Goal: Information Seeking & Learning: Learn about a topic

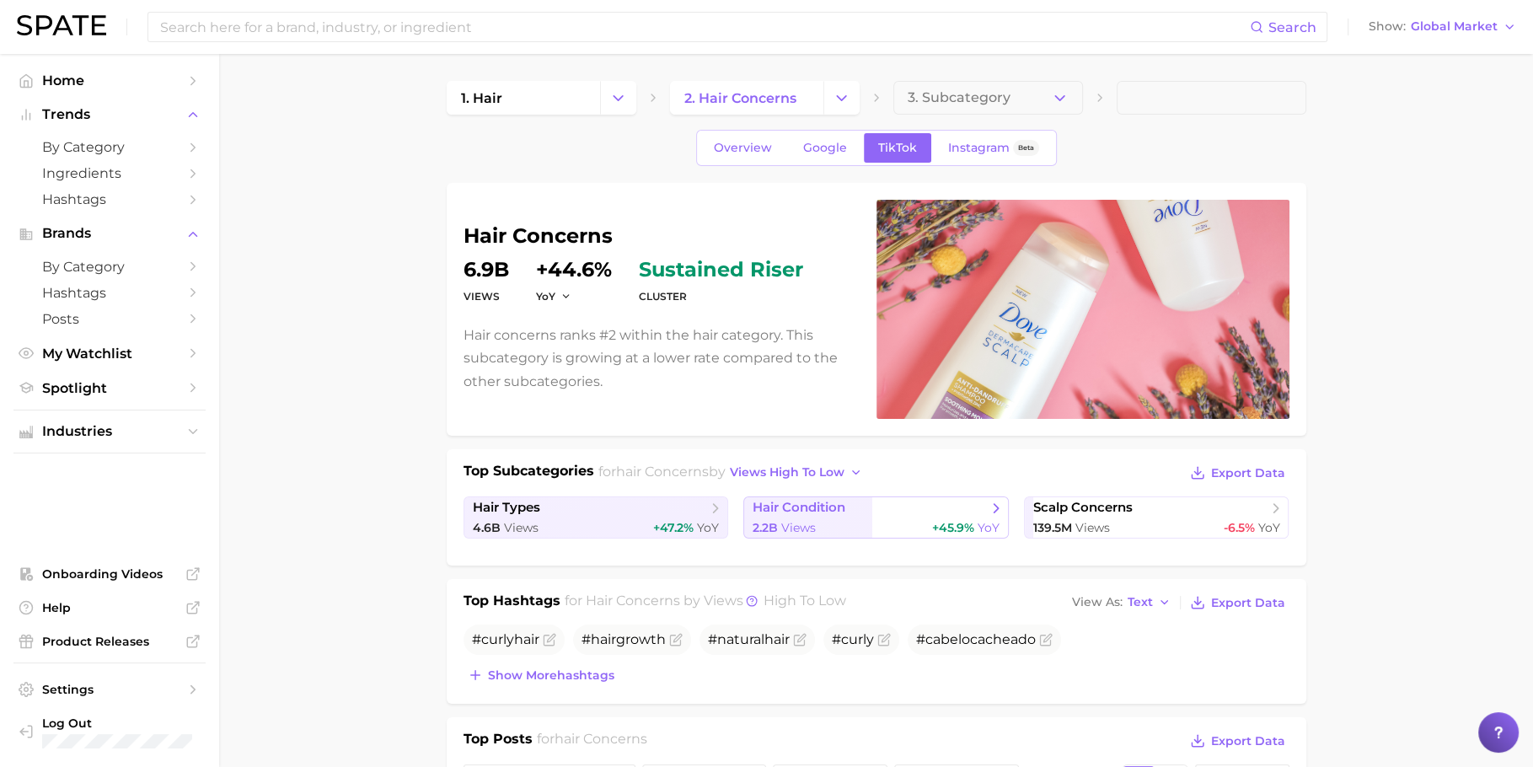
scroll to position [8811, 0]
click at [126, 142] on span "by Category" at bounding box center [109, 147] width 135 height 16
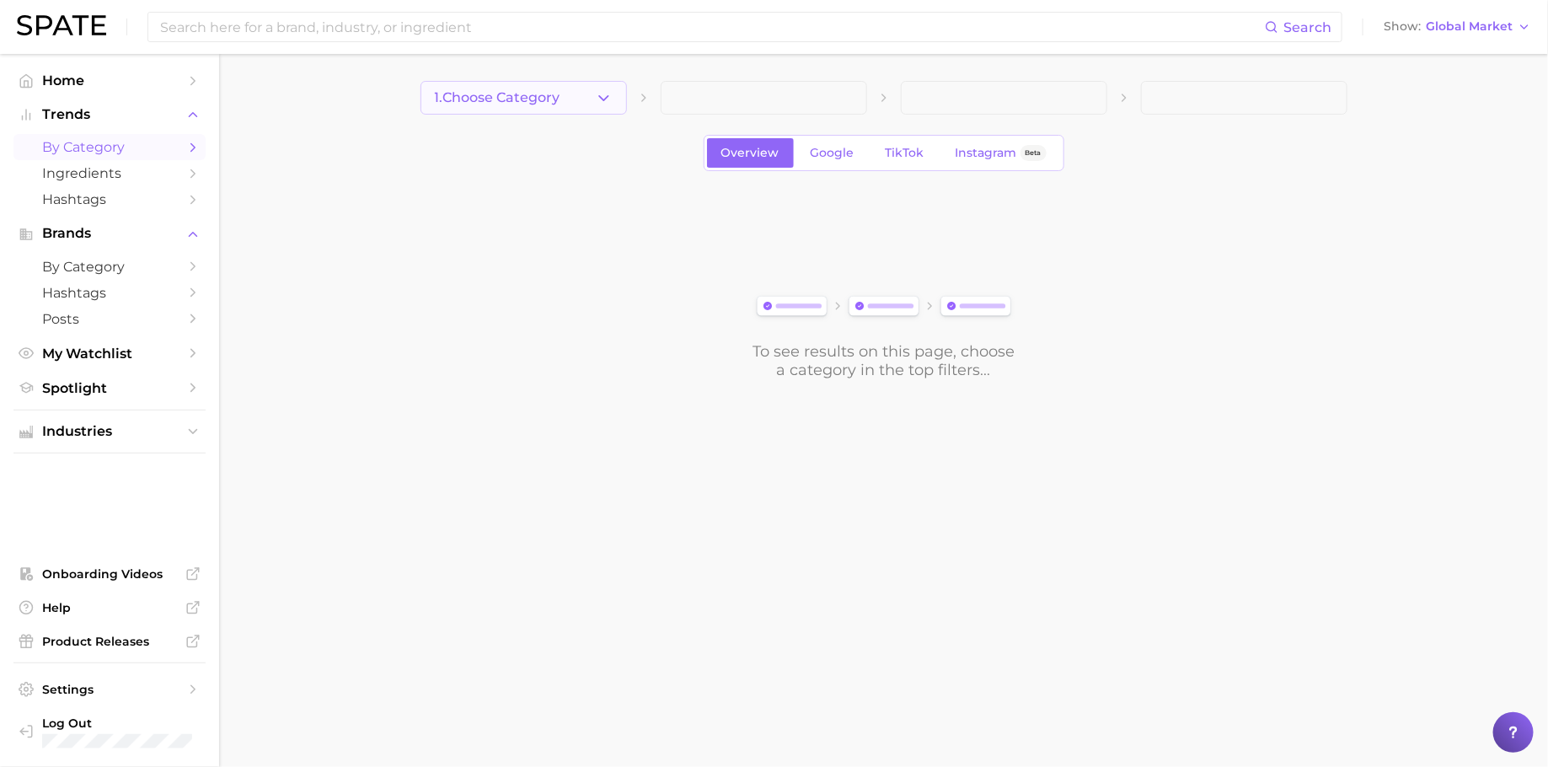
click at [603, 99] on polyline "button" at bounding box center [603, 97] width 9 height 4
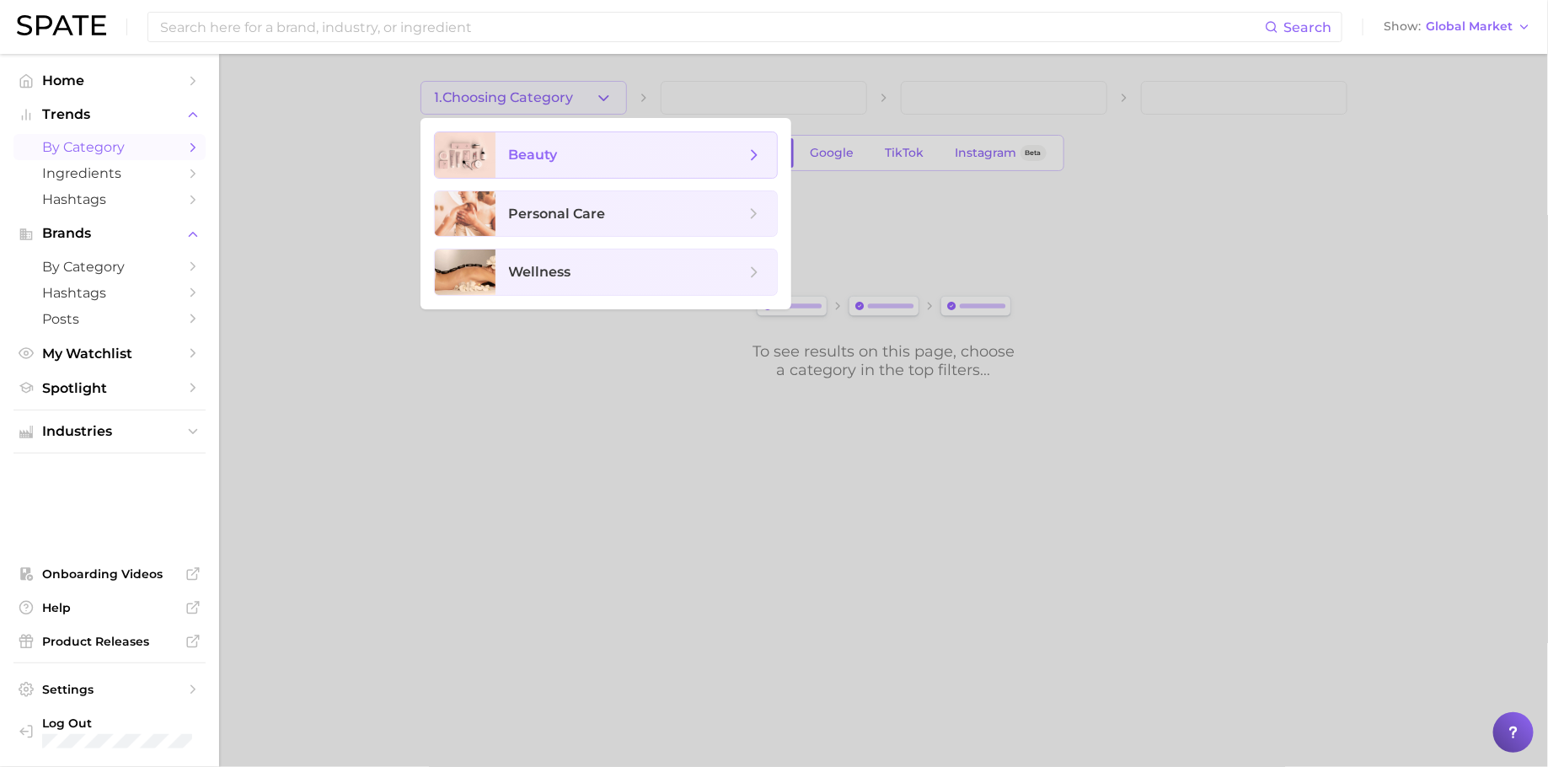
click at [602, 140] on span "beauty" at bounding box center [635, 154] width 281 height 45
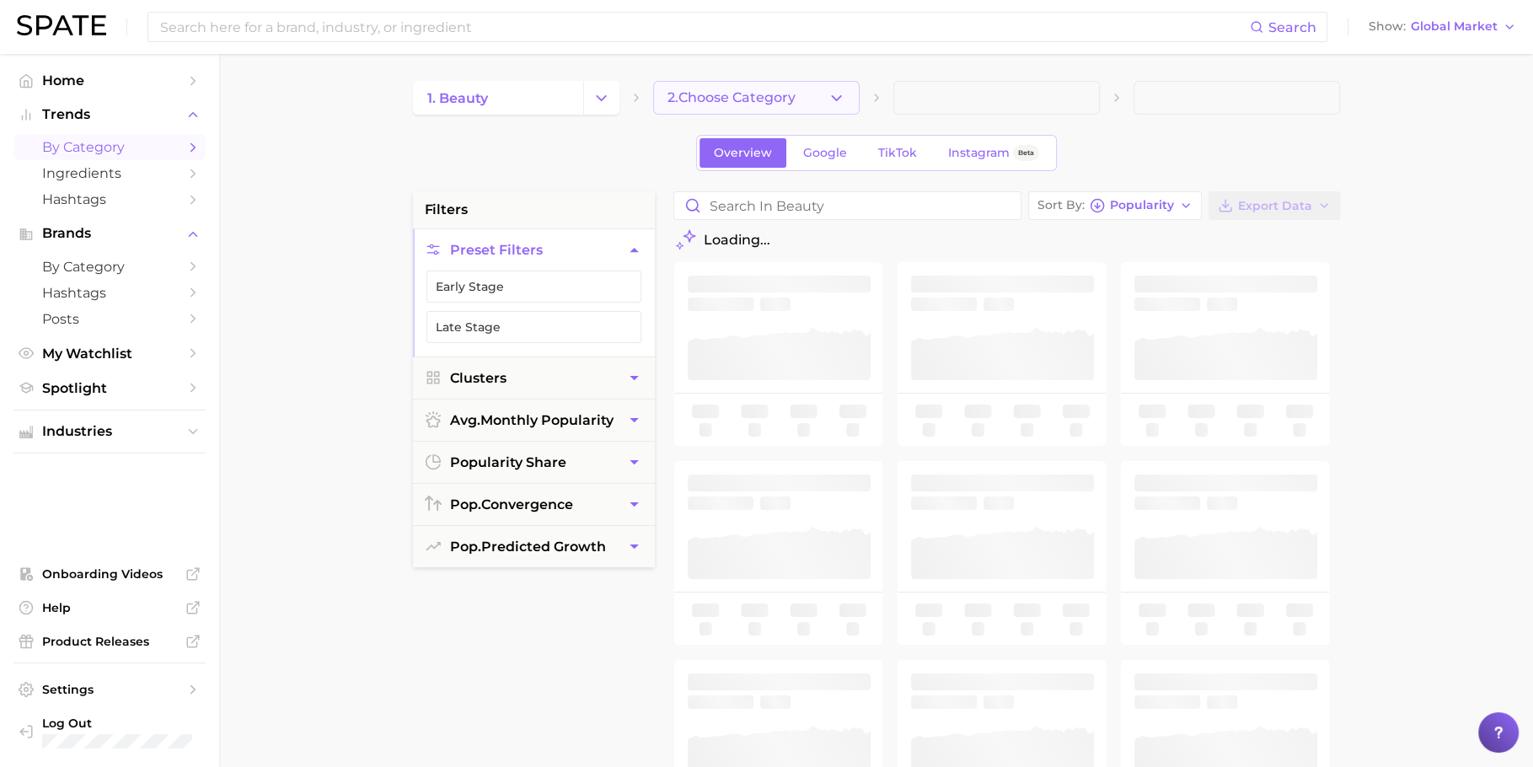
click at [805, 104] on button "2. Choose Category" at bounding box center [756, 98] width 206 height 34
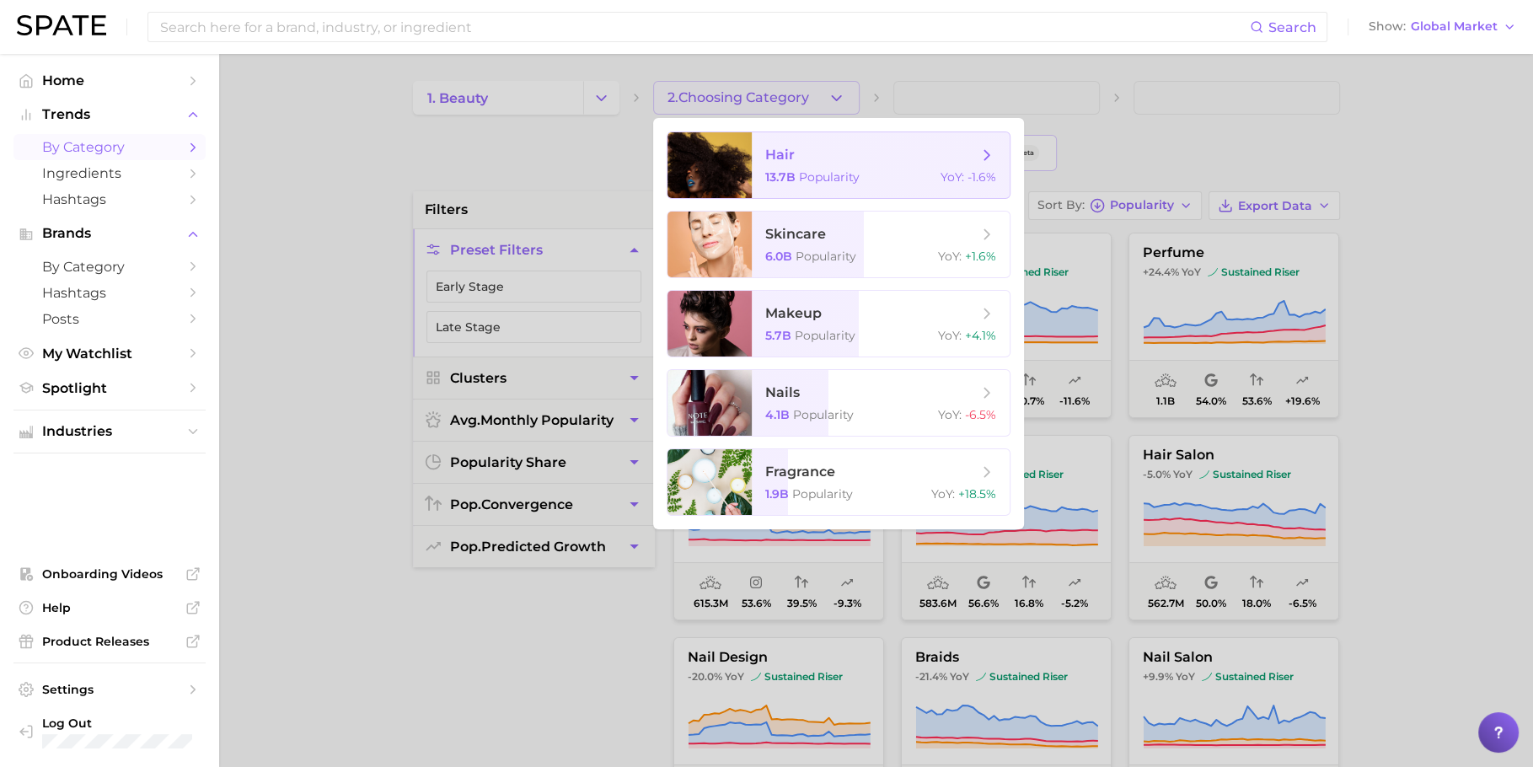
click at [848, 156] on span "hair" at bounding box center [871, 155] width 212 height 19
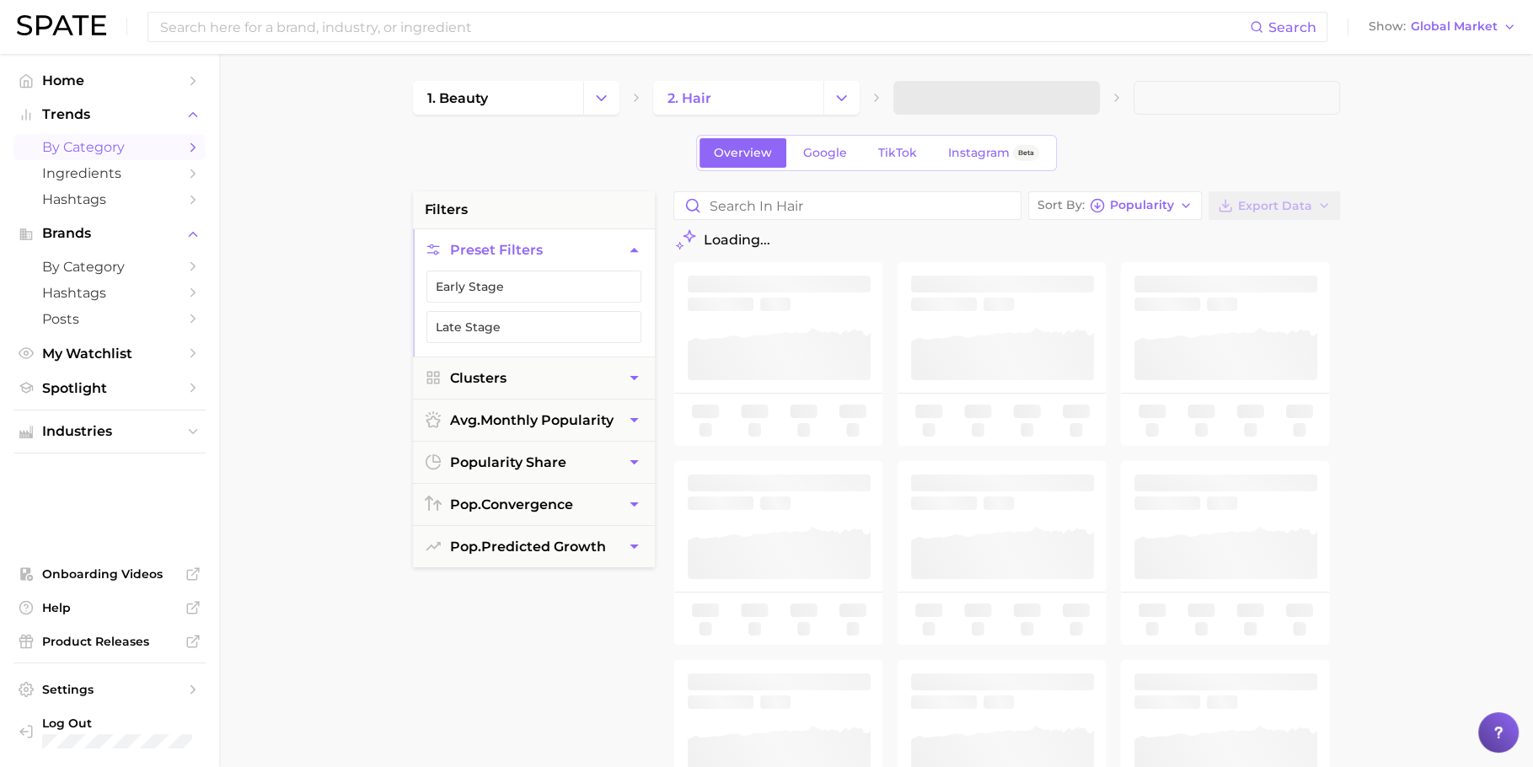
click at [993, 82] on span at bounding box center [996, 98] width 206 height 34
click at [1055, 92] on button "3. Subcategory" at bounding box center [996, 98] width 206 height 34
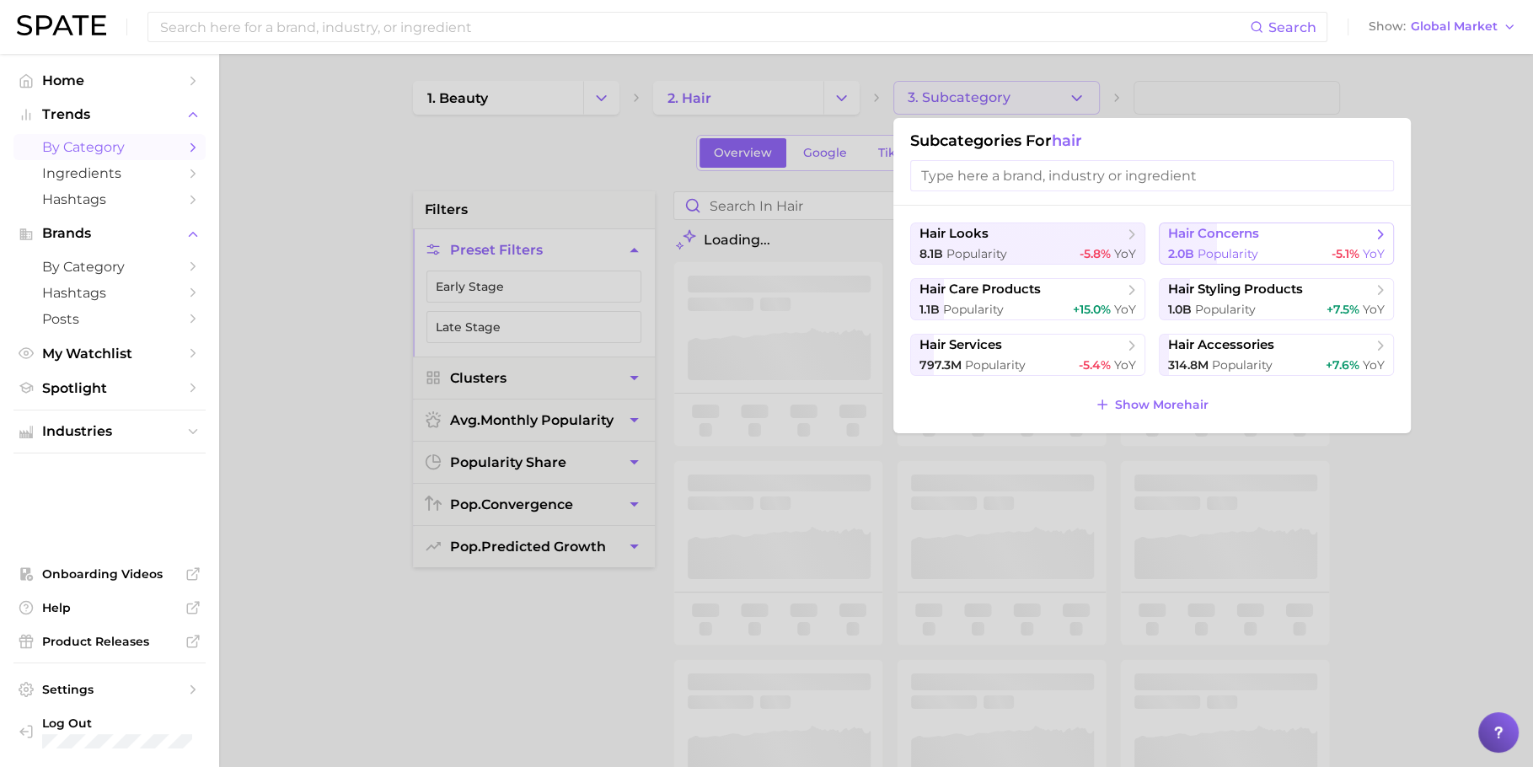
click at [1203, 249] on span "Popularity" at bounding box center [1227, 253] width 61 height 15
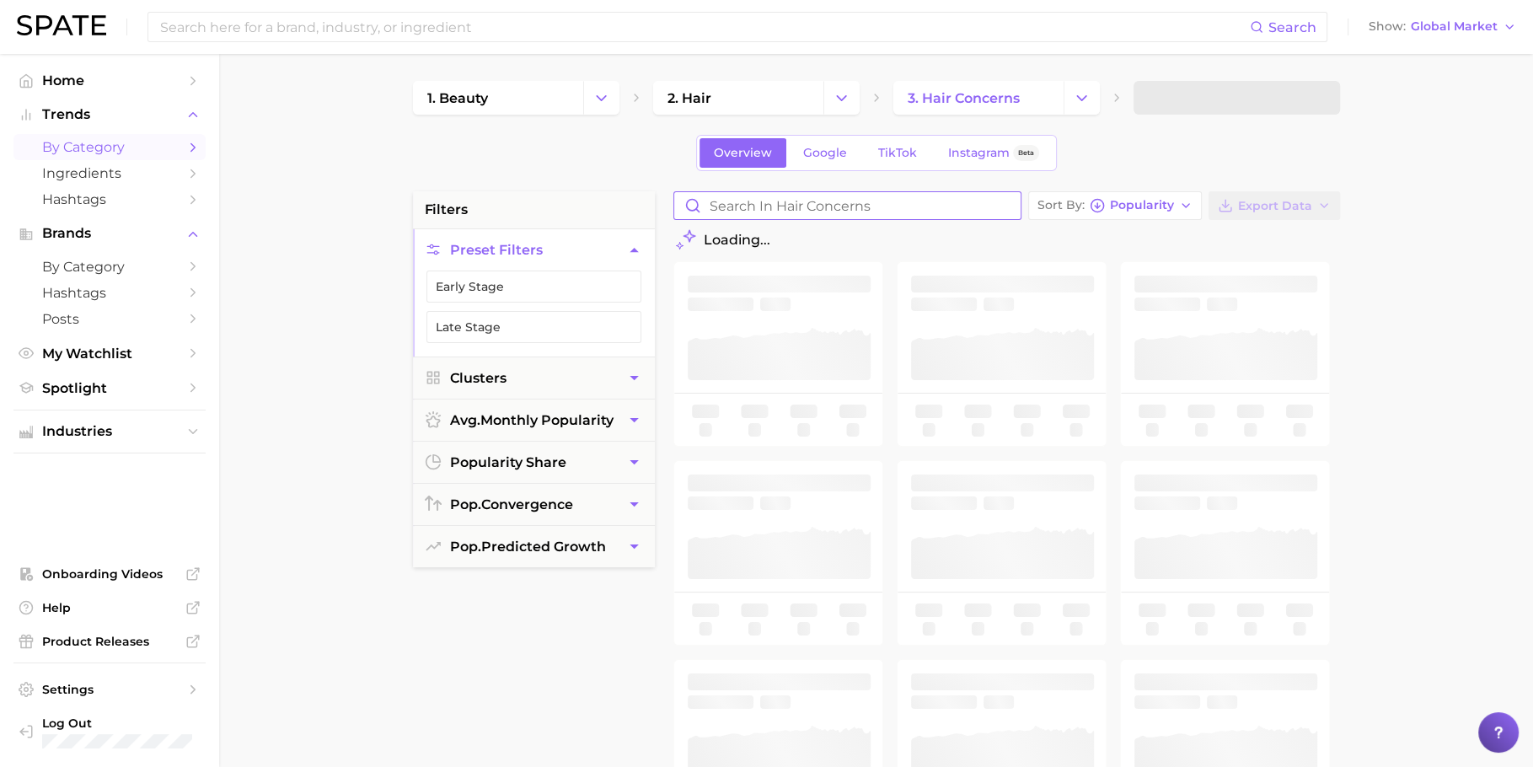
click at [793, 206] on input "Search in hair concerns" at bounding box center [847, 205] width 346 height 27
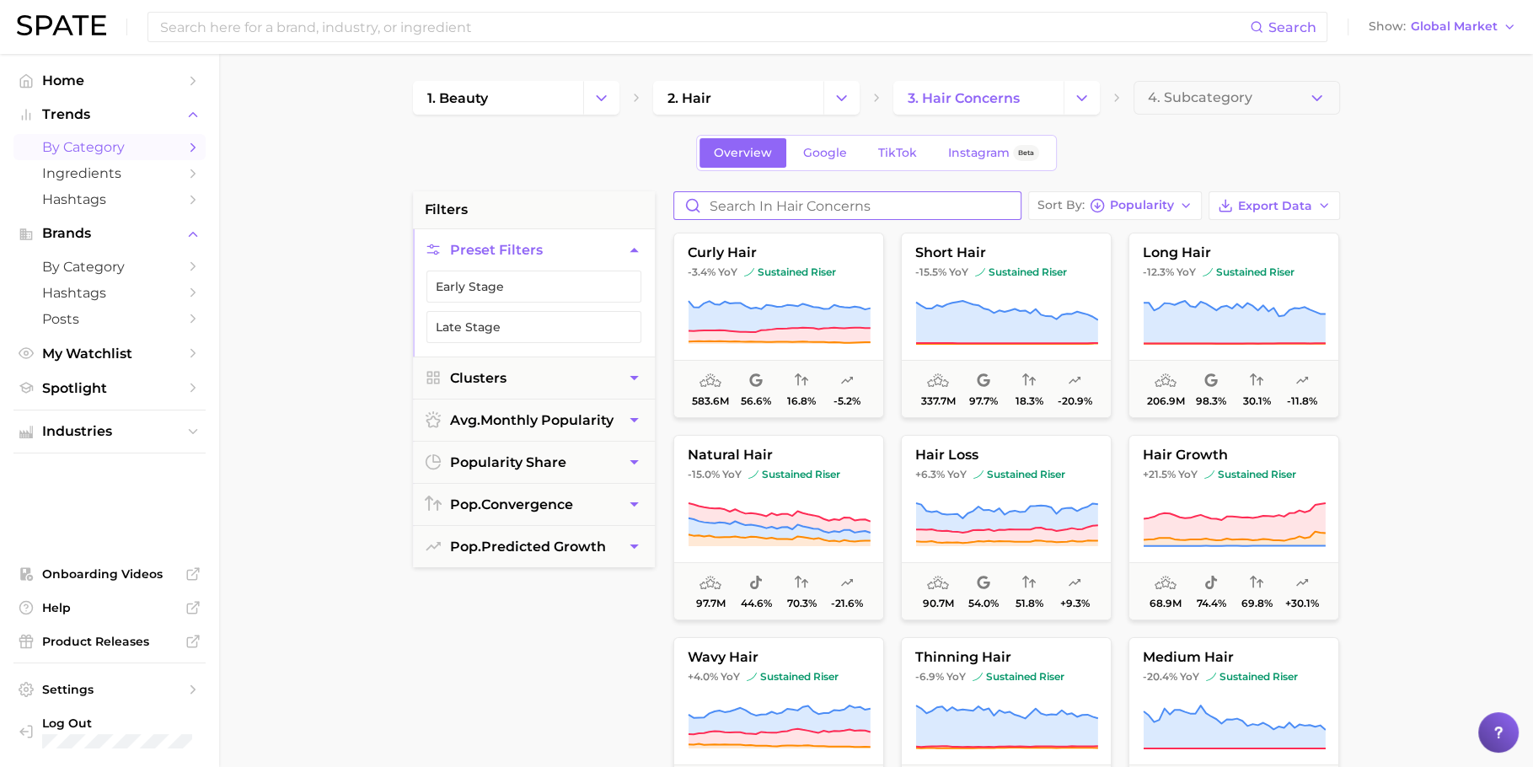
click at [747, 206] on input "Search in hair concerns" at bounding box center [847, 205] width 346 height 27
click at [830, 156] on span "Google" at bounding box center [825, 153] width 44 height 14
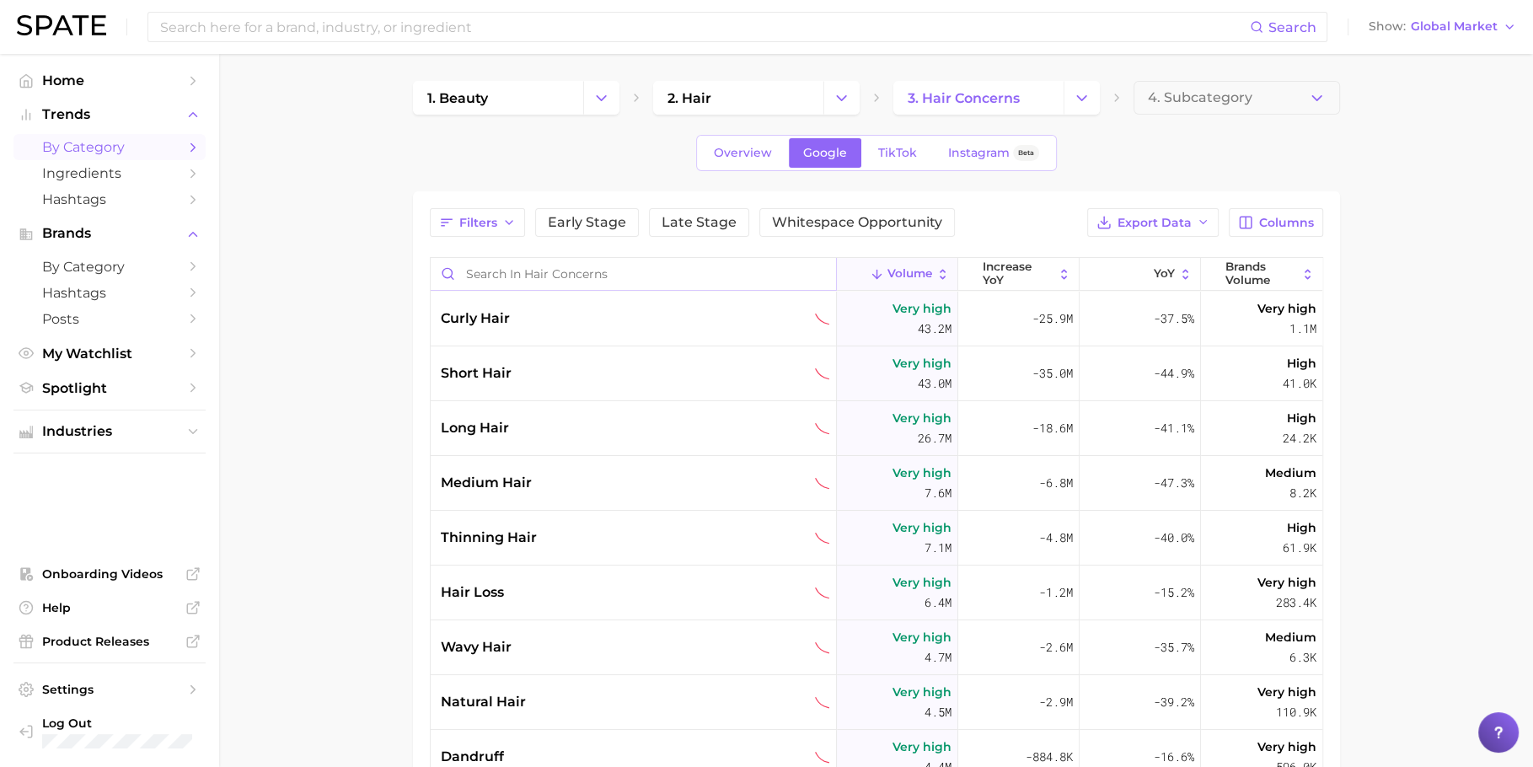
click at [585, 259] on input "Search in hair concerns" at bounding box center [633, 274] width 405 height 32
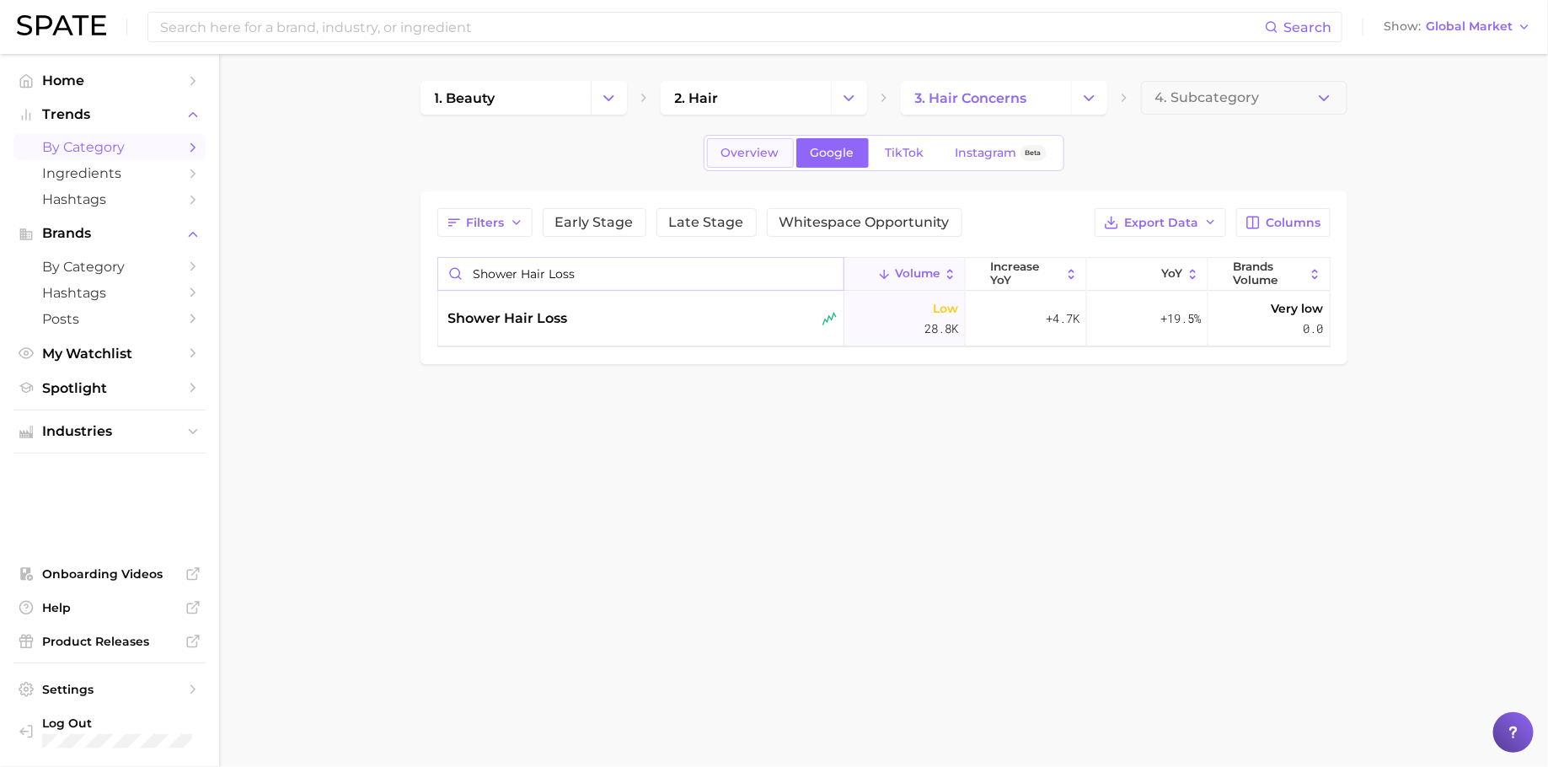
type input "shower hair loss"
click at [739, 143] on link "Overview" at bounding box center [750, 152] width 87 height 29
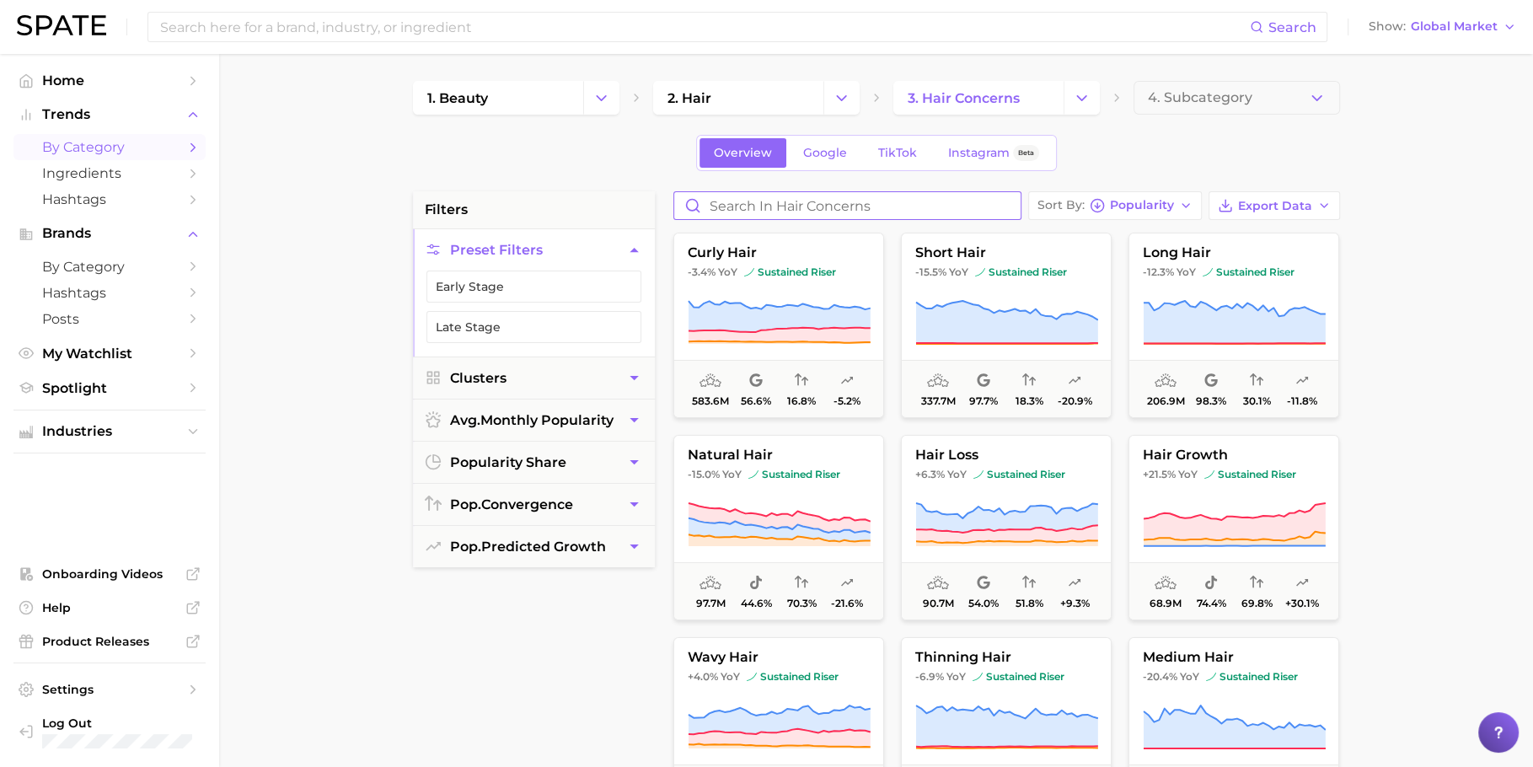
click at [751, 217] on input "Search in hair concerns" at bounding box center [847, 205] width 346 height 27
paste input "shower hair loss"
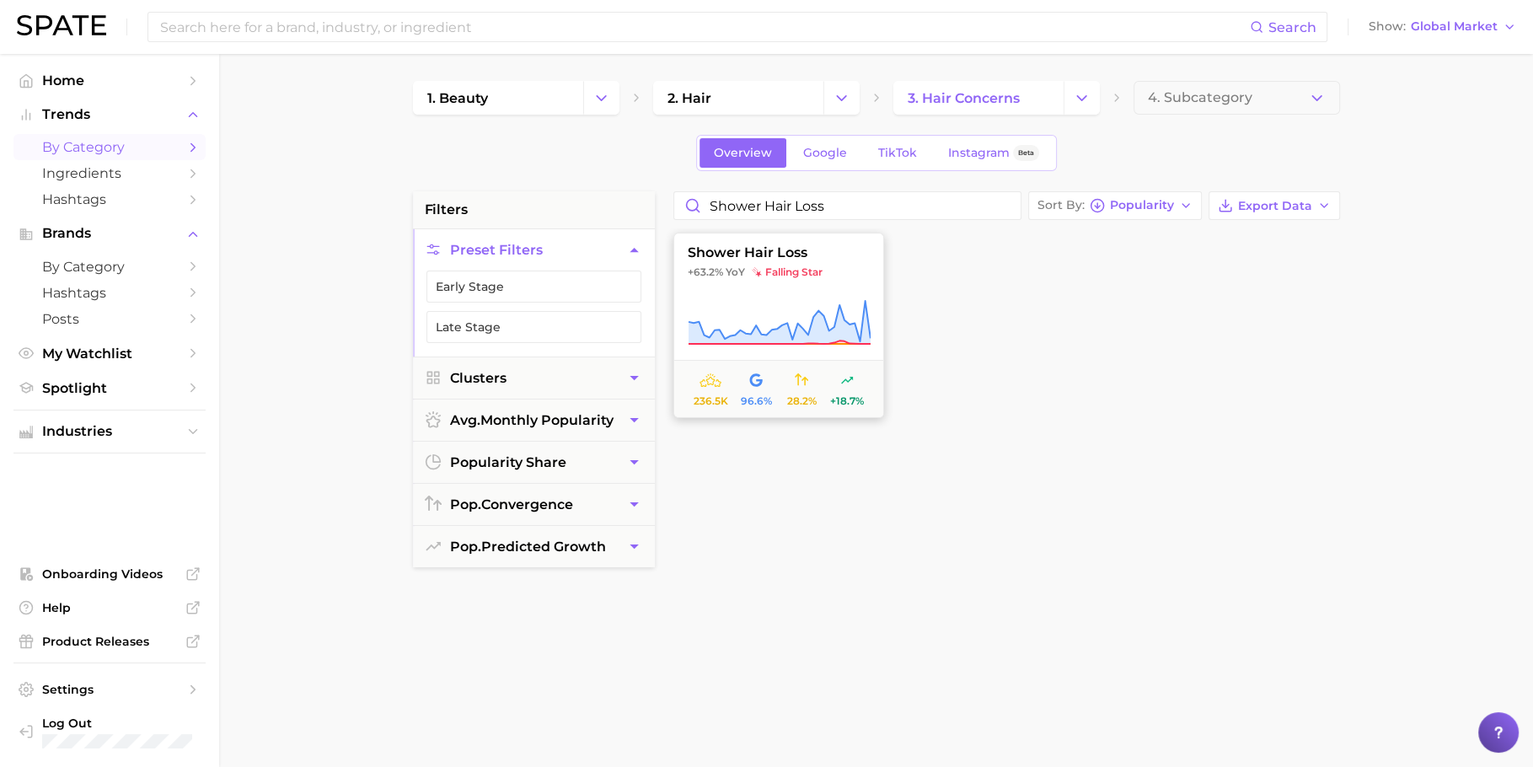
click at [776, 292] on button "shower hair loss +63.2% YoY falling star 236.5k 96.6% 28.2% +18.7%" at bounding box center [778, 325] width 211 height 185
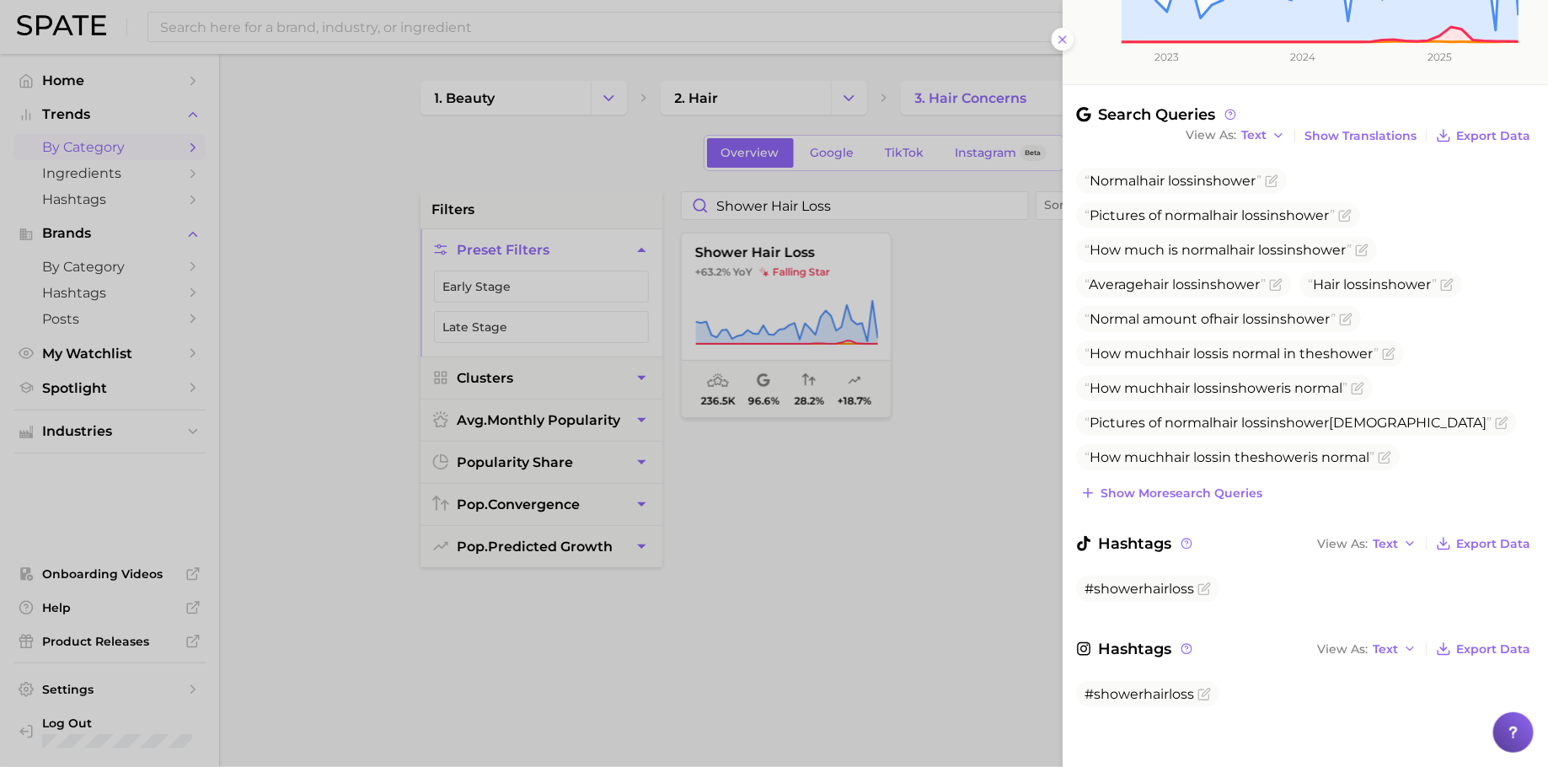
scroll to position [480, 0]
click at [1205, 471] on div "Normal hair loss in shower Pictures of normal hair loss in shower How much is n…" at bounding box center [1305, 334] width 458 height 337
click at [1194, 500] on div "Search Queries View As Text Show Translations Export Data Normal hair loss in s…" at bounding box center [1304, 422] width 485 height 637
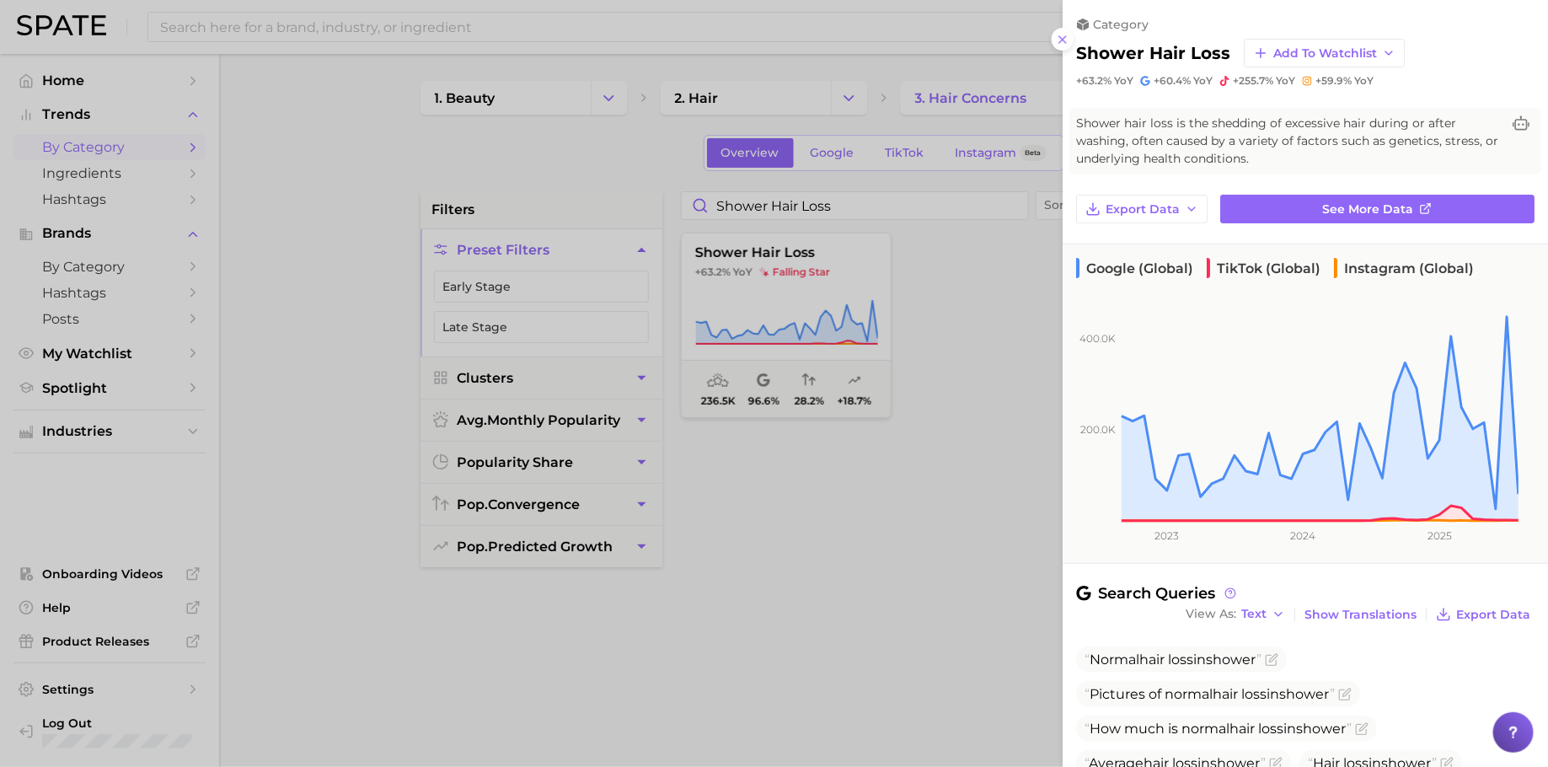
click at [568, 22] on div at bounding box center [774, 383] width 1548 height 767
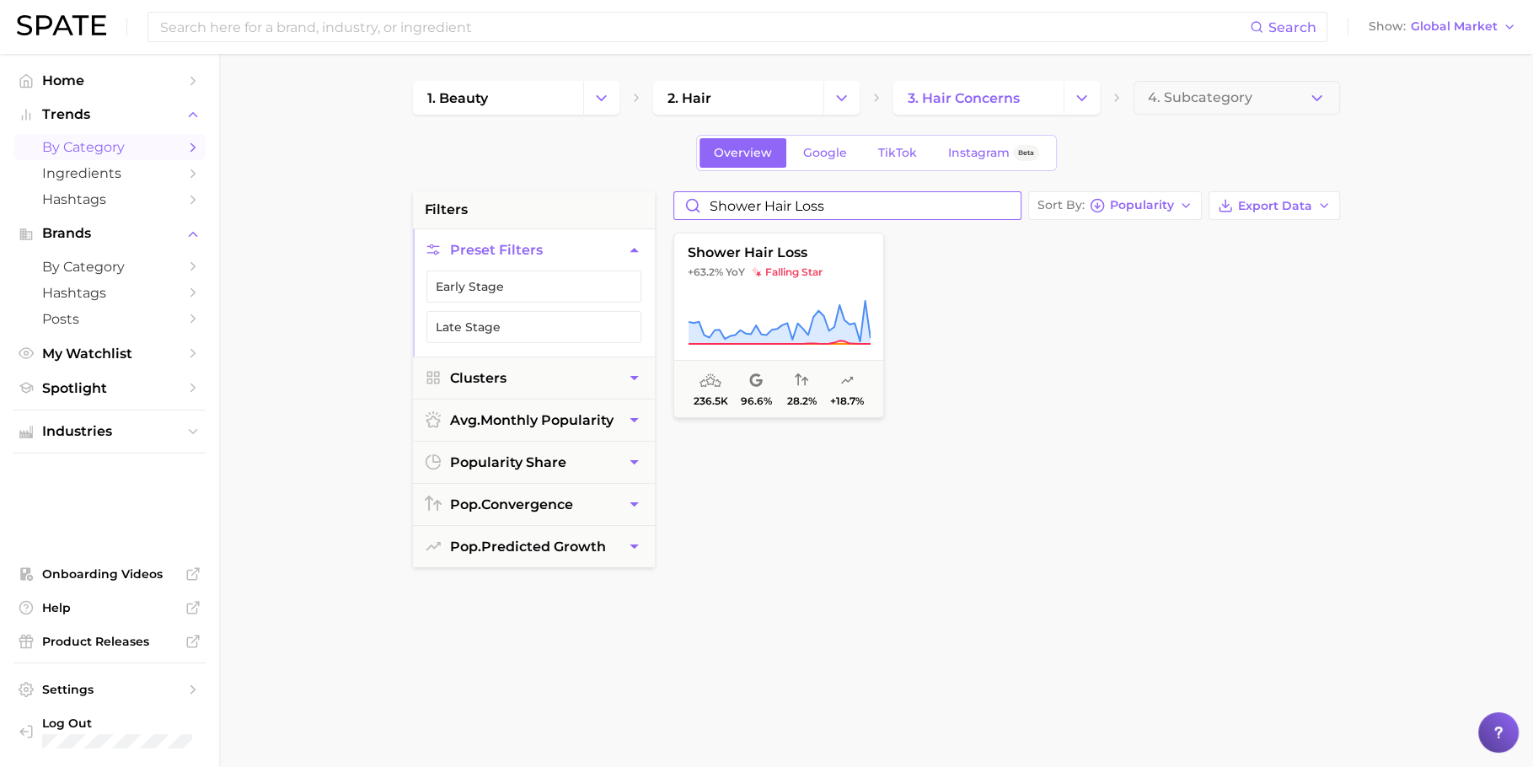
click at [791, 205] on input "shower hair loss" at bounding box center [847, 205] width 346 height 27
paste input "pcos"
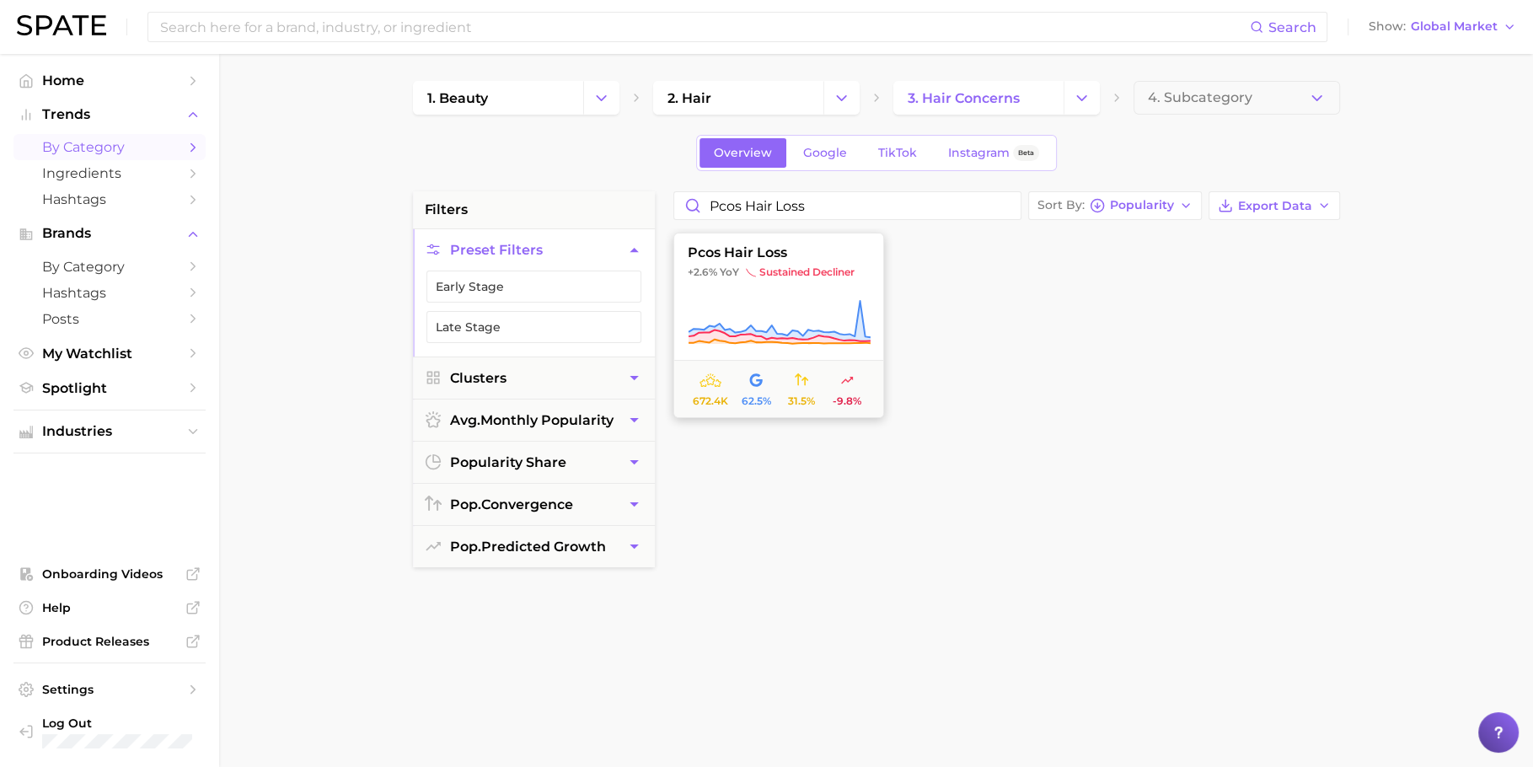
click at [779, 275] on span "sustained decliner" at bounding box center [800, 271] width 109 height 13
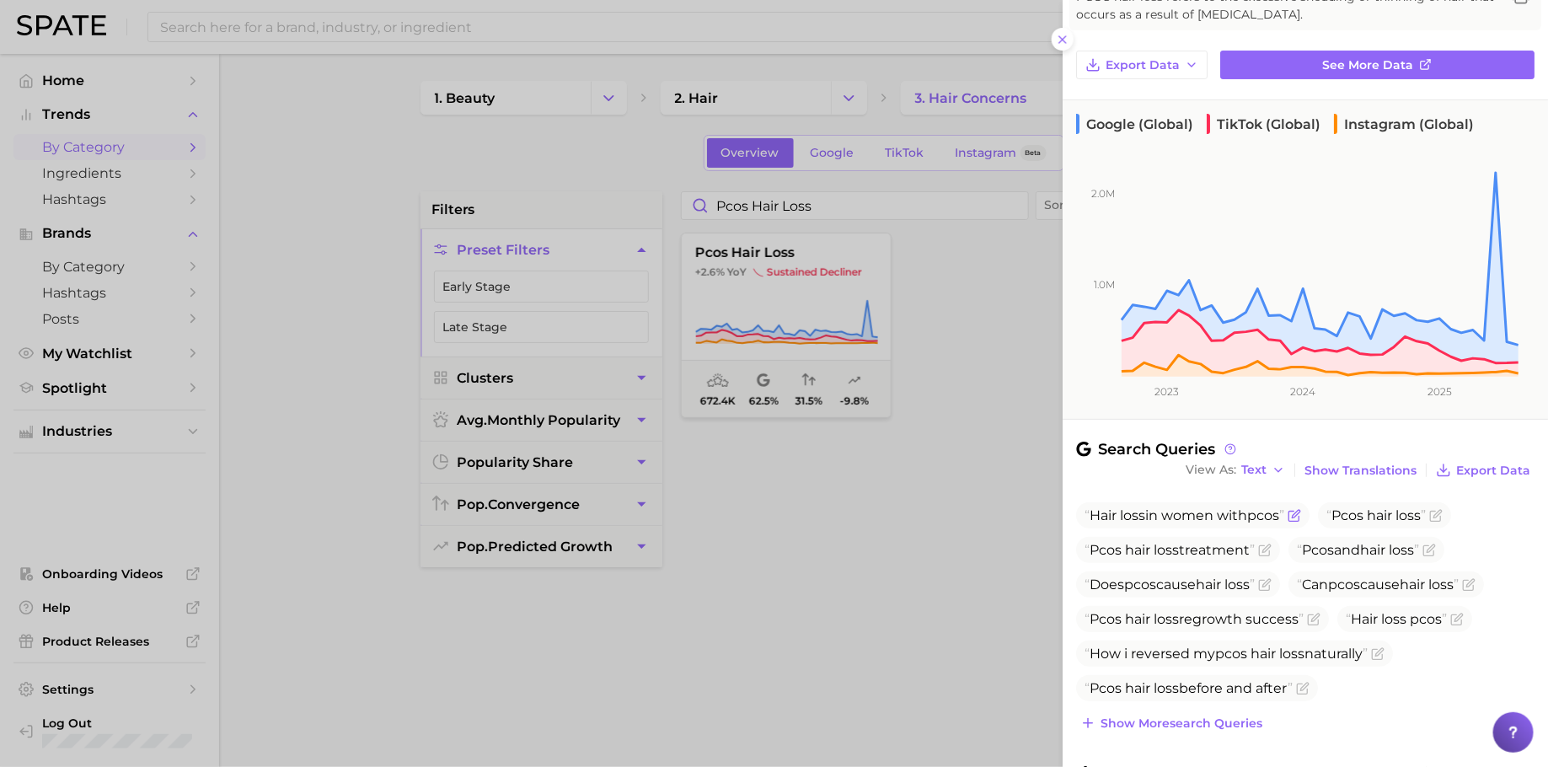
scroll to position [358, 0]
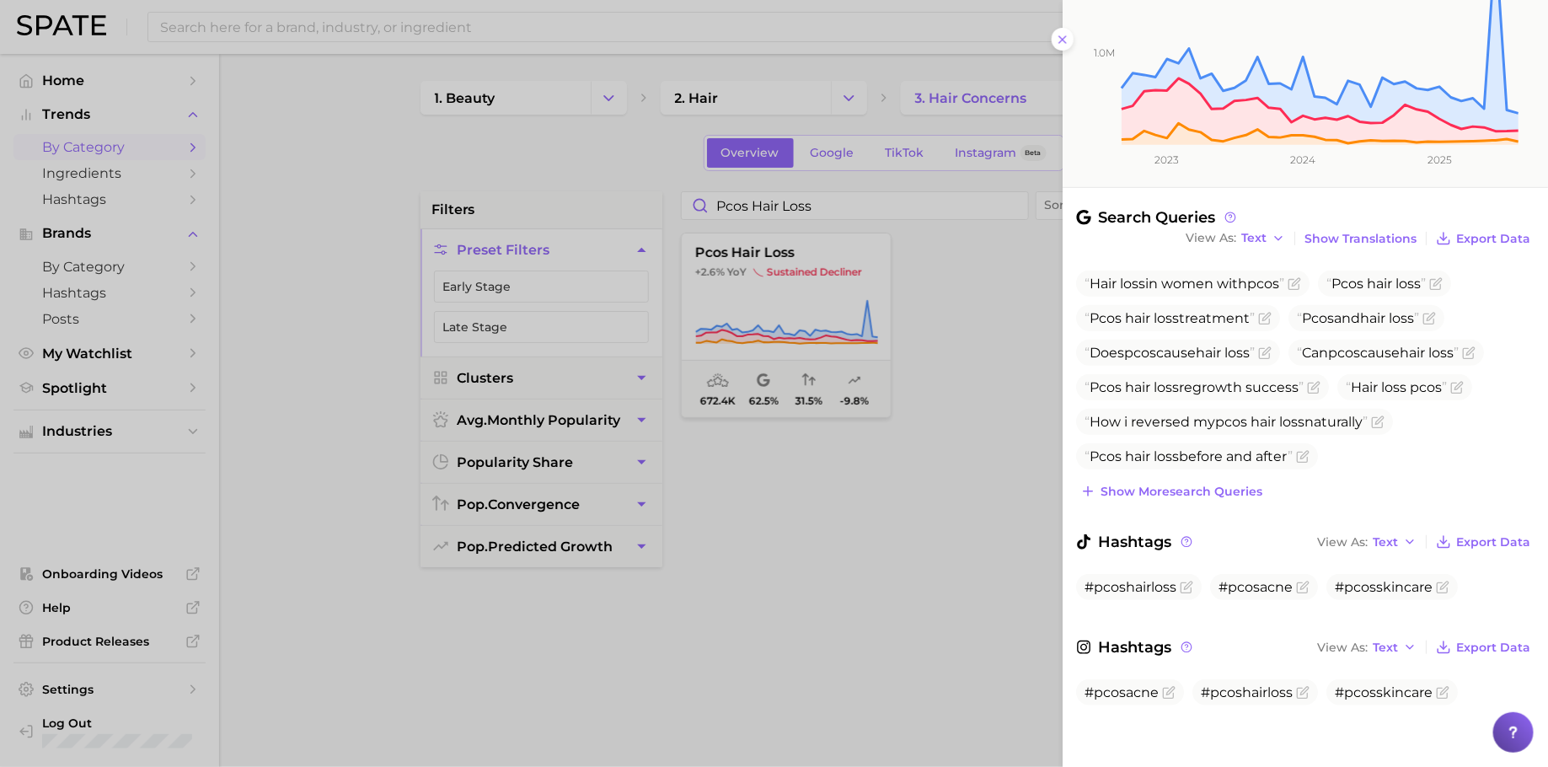
click at [1204, 500] on div "Search Queries View As Text Show Translations Export Data Hair loss in women wi…" at bounding box center [1304, 474] width 485 height 532
click at [1207, 491] on span "Show more search queries" at bounding box center [1181, 491] width 162 height 14
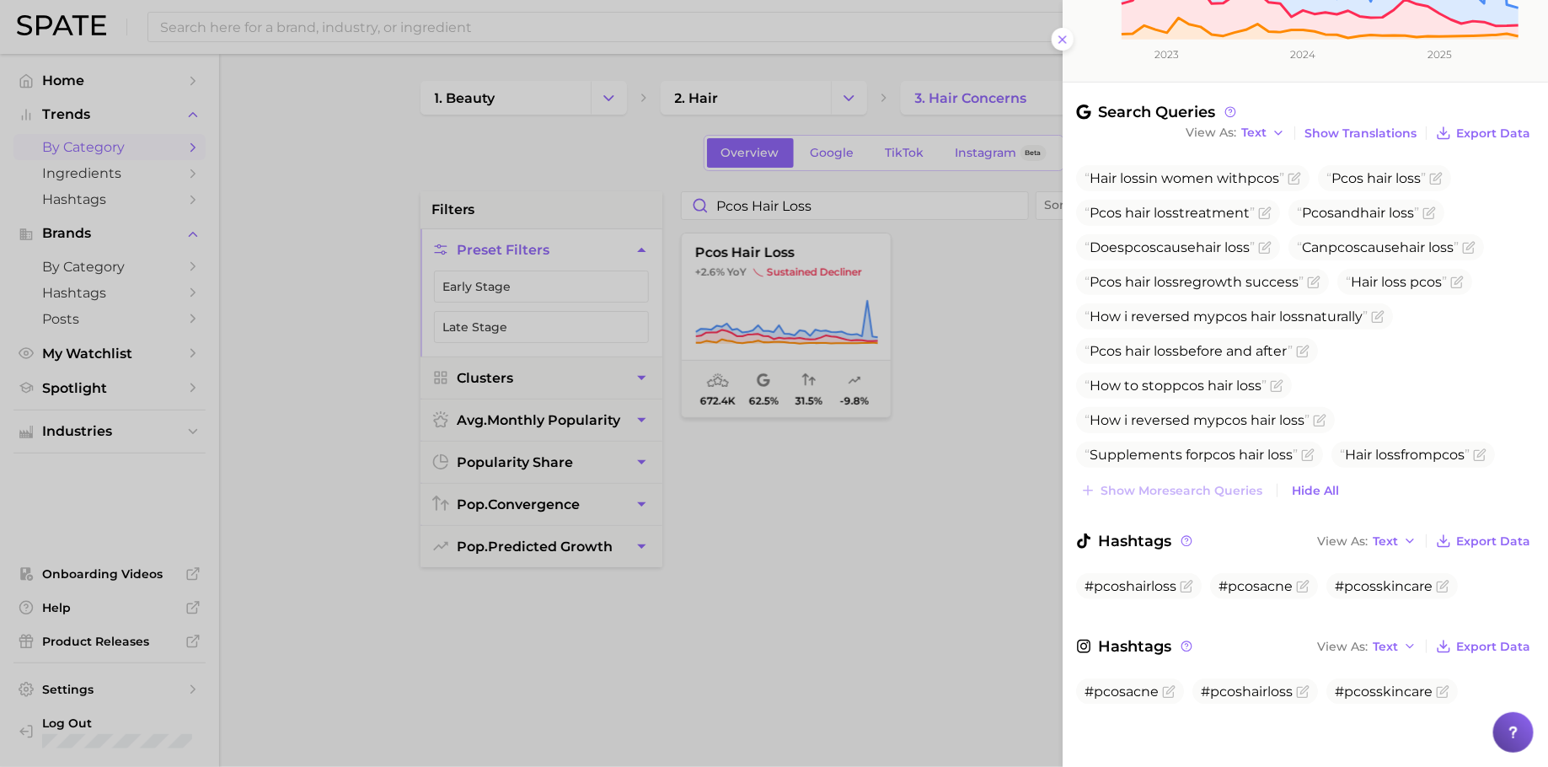
scroll to position [0, 0]
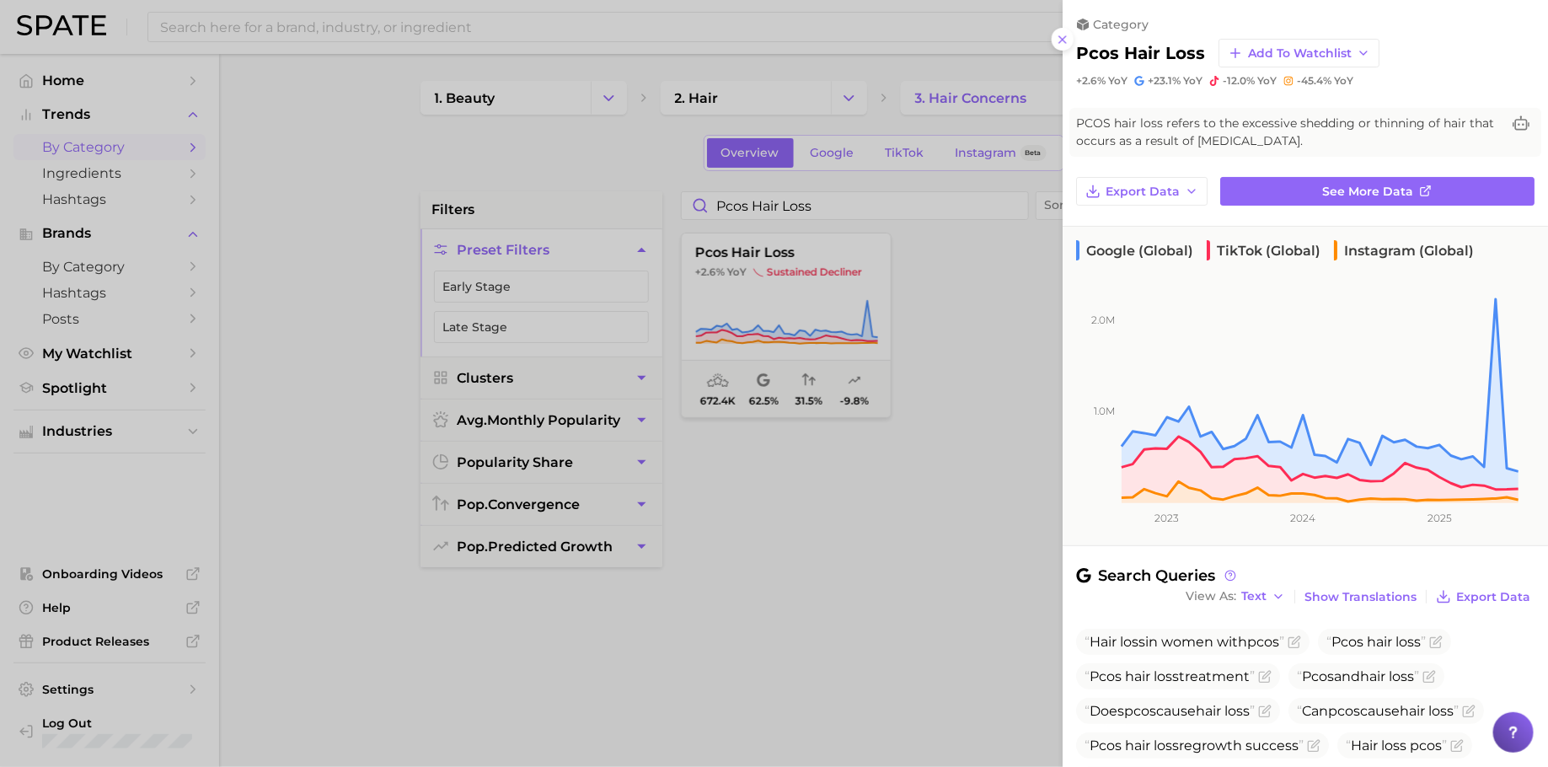
click at [766, 208] on div at bounding box center [774, 383] width 1548 height 767
click at [766, 208] on div at bounding box center [766, 383] width 1533 height 767
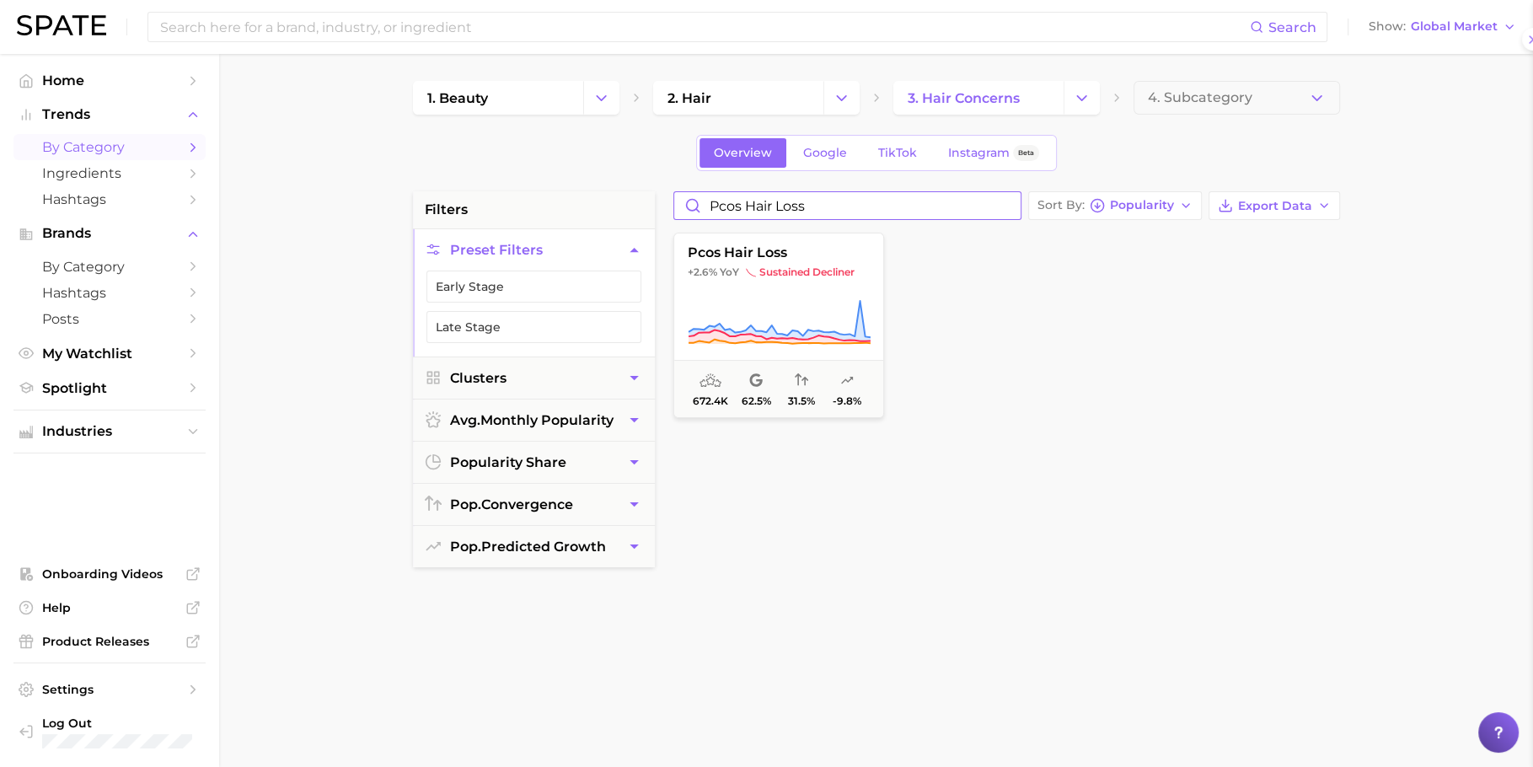
click at [766, 208] on input "pcos hair loss" at bounding box center [847, 205] width 346 height 27
paste input "hormonal"
type input "hormonal hair loss"
click at [817, 293] on button "hormonal hair loss +40.6% YoY falling star 188.6k 58.8% 25.0% +27.8%" at bounding box center [778, 325] width 211 height 185
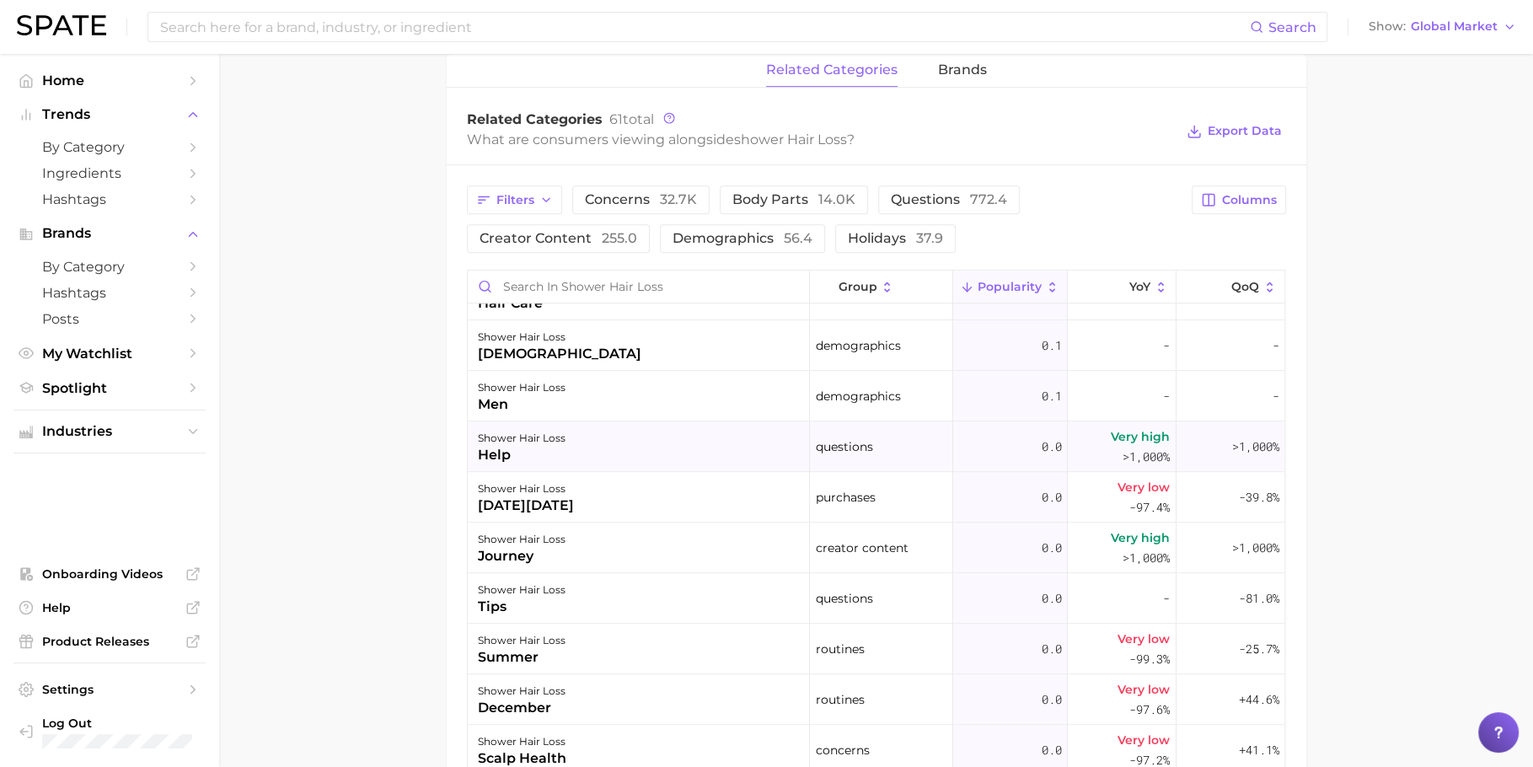
scroll to position [1537, 0]
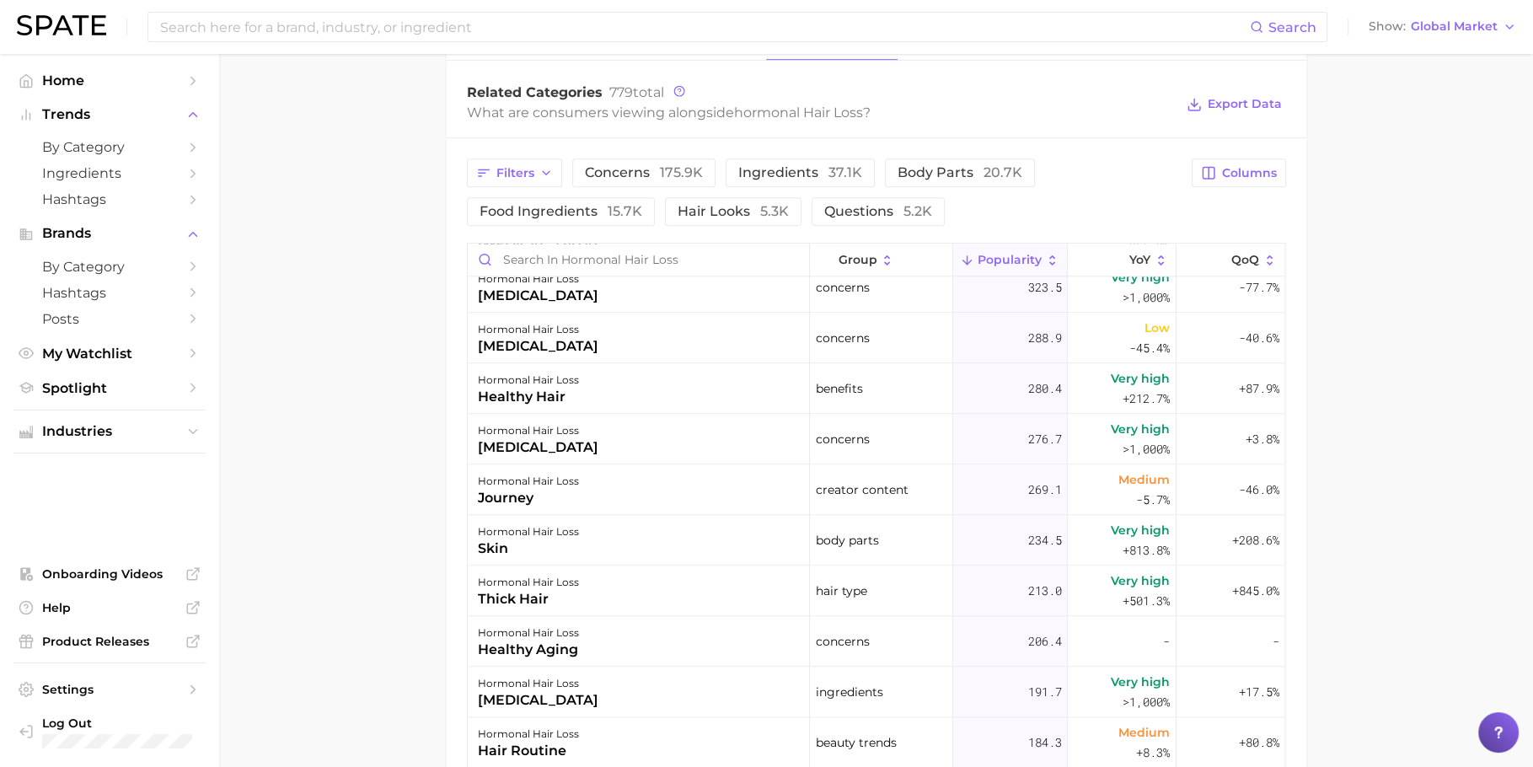
scroll to position [2002, 0]
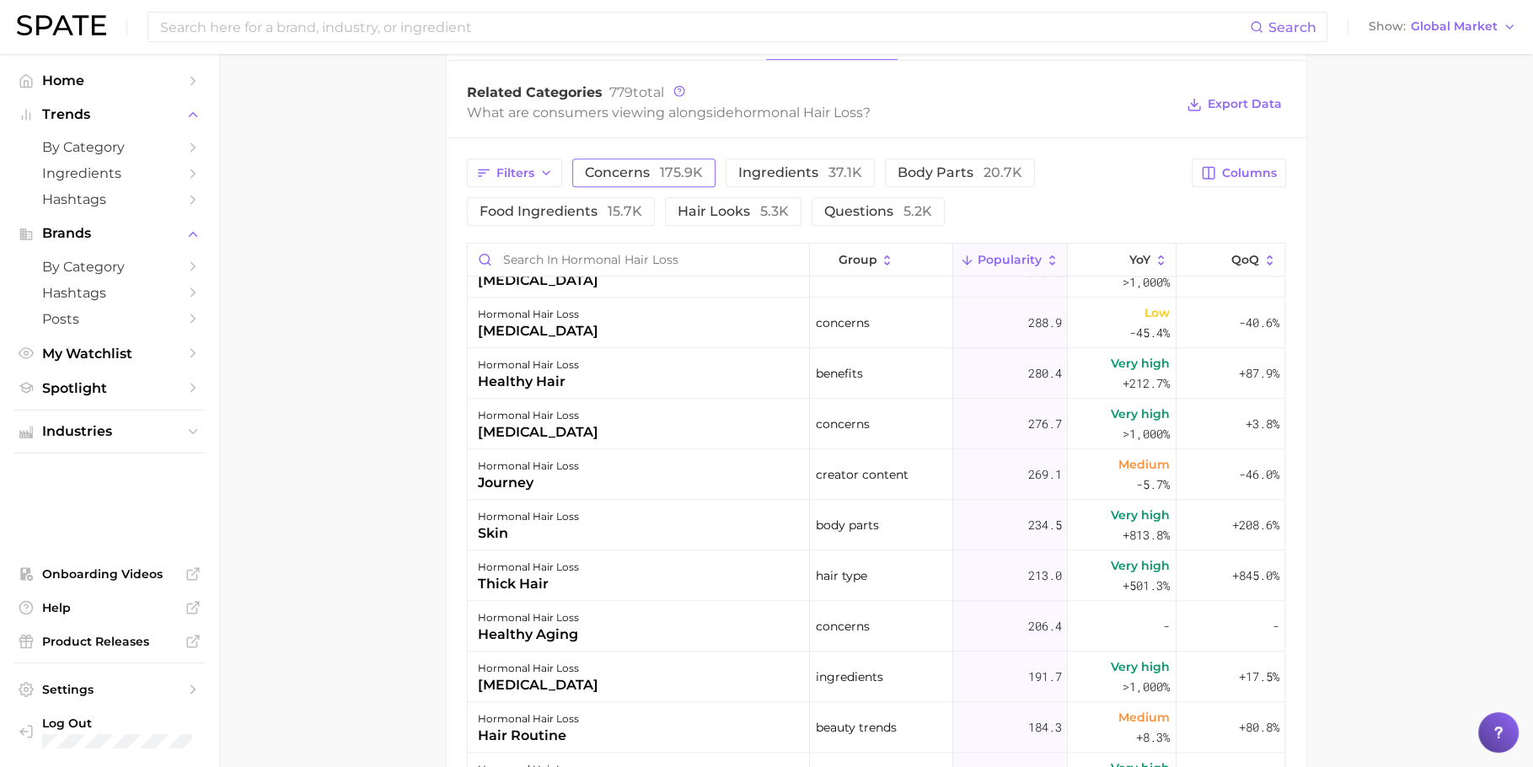
click at [629, 166] on span "concerns 175.9k" at bounding box center [644, 172] width 118 height 13
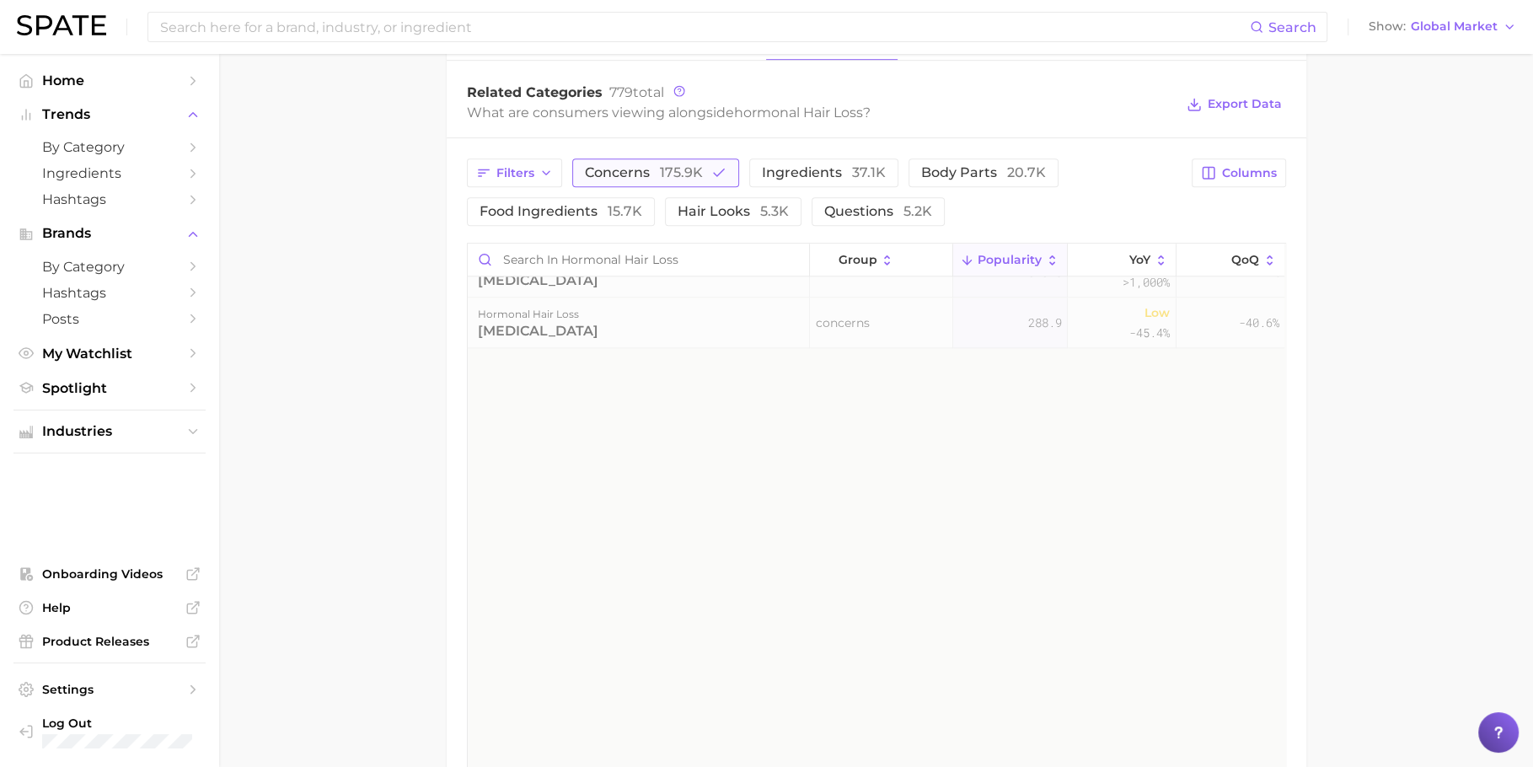
scroll to position [0, 0]
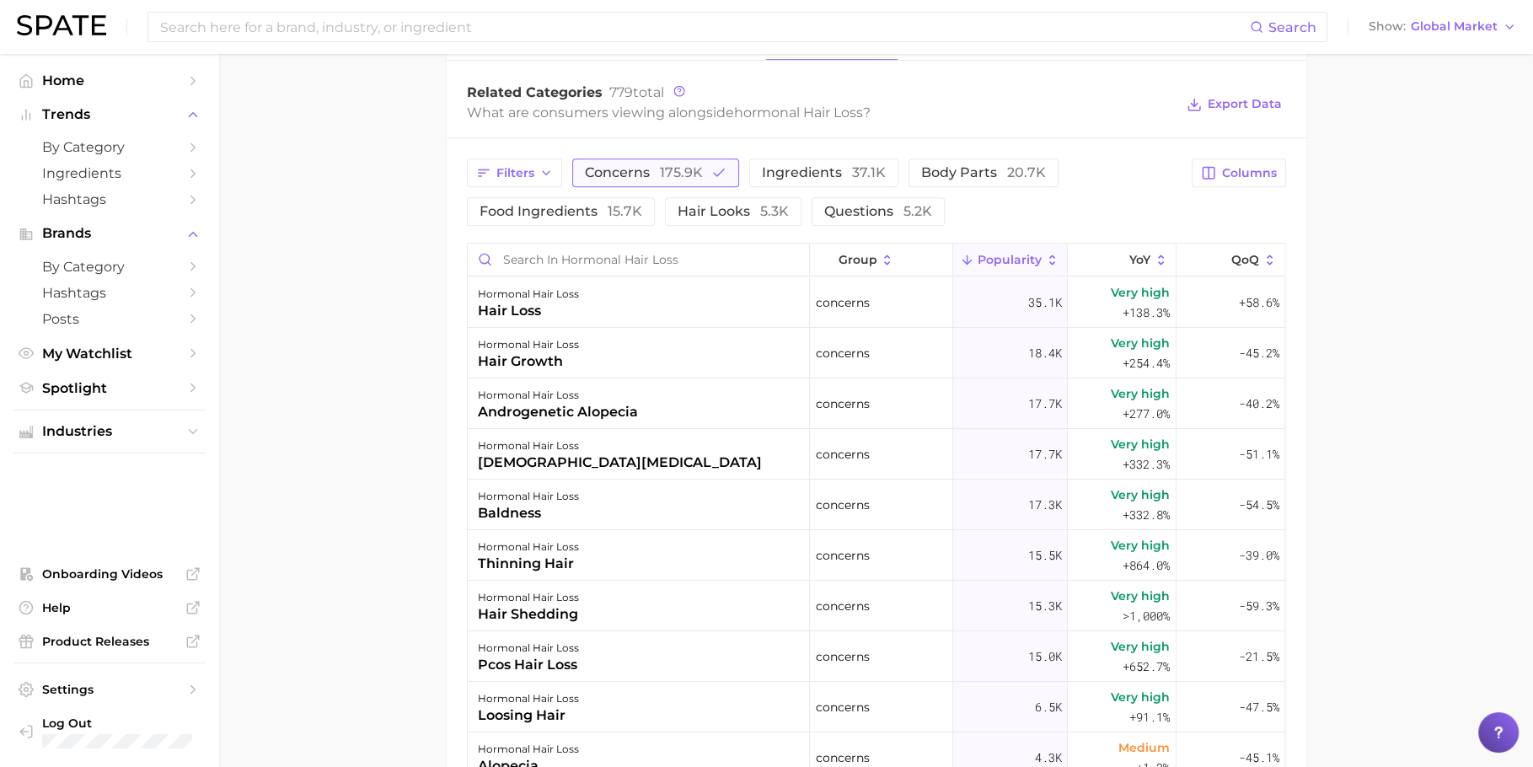
click at [629, 166] on span "concerns 175.9k" at bounding box center [644, 172] width 118 height 13
click at [807, 167] on span "ingredients 37.1k" at bounding box center [800, 172] width 124 height 13
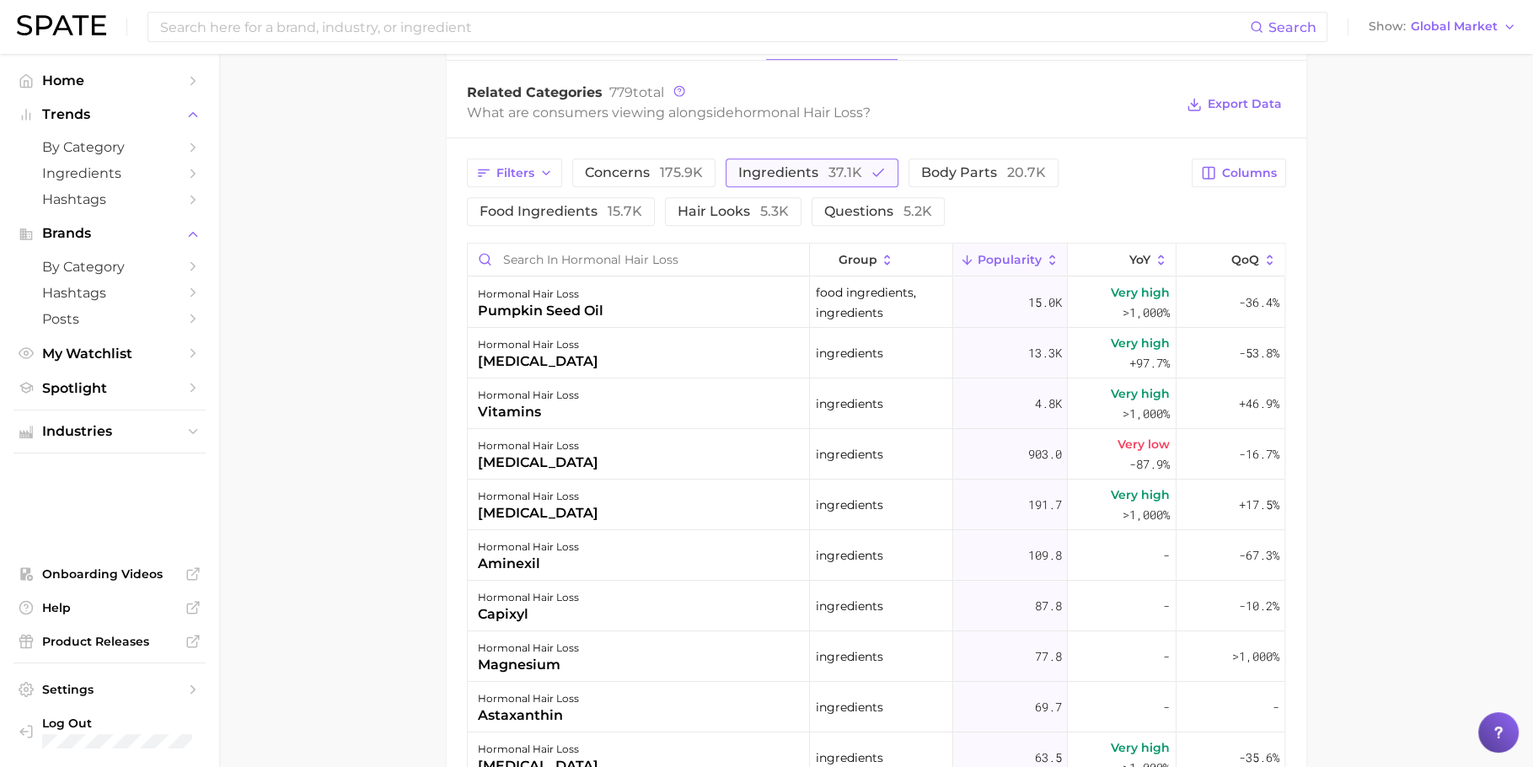
click at [807, 167] on span "ingredients 37.1k" at bounding box center [800, 172] width 124 height 13
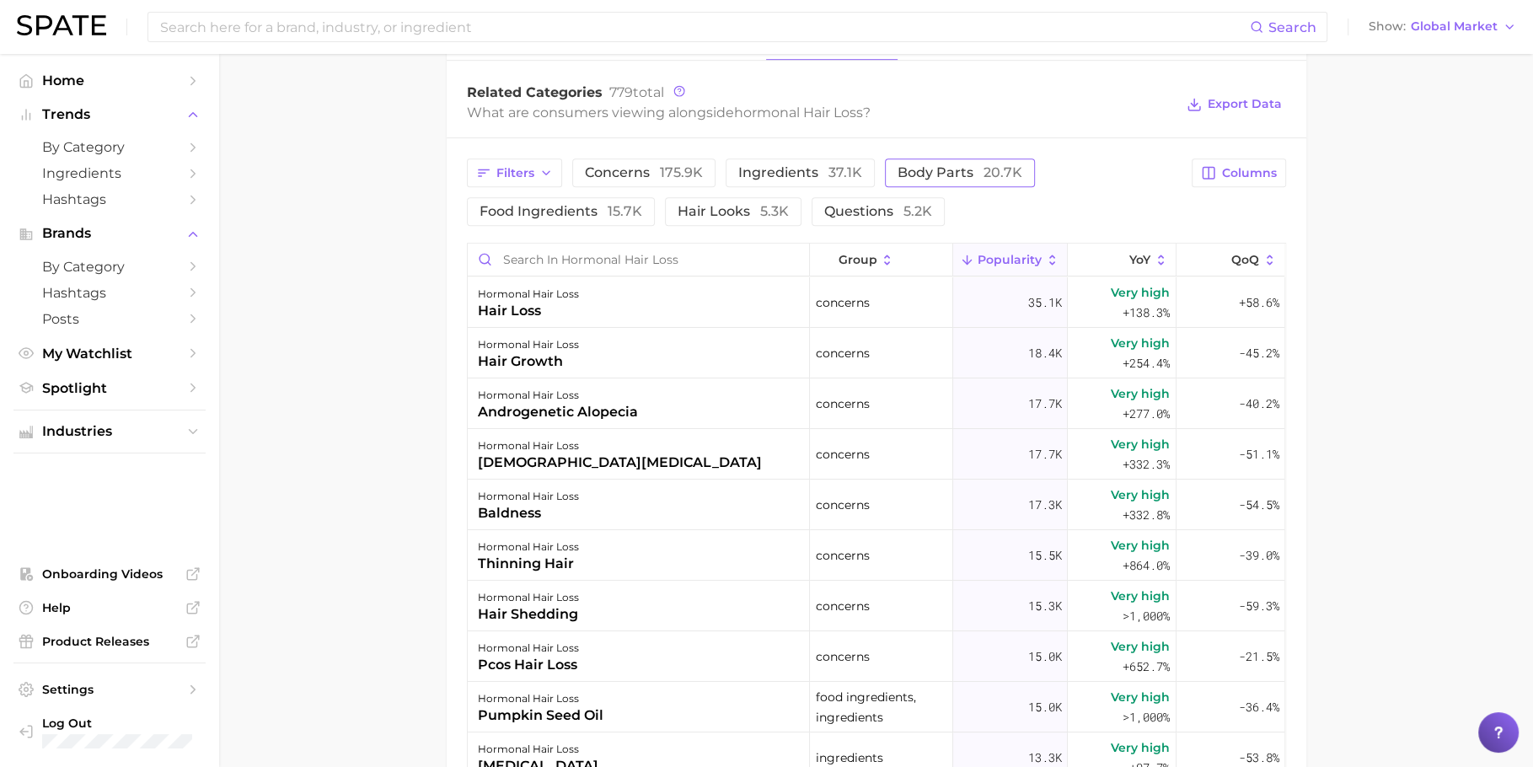
click at [906, 178] on span "body parts 20.7k" at bounding box center [959, 172] width 125 height 13
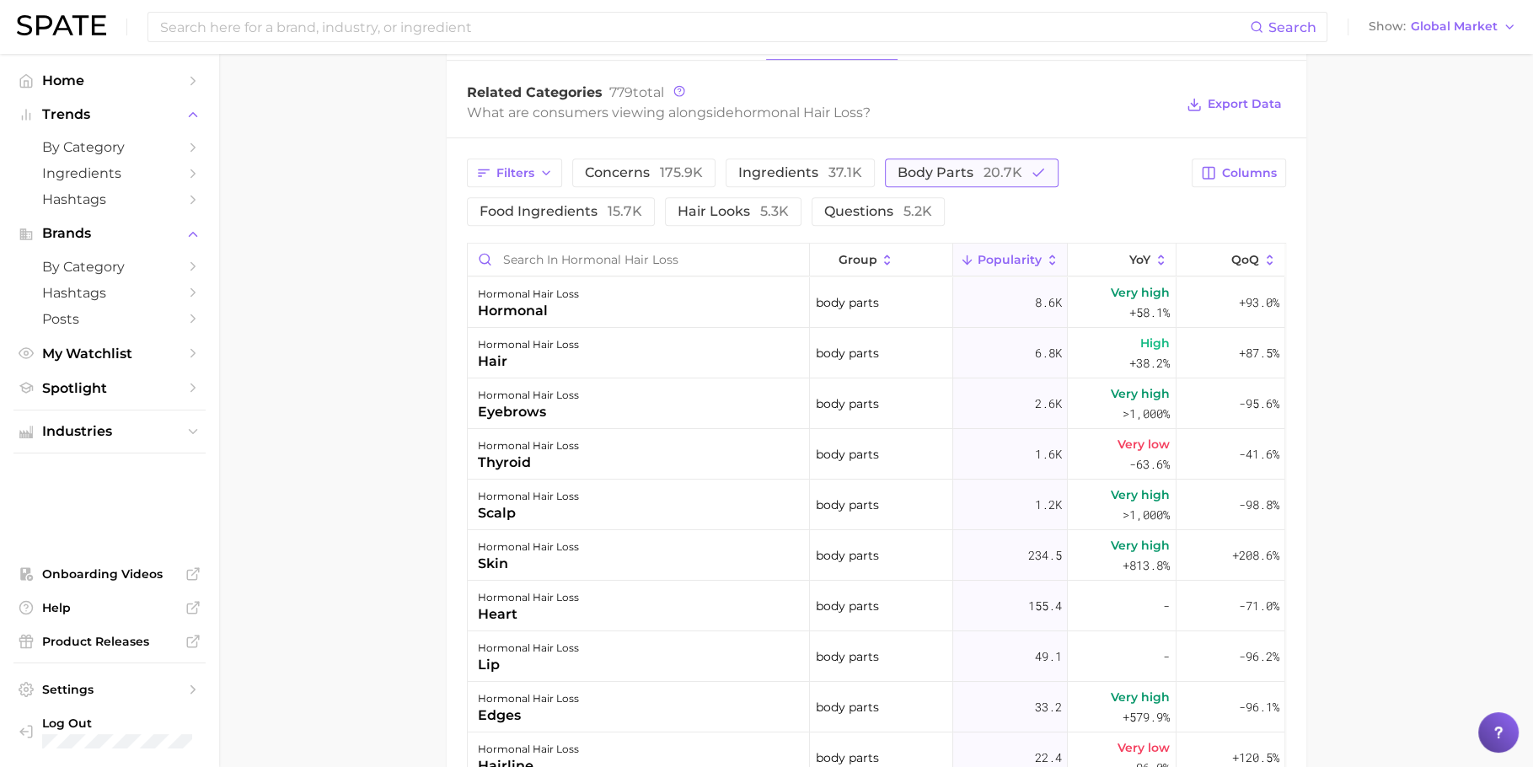
click at [906, 178] on span "body parts 20.7k" at bounding box center [959, 172] width 125 height 13
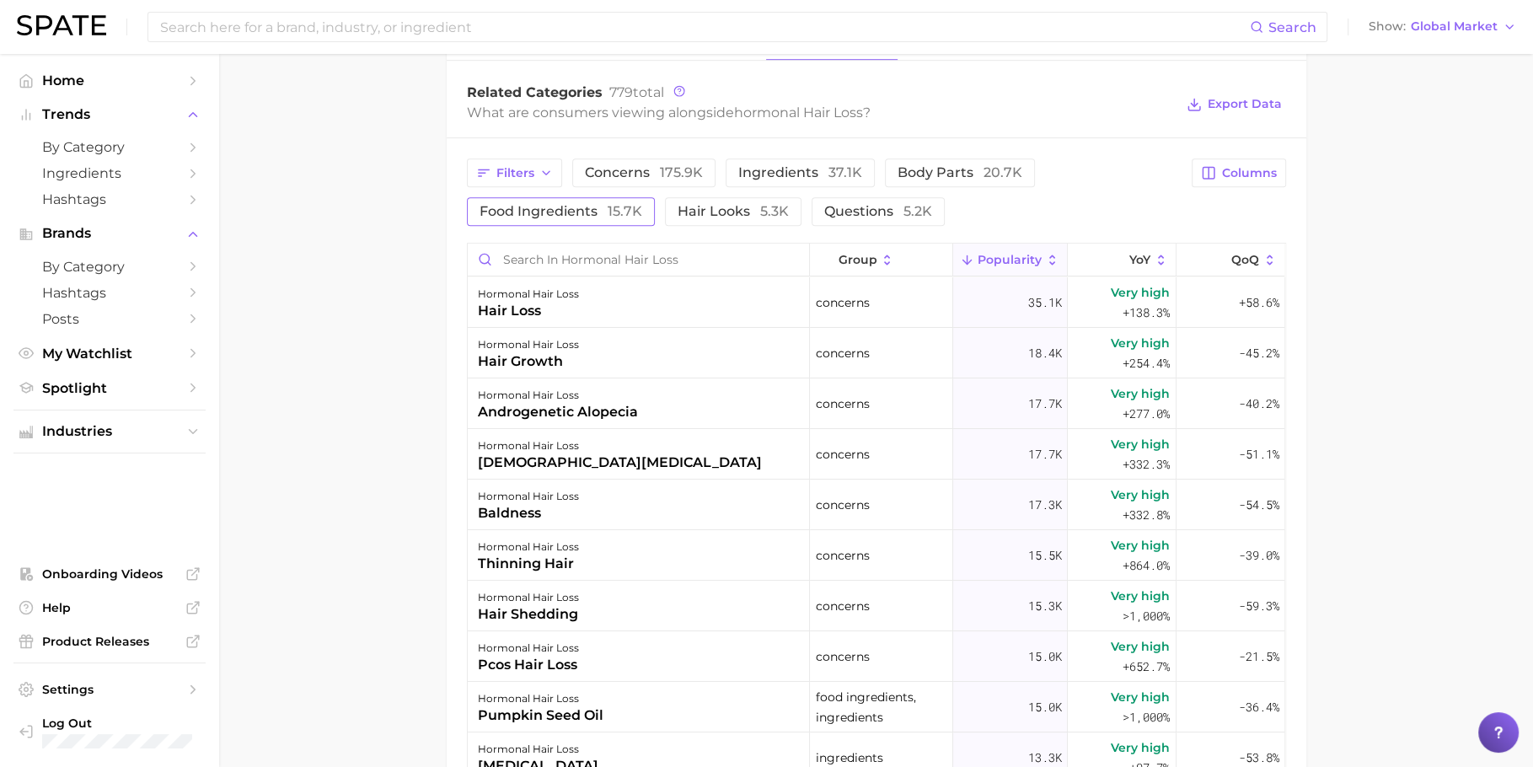
click at [629, 209] on span "15.7k" at bounding box center [624, 211] width 35 height 16
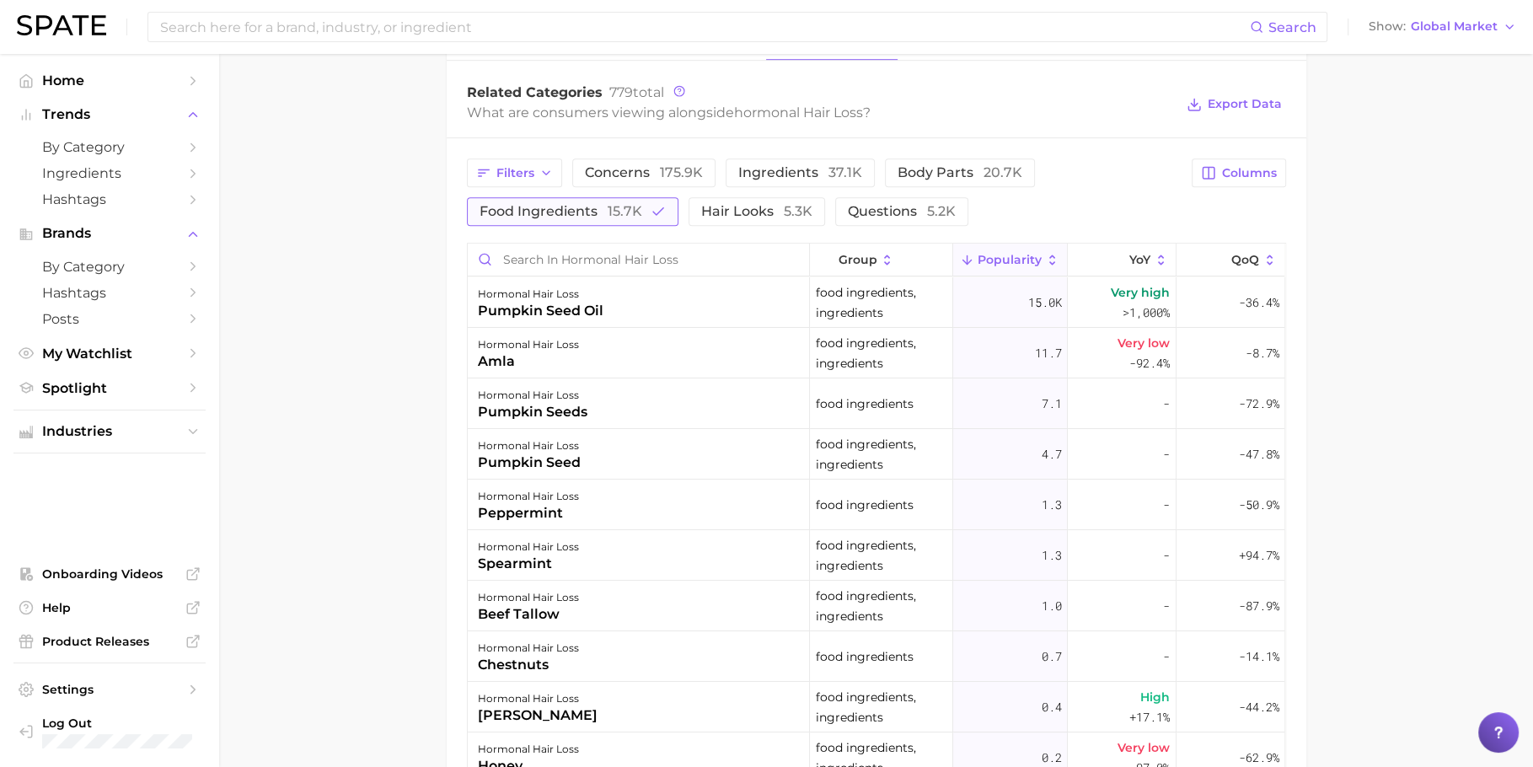
click at [629, 209] on span "15.7k" at bounding box center [624, 211] width 35 height 16
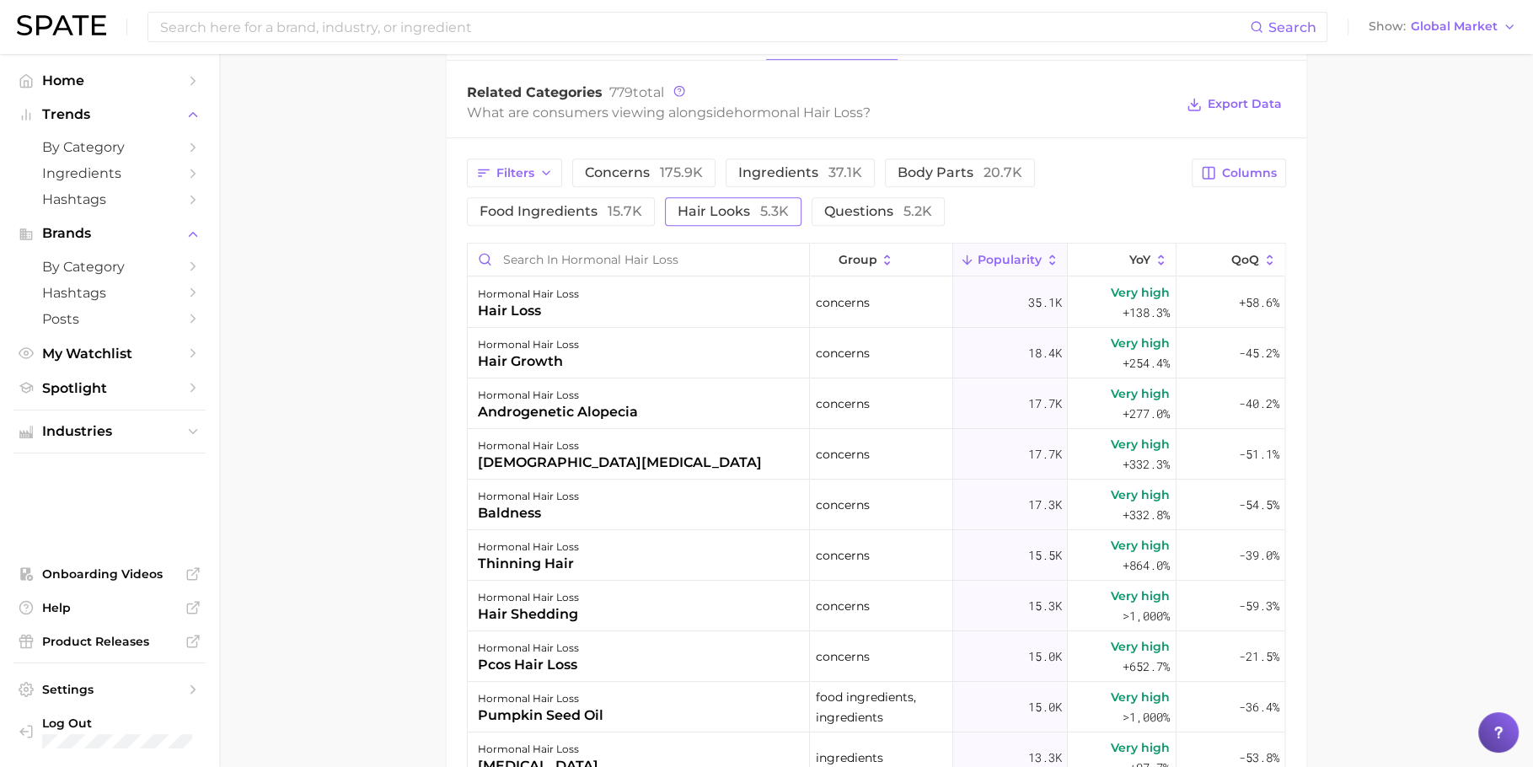
click at [727, 210] on span "hair looks 5.3k" at bounding box center [732, 211] width 111 height 13
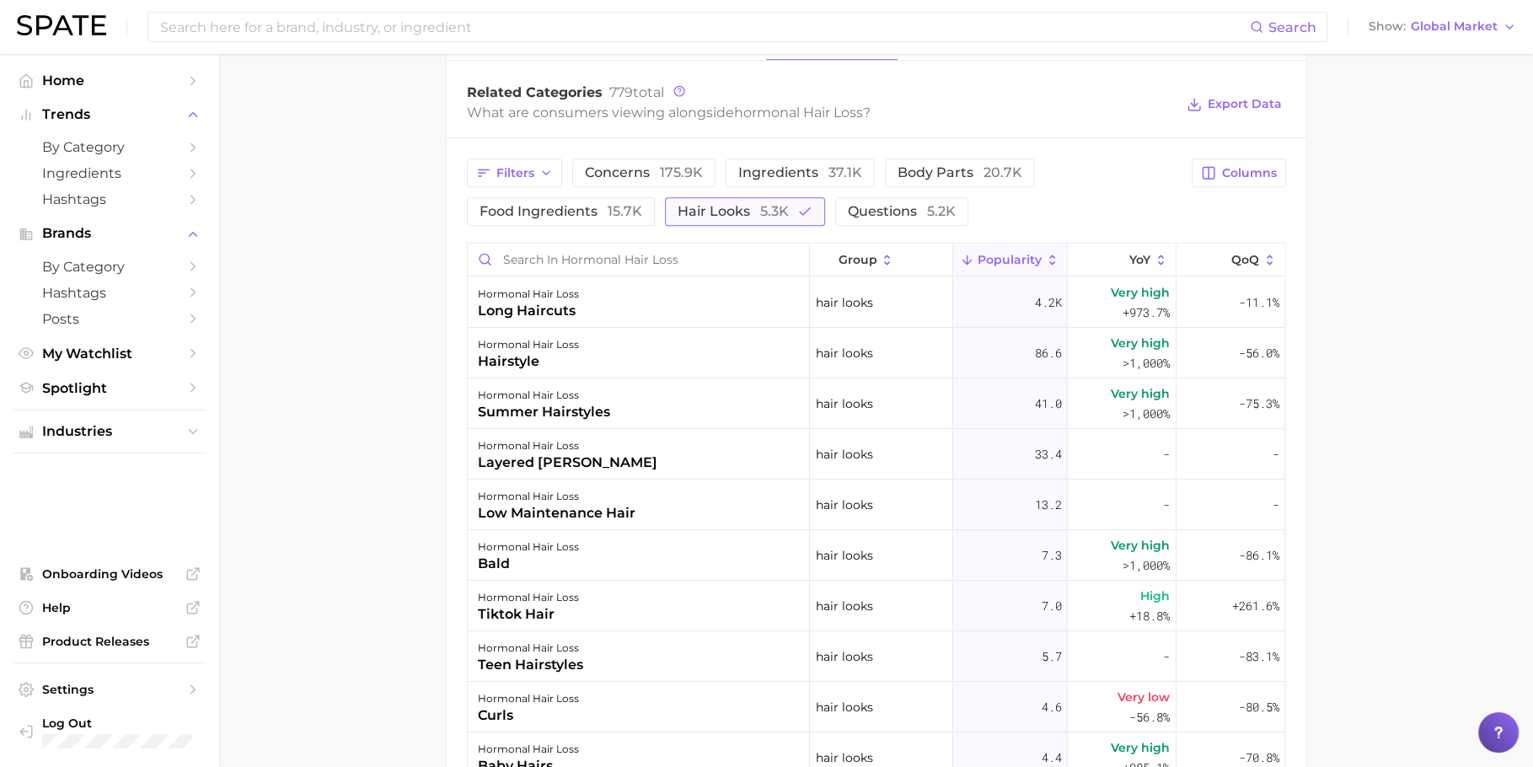
click at [727, 210] on span "hair looks 5.3k" at bounding box center [732, 211] width 111 height 13
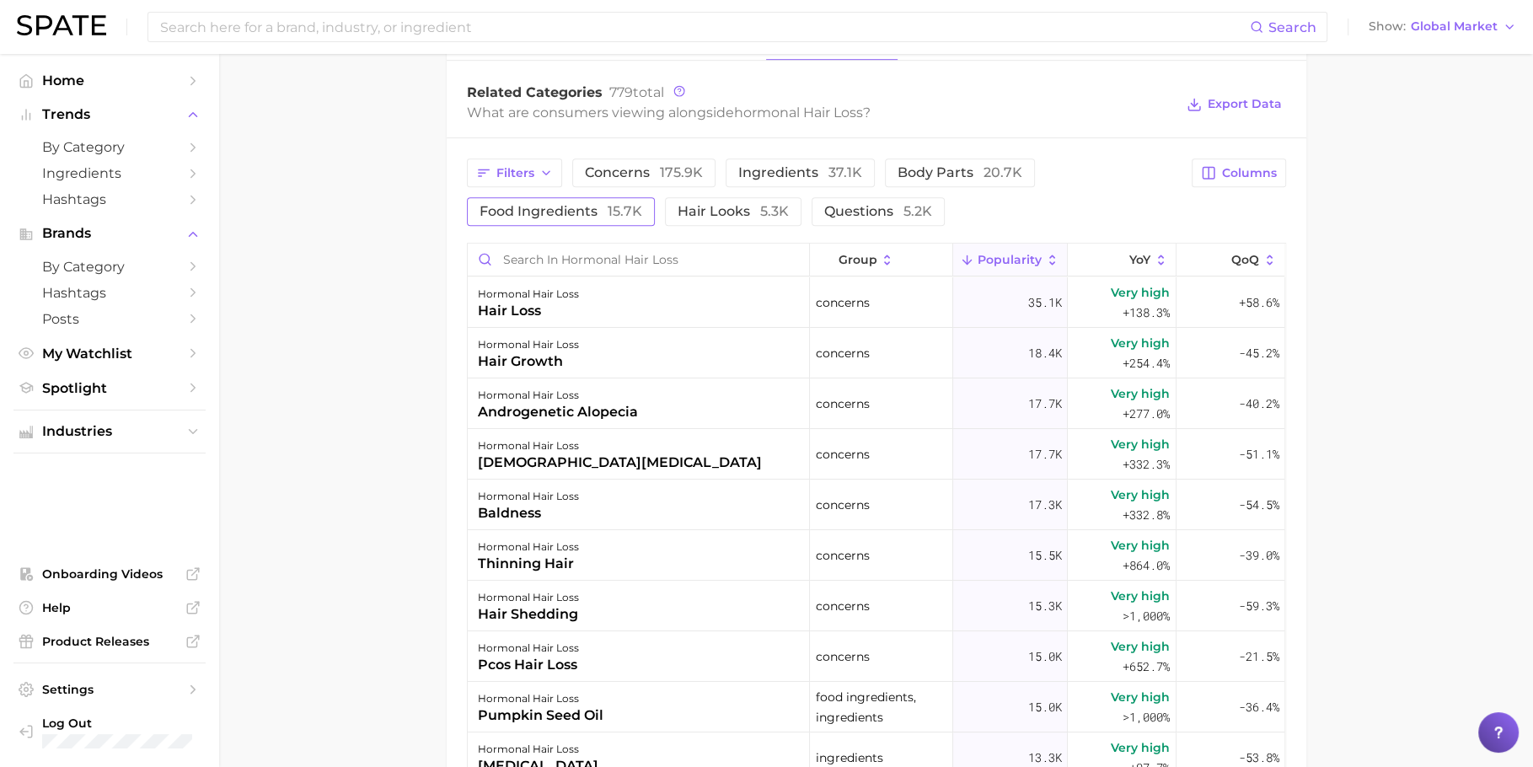
click at [614, 218] on button "food ingredients 15.7k" at bounding box center [561, 211] width 188 height 29
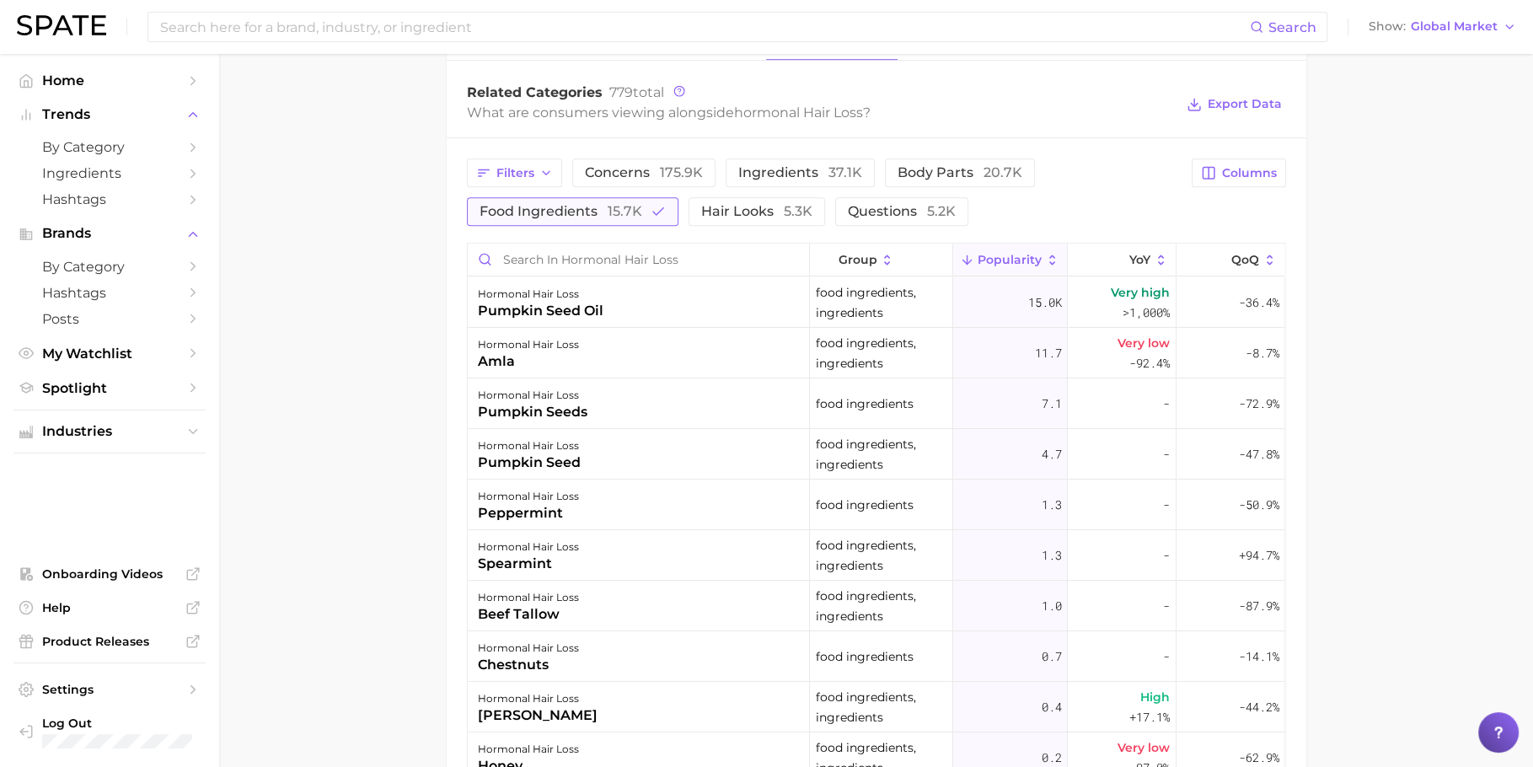
click at [614, 218] on button "food ingredients 15.7k" at bounding box center [572, 211] width 211 height 29
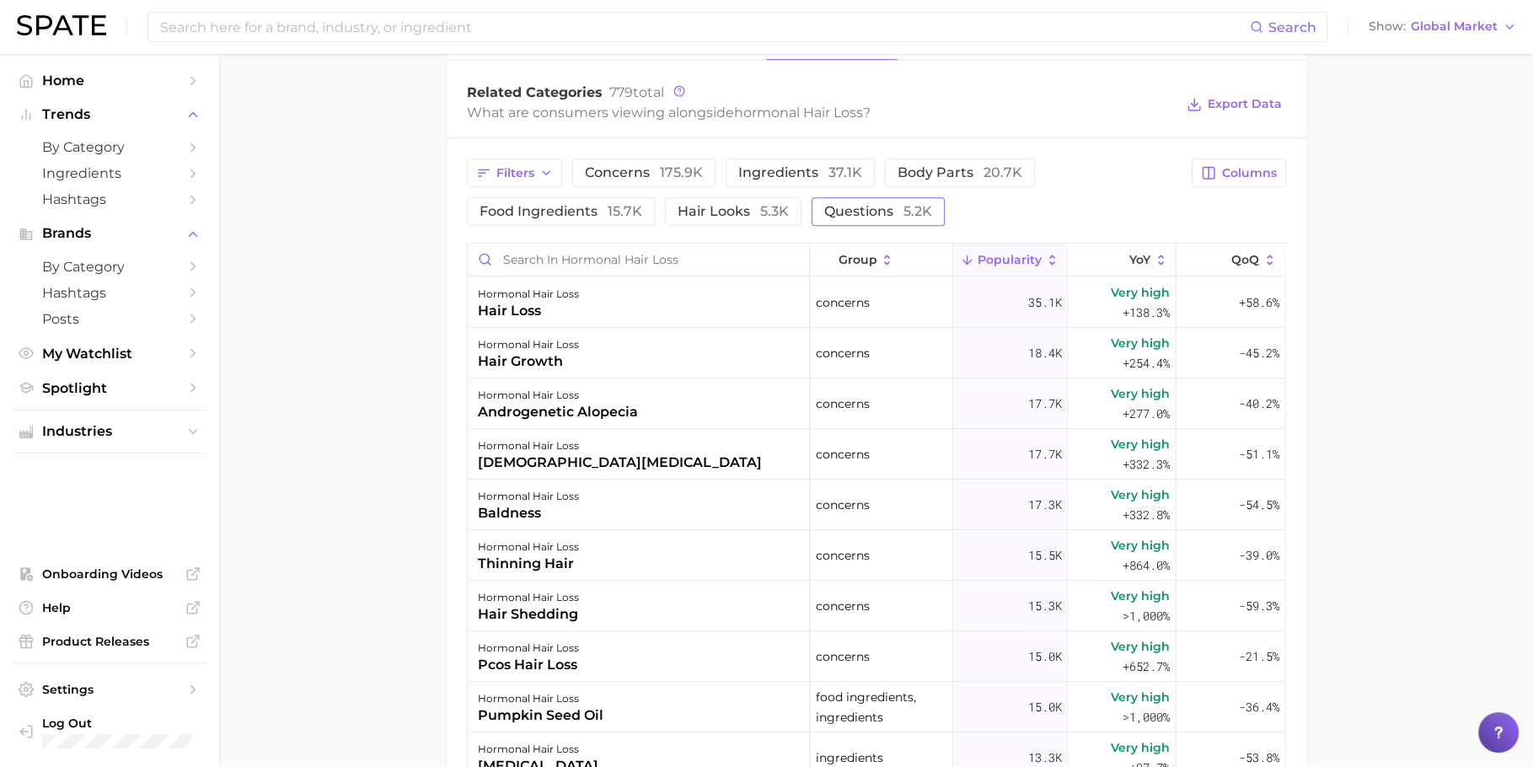
click at [811, 217] on button "questions 5.2k" at bounding box center [877, 211] width 133 height 29
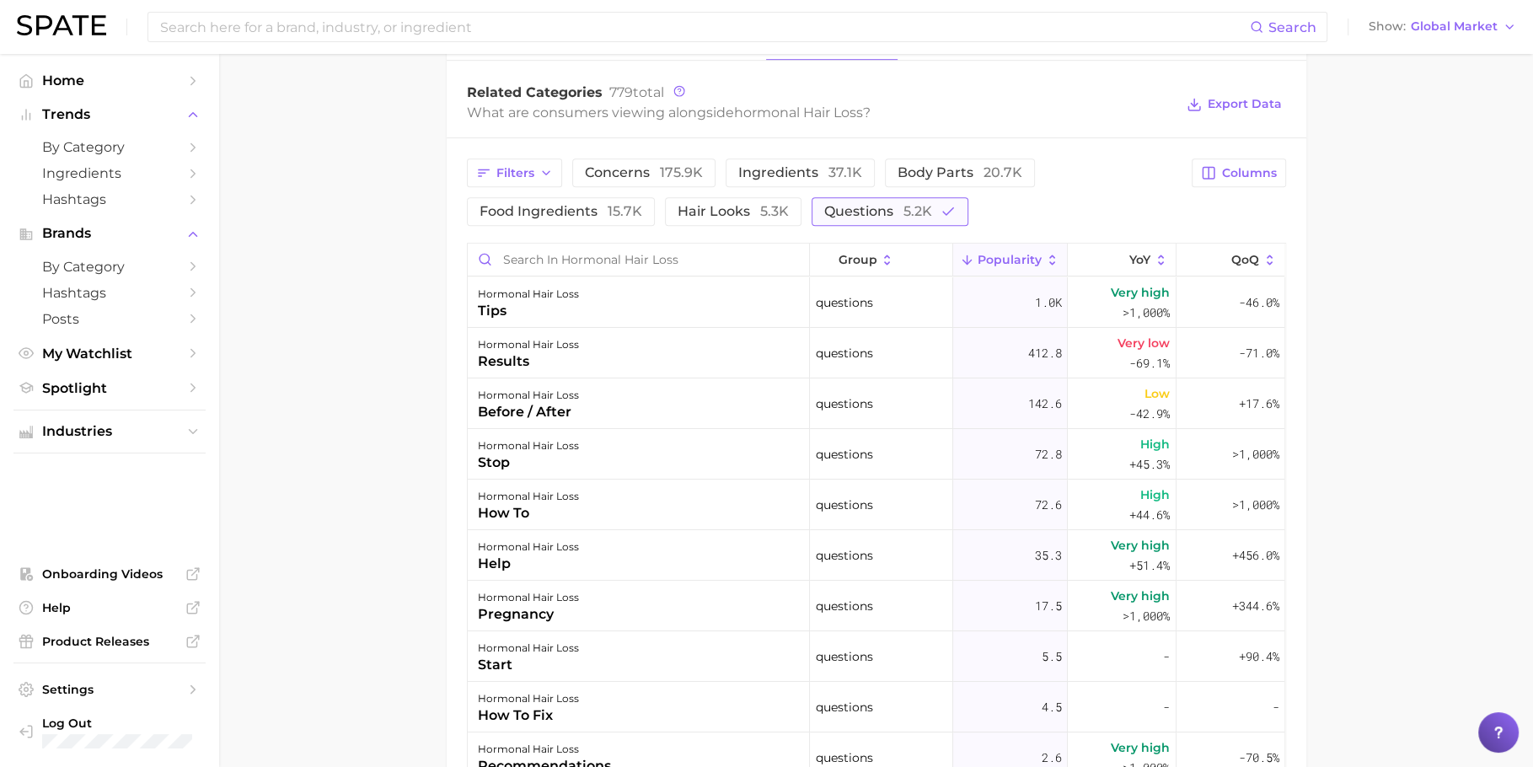
click at [811, 217] on button "questions 5.2k" at bounding box center [889, 211] width 157 height 29
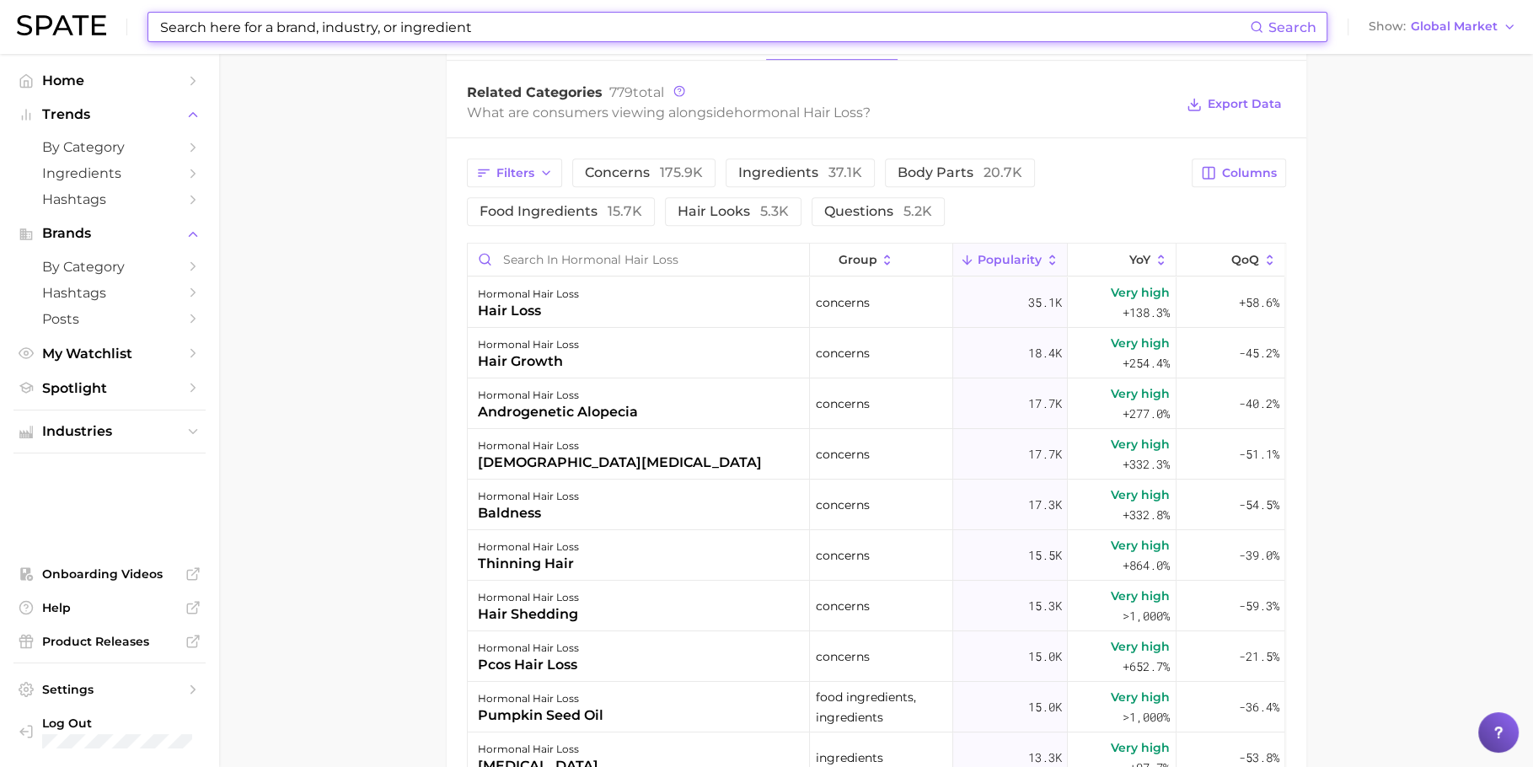
click at [684, 24] on input at bounding box center [703, 27] width 1091 height 29
paste input "traction alopecia"
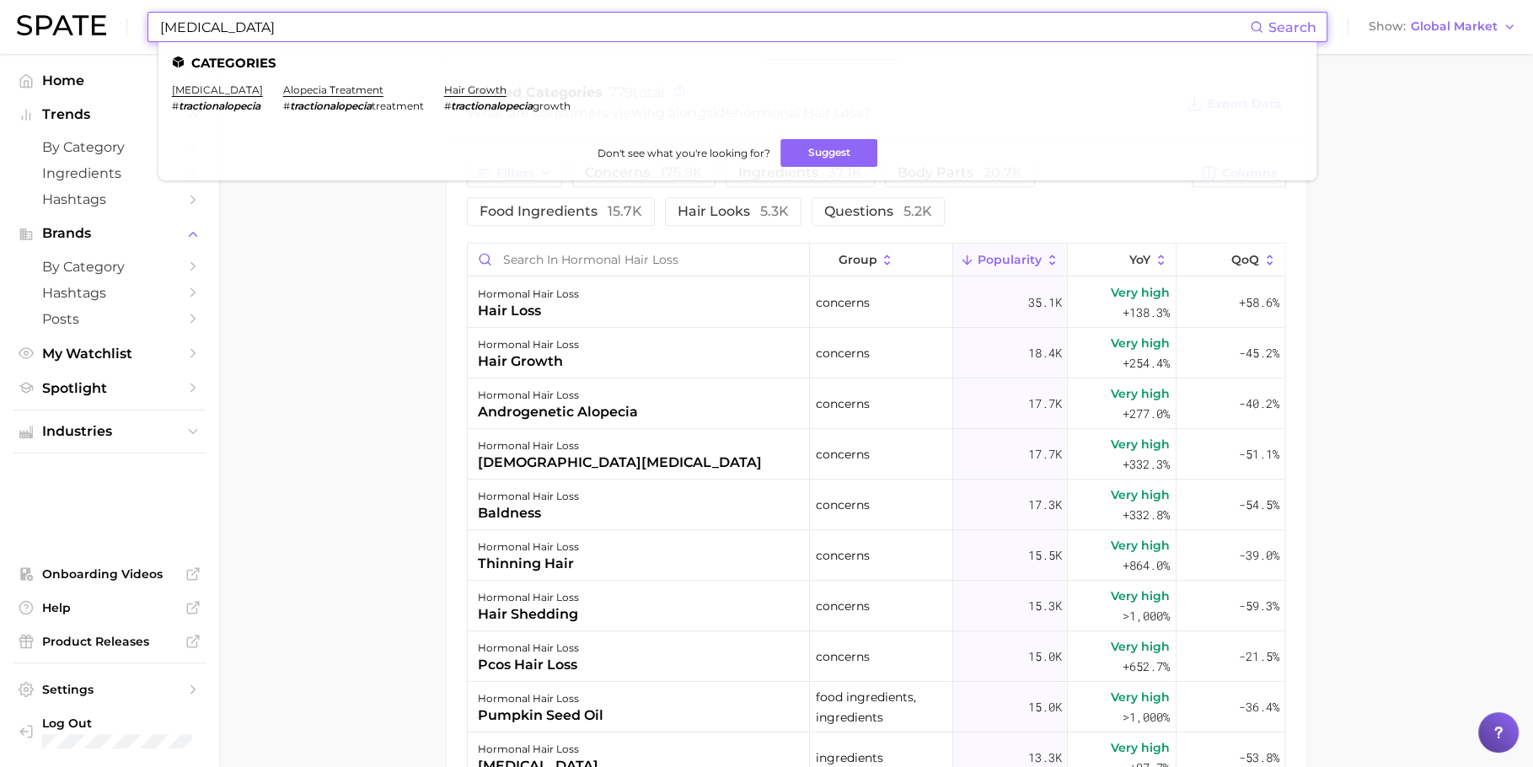
click at [220, 97] on li "traction alopecia # tractionalopecia" at bounding box center [217, 97] width 91 height 29
click at [222, 94] on link "traction alopecia" at bounding box center [217, 89] width 91 height 13
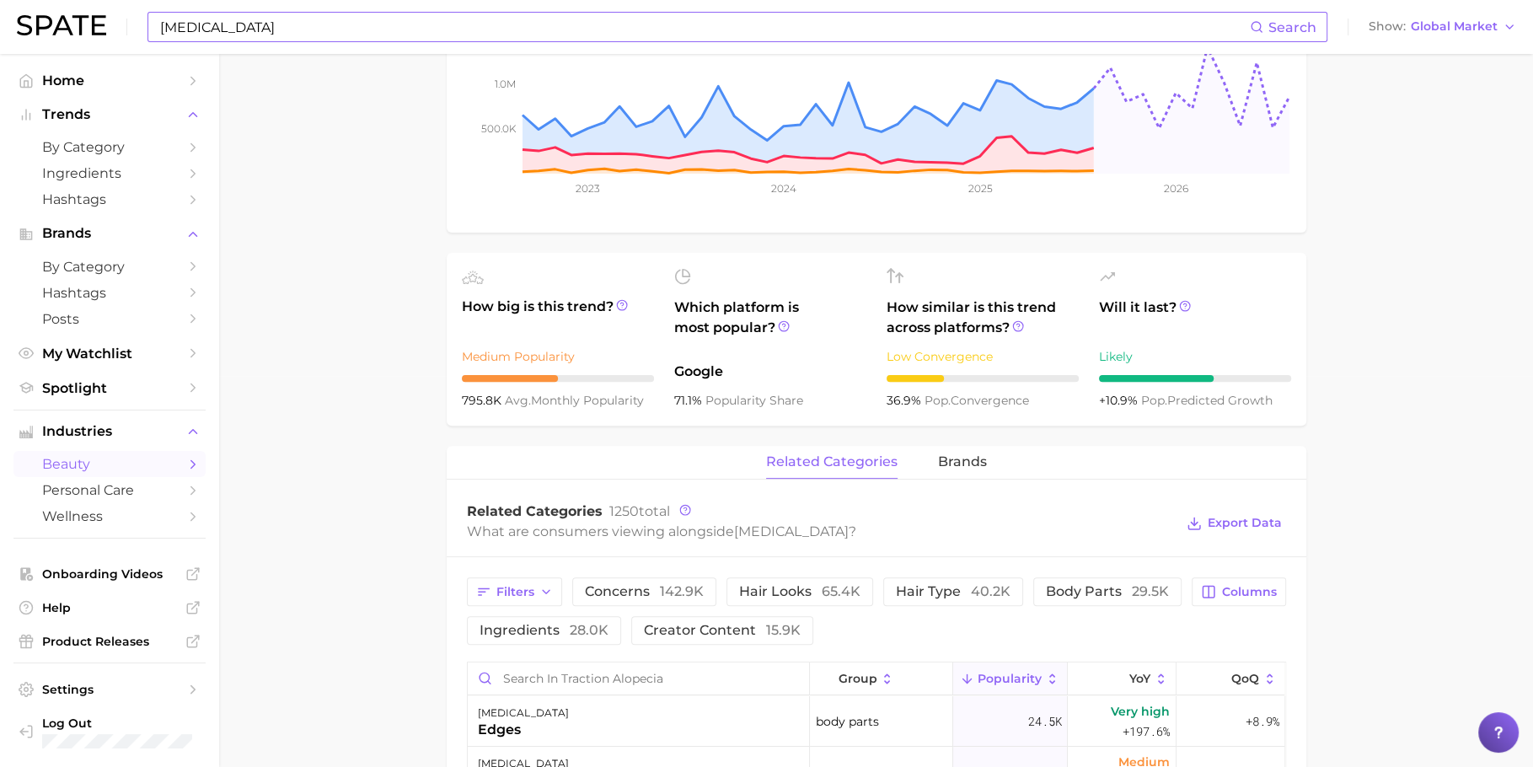
scroll to position [319, 0]
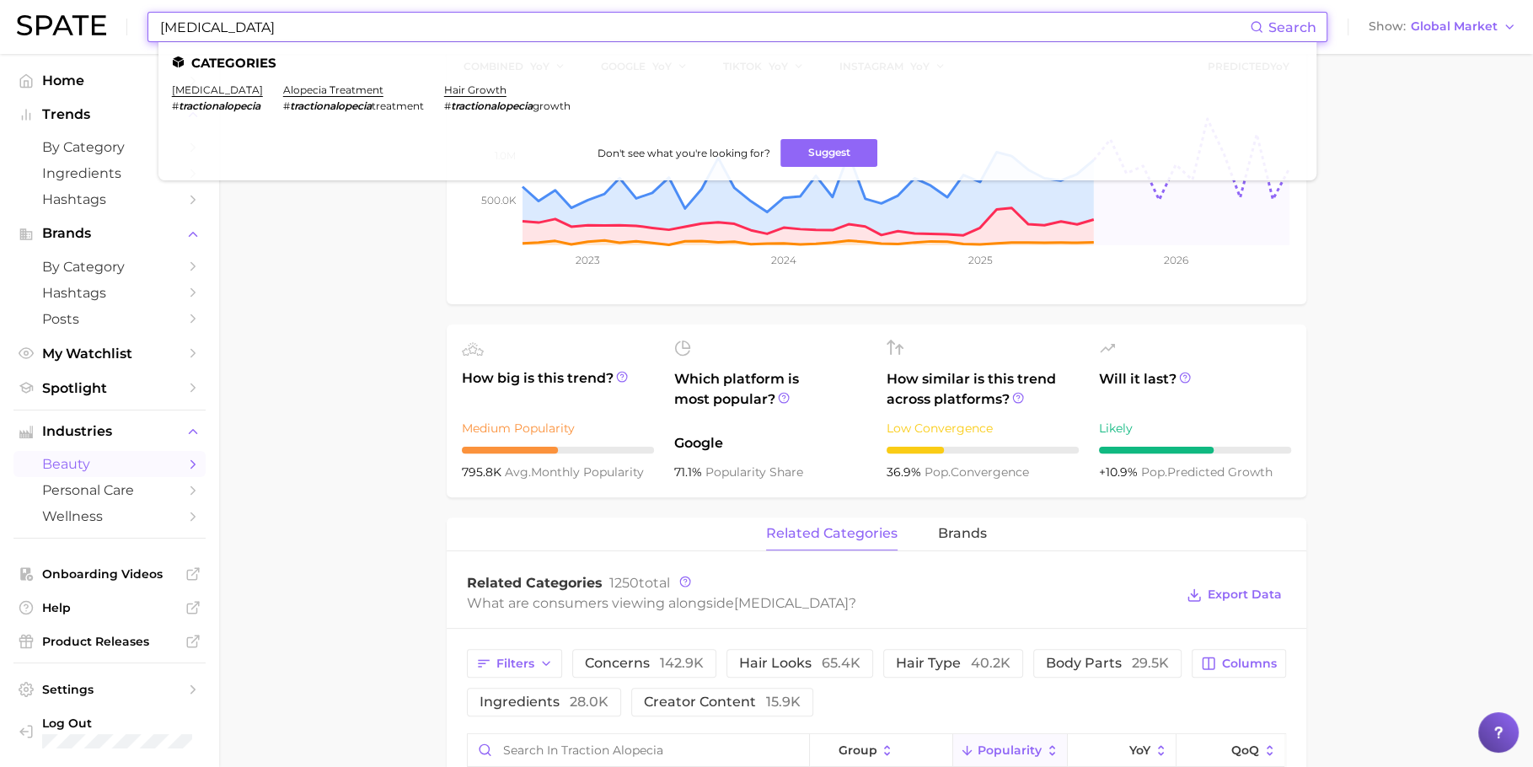
click at [654, 24] on input "traction alopecia" at bounding box center [703, 27] width 1091 height 29
paste input "extreme hair loss"
click at [229, 92] on link "extreme hair loss" at bounding box center [218, 89] width 92 height 13
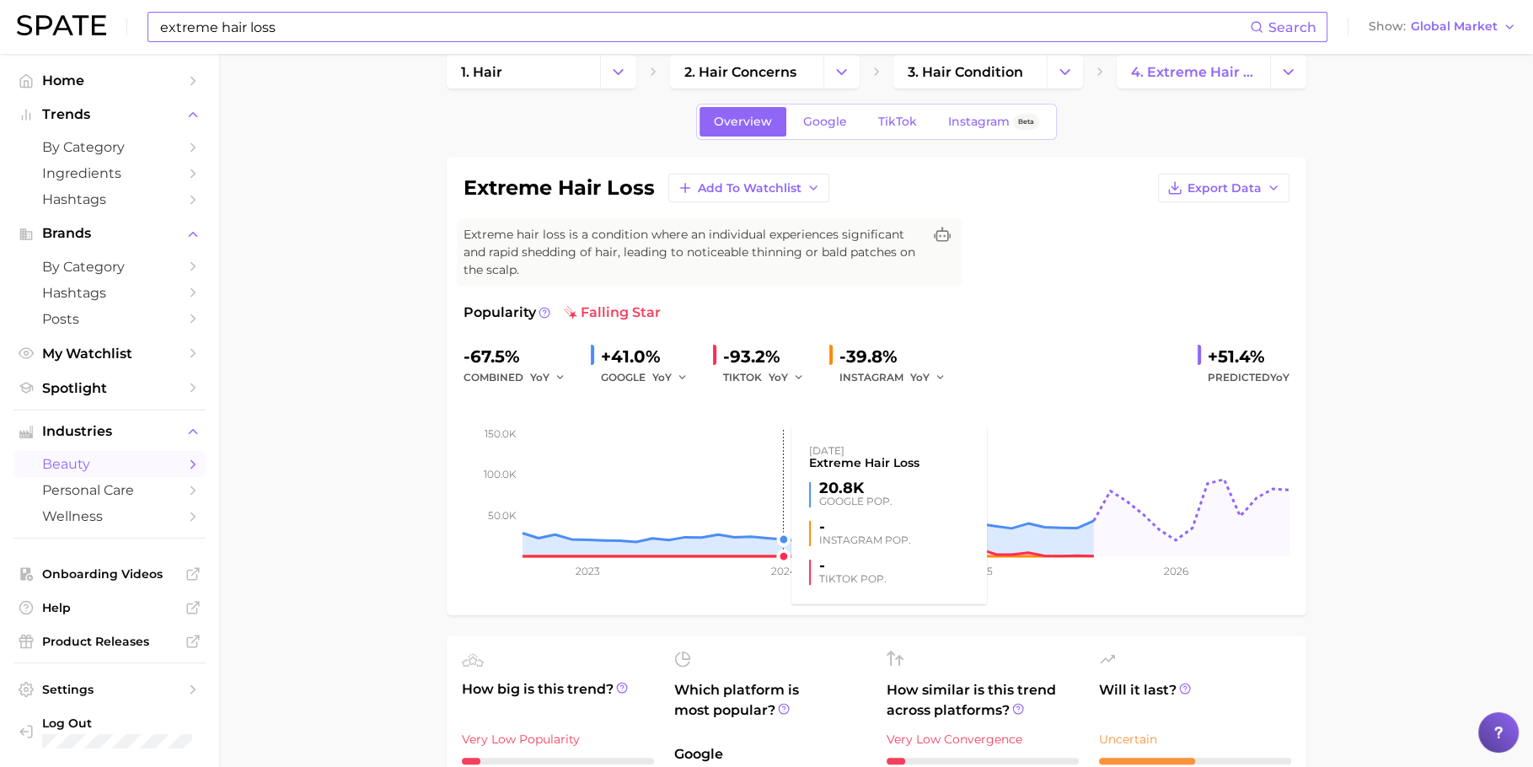
scroll to position [40, 0]
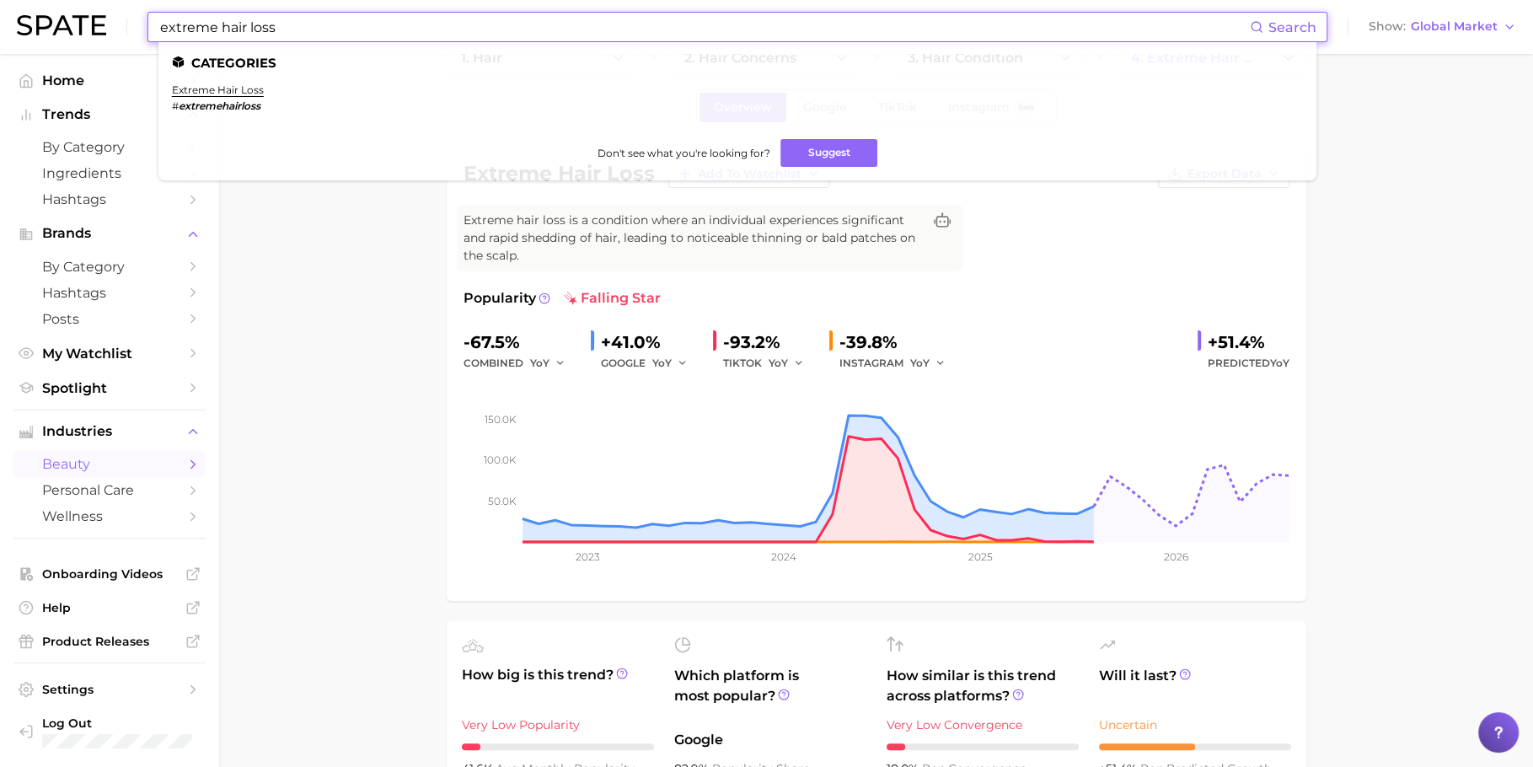
click at [634, 13] on input "extreme hair loss" at bounding box center [703, 27] width 1091 height 29
paste input "hormonal"
type input "hormonal hair loss"
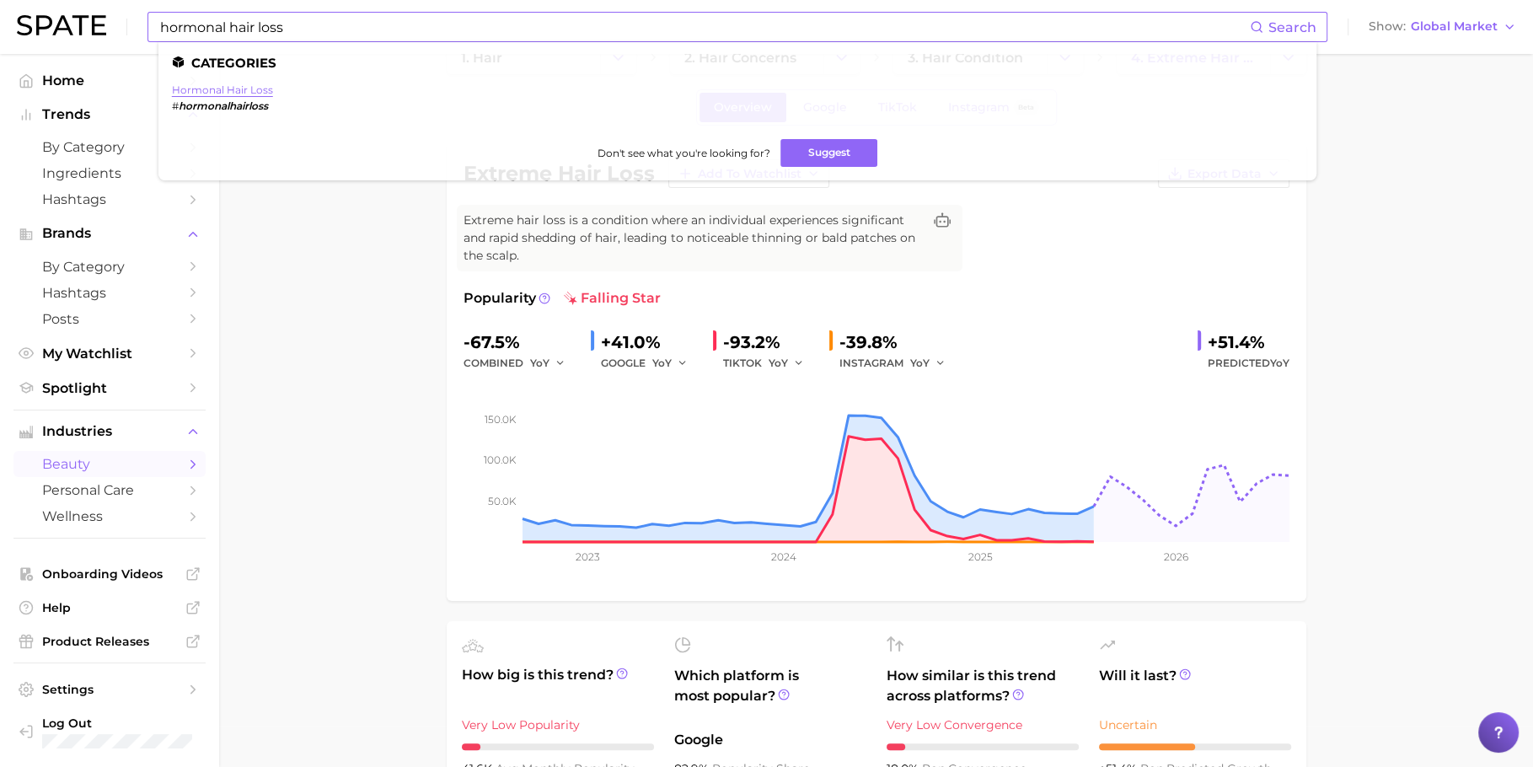
click at [218, 93] on link "hormonal hair loss" at bounding box center [222, 89] width 101 height 13
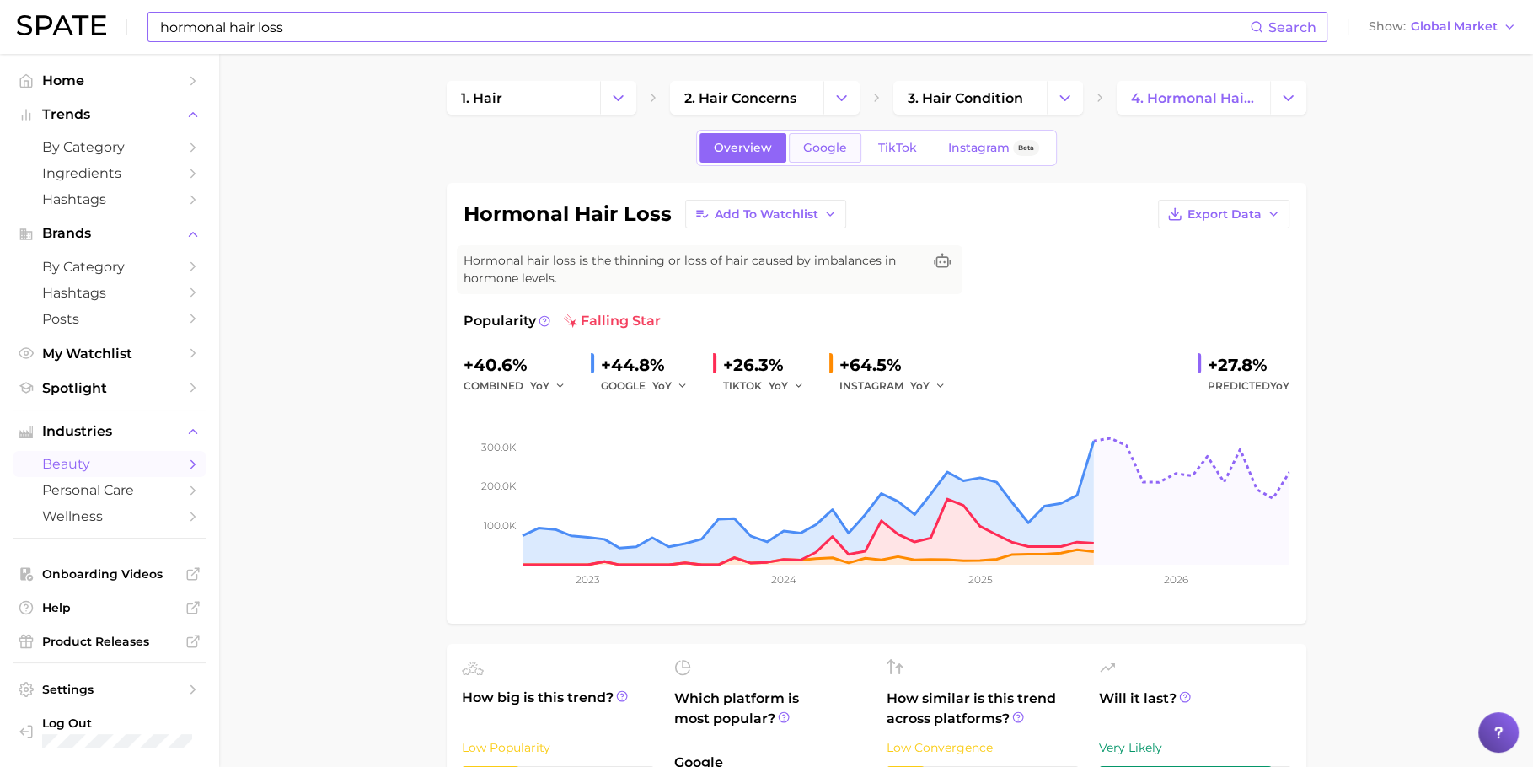
click at [843, 149] on span "Google" at bounding box center [825, 148] width 44 height 14
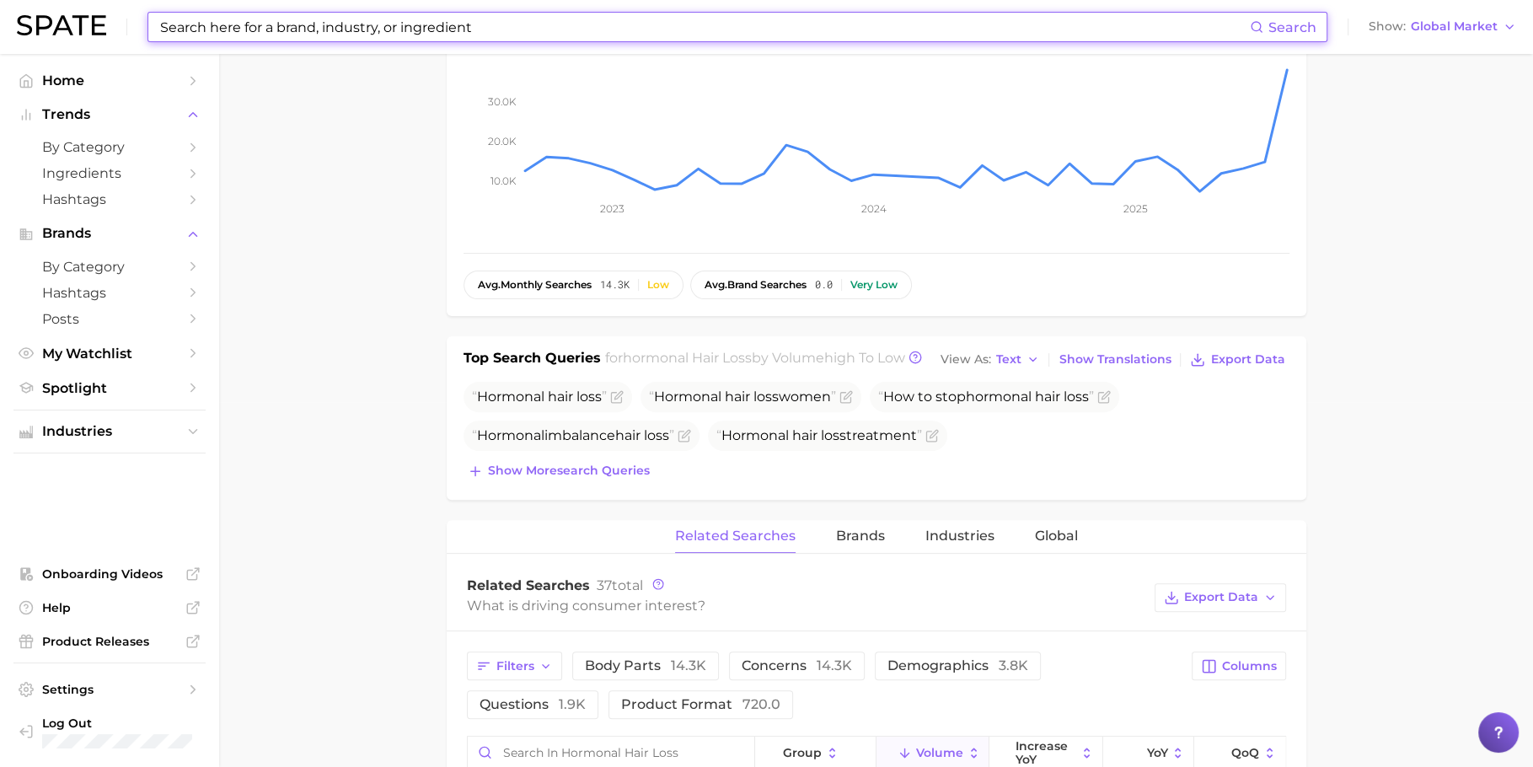
scroll to position [452, 0]
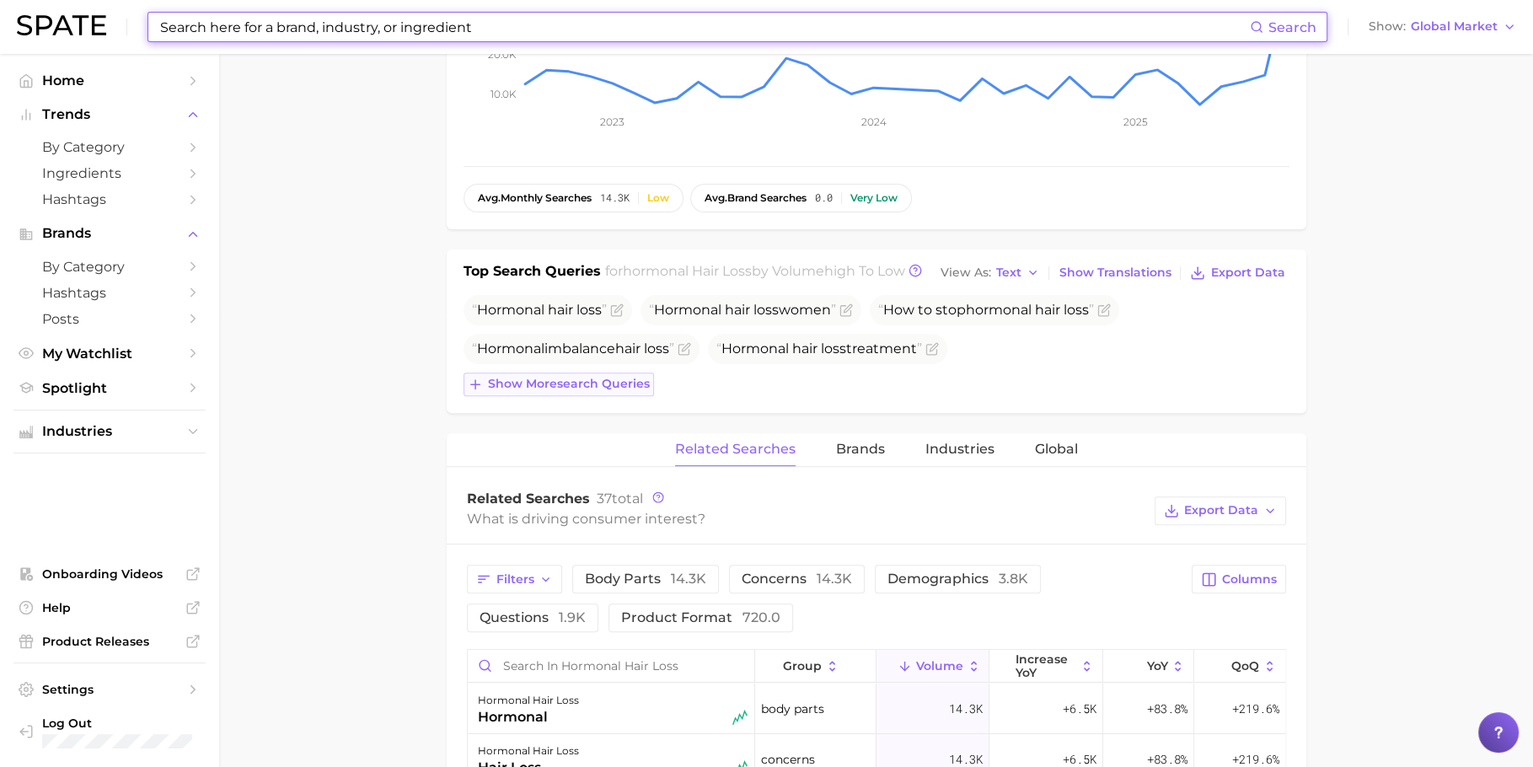
click at [577, 384] on span "Show more search queries" at bounding box center [569, 384] width 162 height 14
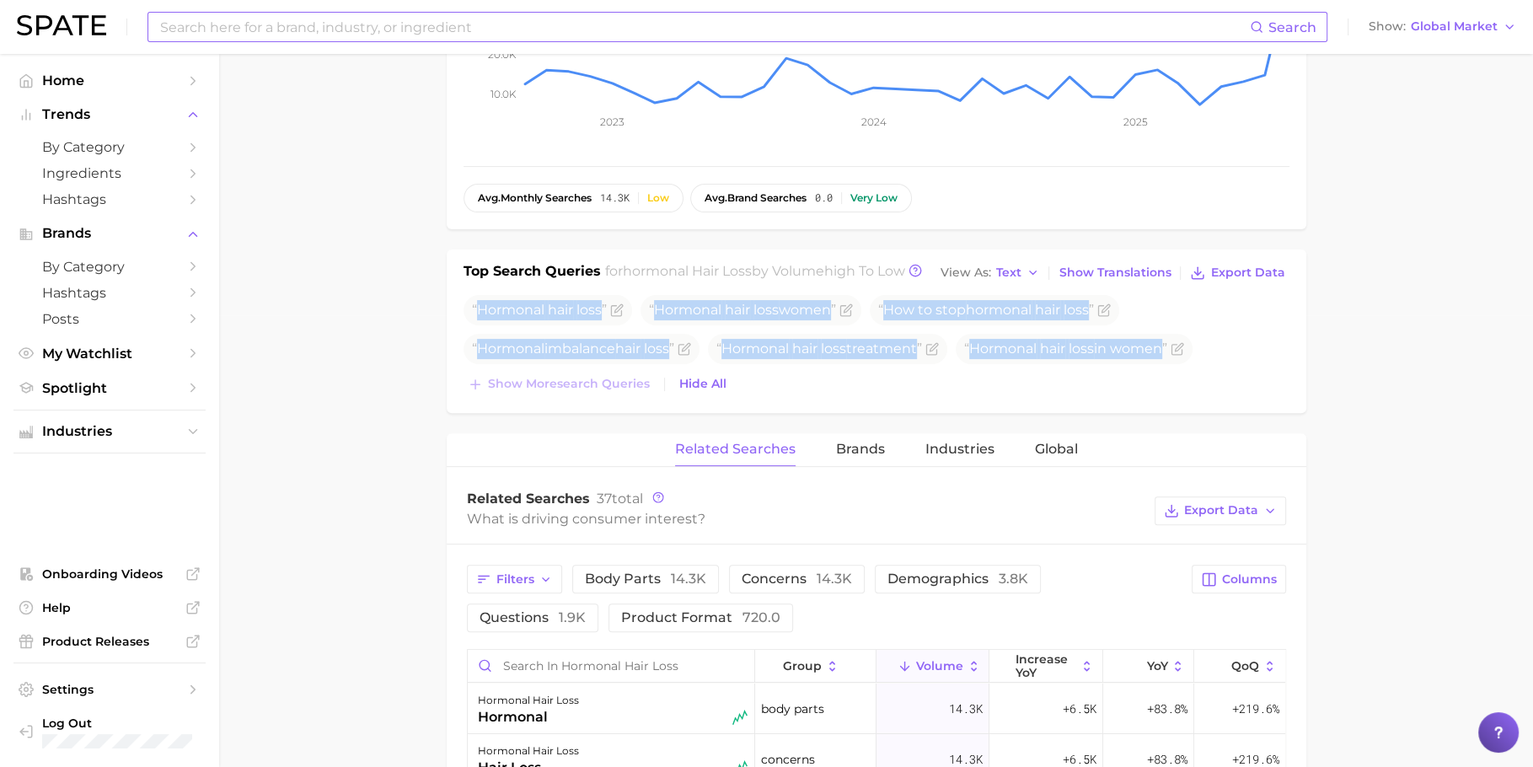
drag, startPoint x: 459, startPoint y: 308, endPoint x: 1363, endPoint y: 362, distance: 905.7
click at [1363, 362] on main "1. hair 2. hair concerns 3. hair condition 4. hormonal hair loss Overview Googl…" at bounding box center [875, 561] width 1313 height 1918
copy div "Hormonal hair loss Hormonal hair loss women How to stop hormonal hair loss Horm…"
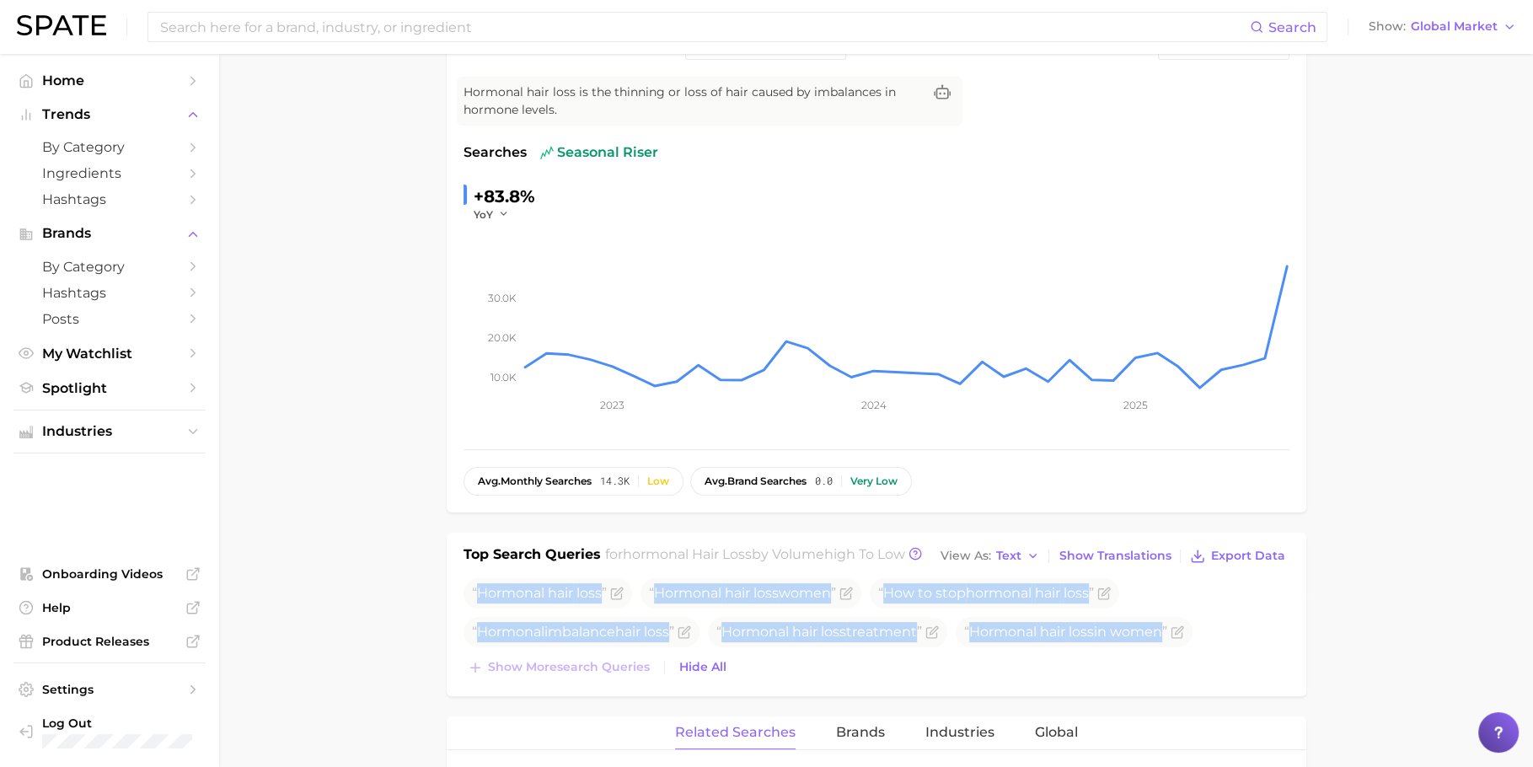
scroll to position [49, 0]
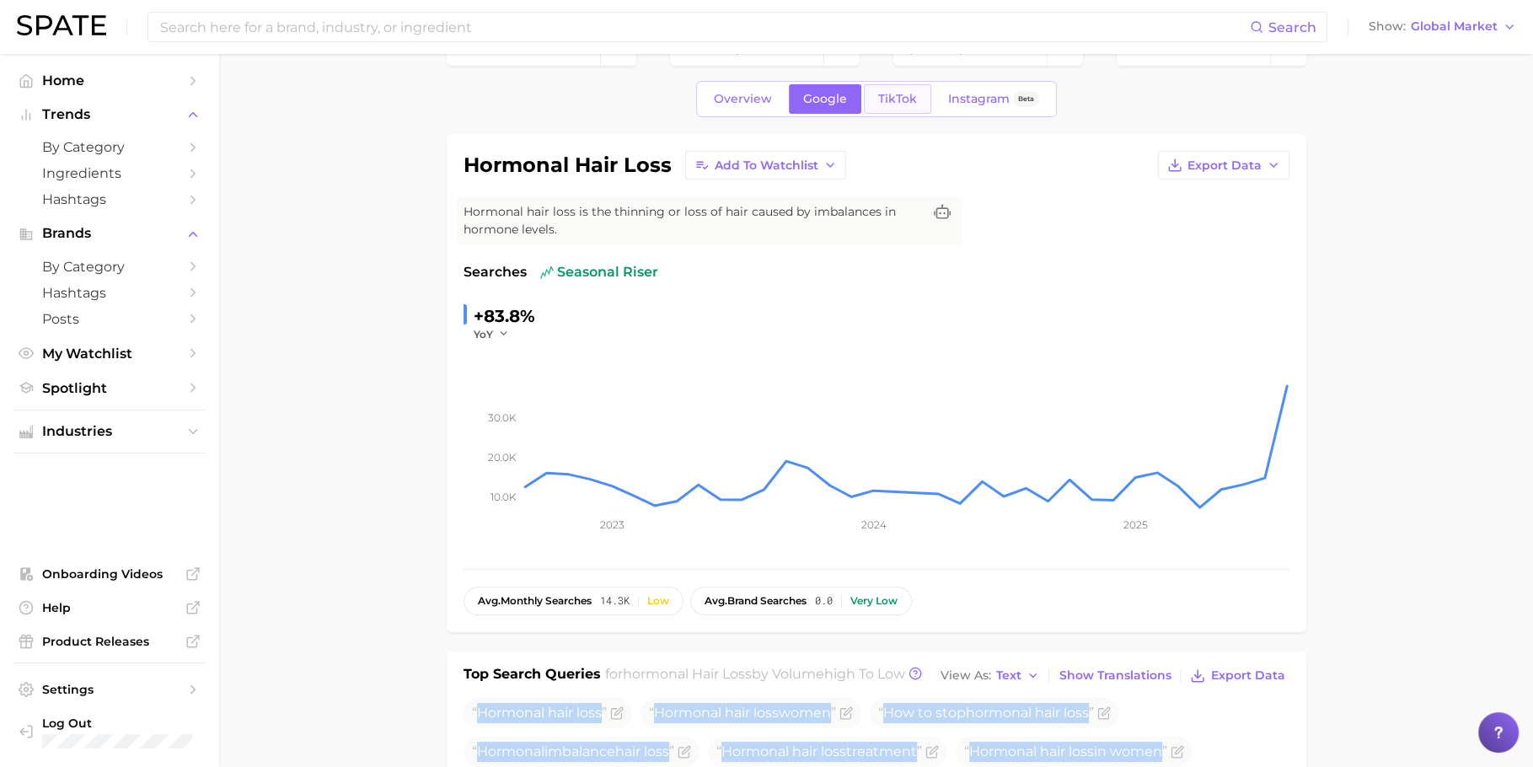
click at [886, 92] on span "TikTok" at bounding box center [897, 99] width 39 height 14
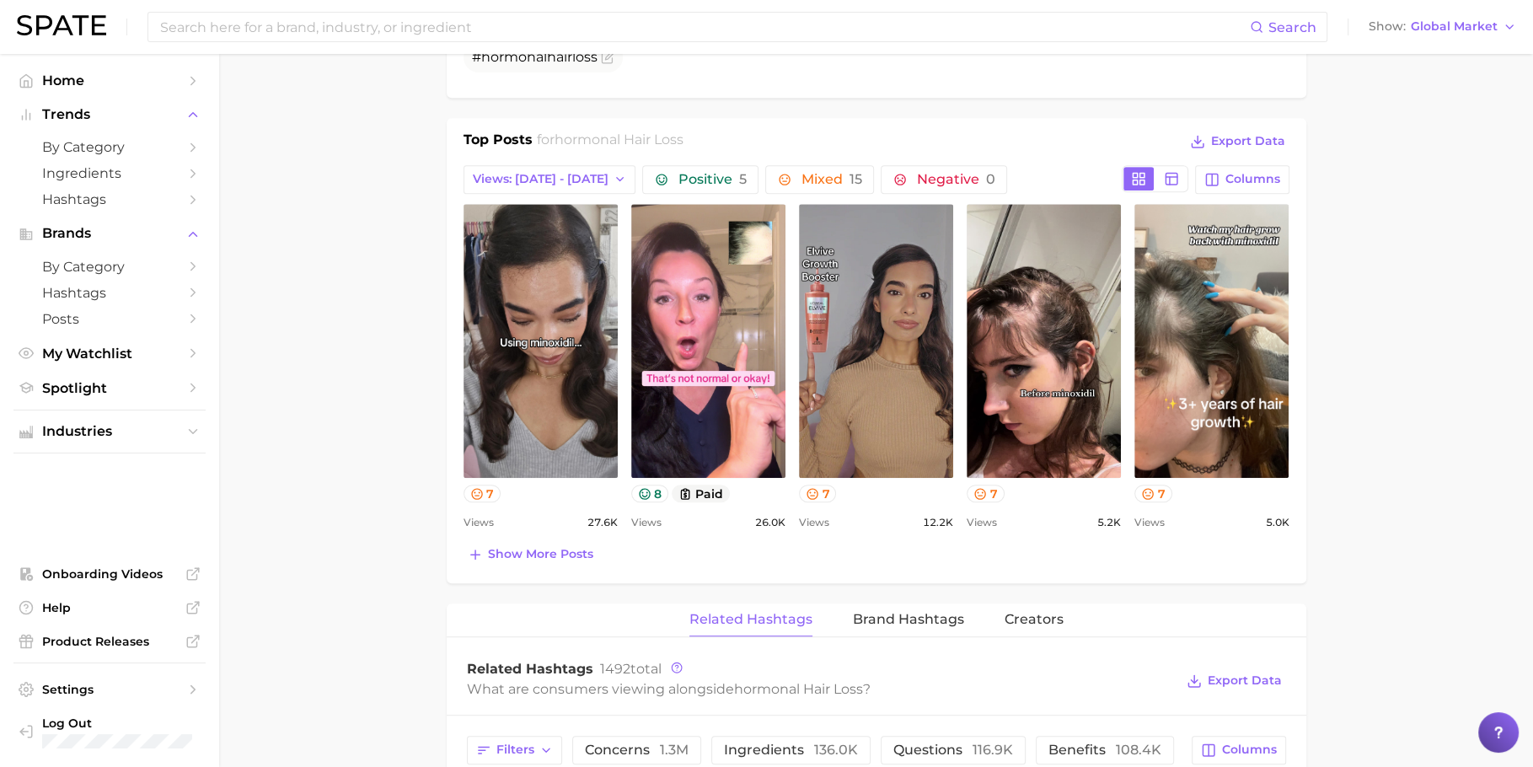
scroll to position [769, 0]
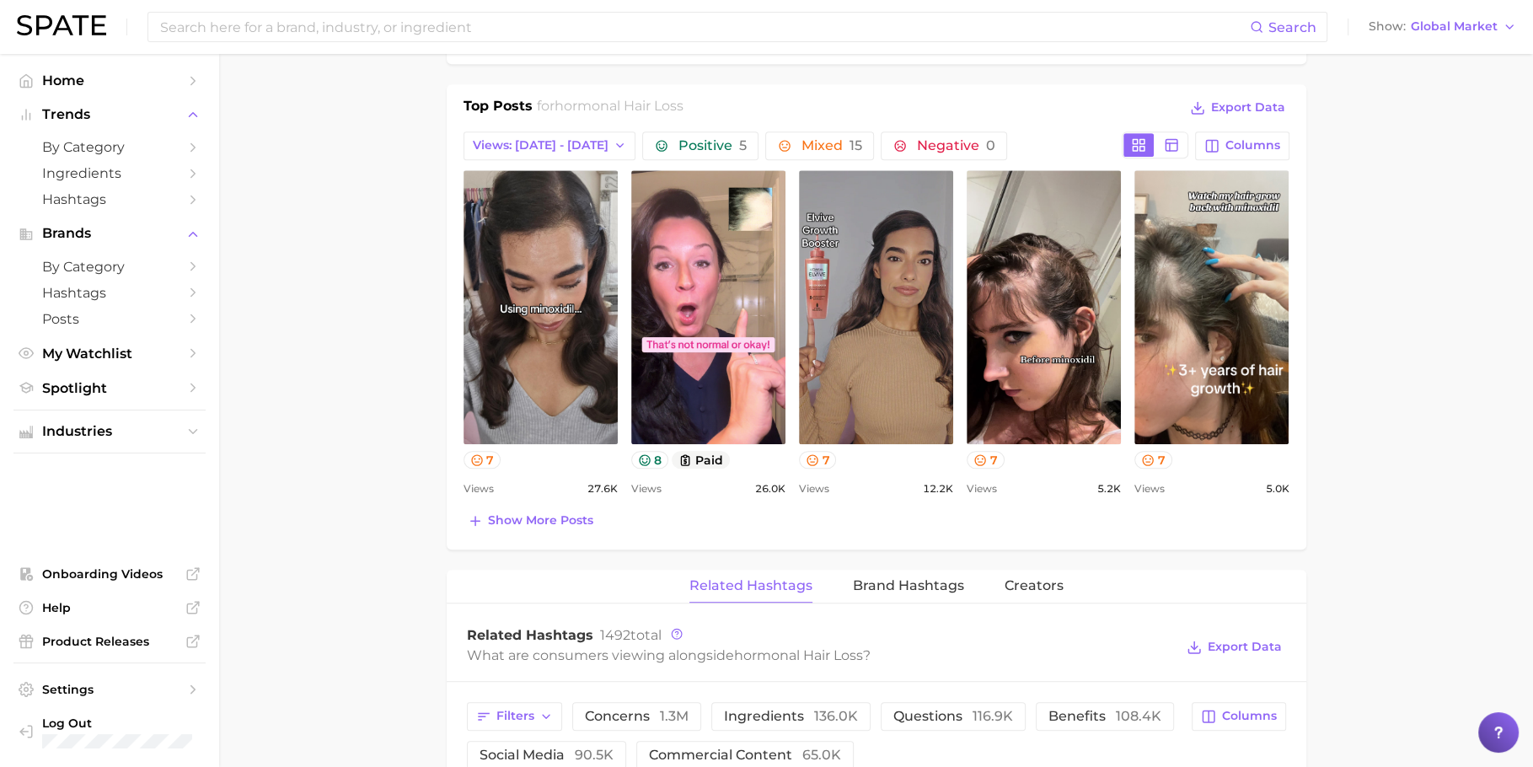
click at [342, 254] on main "1. hair 2. hair concerns 3. hair condition 4. hormonal hair loss Overview Googl…" at bounding box center [875, 471] width 1313 height 2372
click at [974, 99] on div "Top Posts for hormonal hair loss Export Data" at bounding box center [876, 108] width 826 height 25
click at [1044, 107] on div "Top Posts for hormonal hair loss Export Data" at bounding box center [876, 108] width 826 height 25
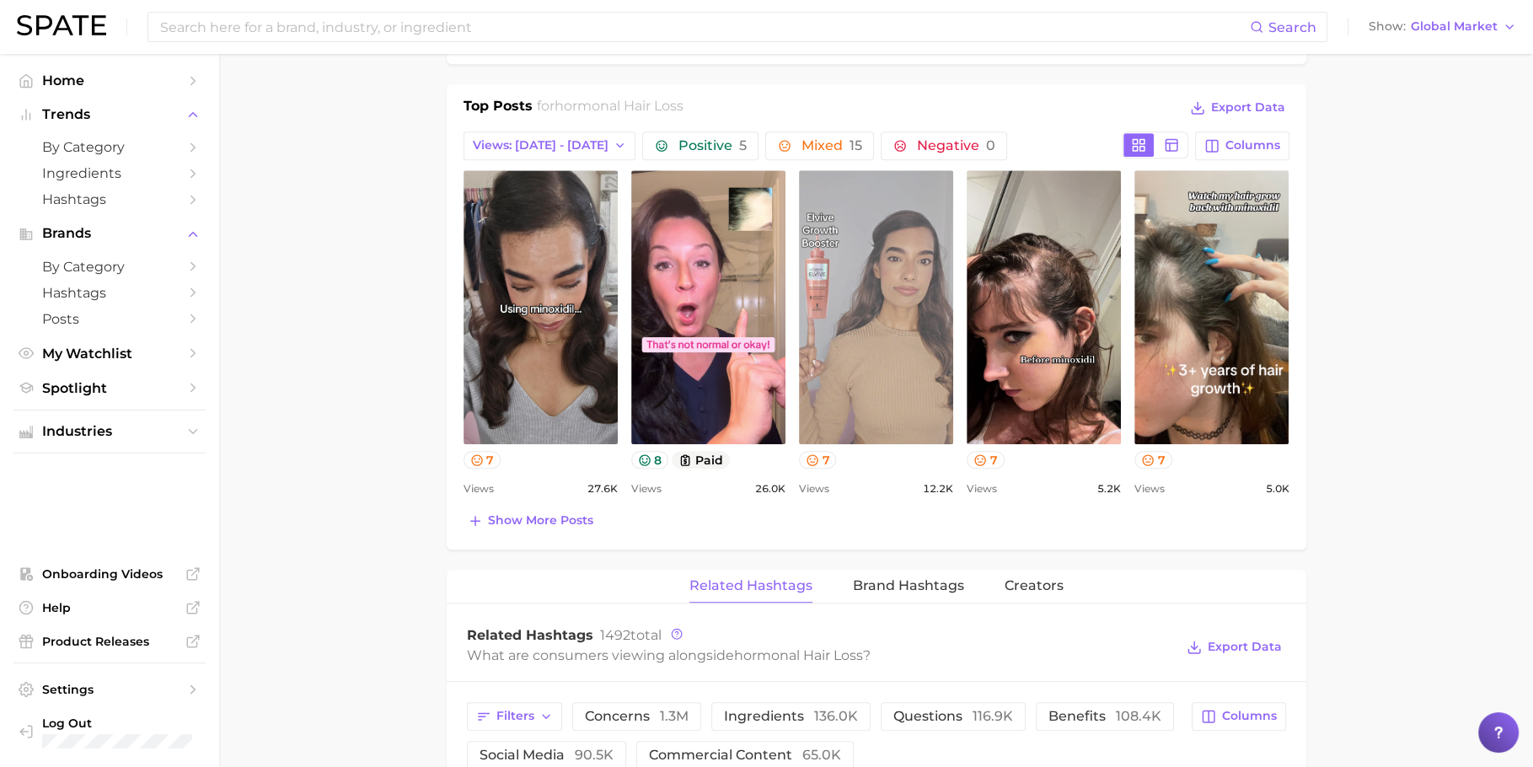
click at [903, 261] on link "view post on TikTok" at bounding box center [876, 307] width 154 height 274
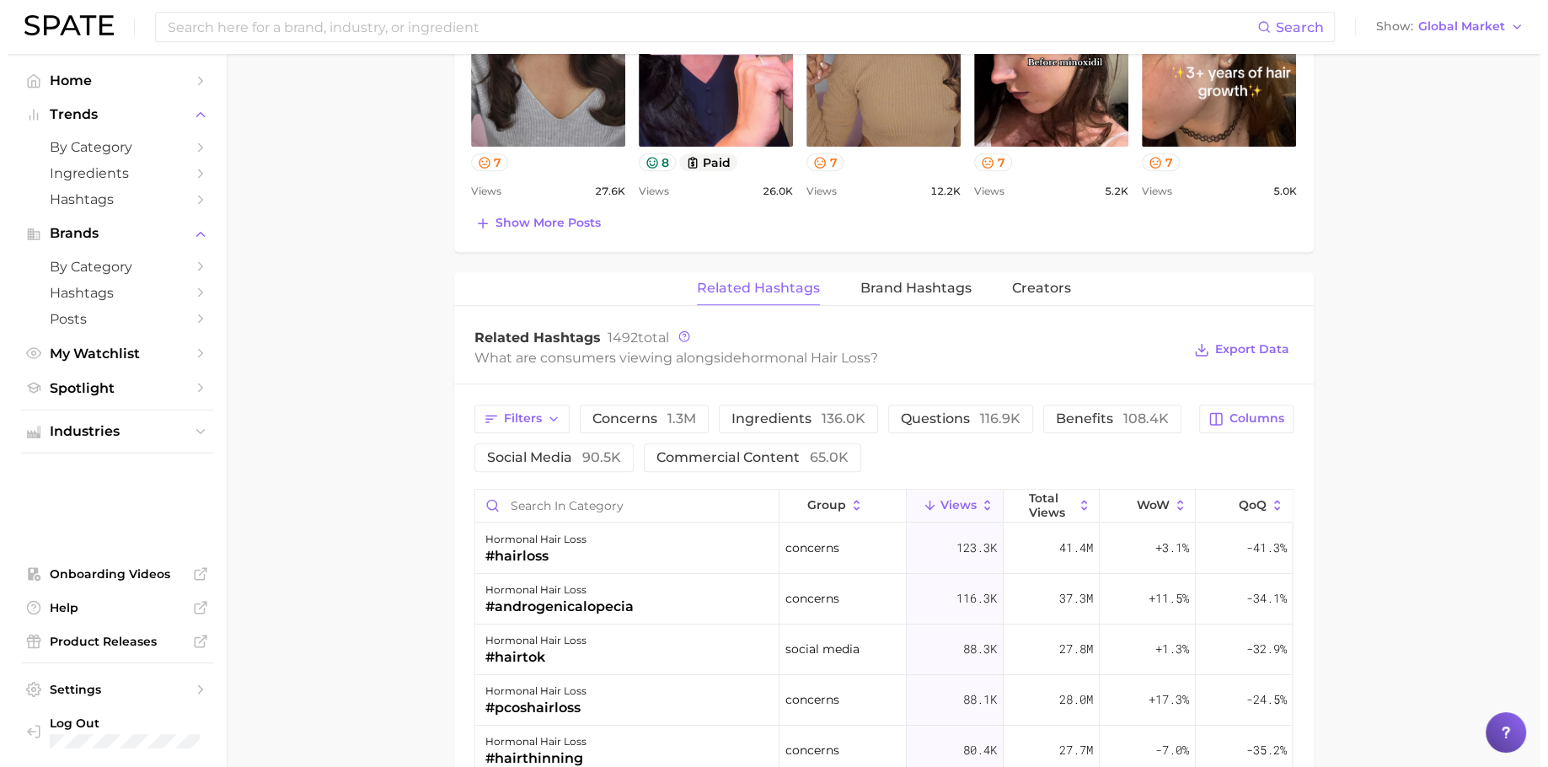
scroll to position [1329, 0]
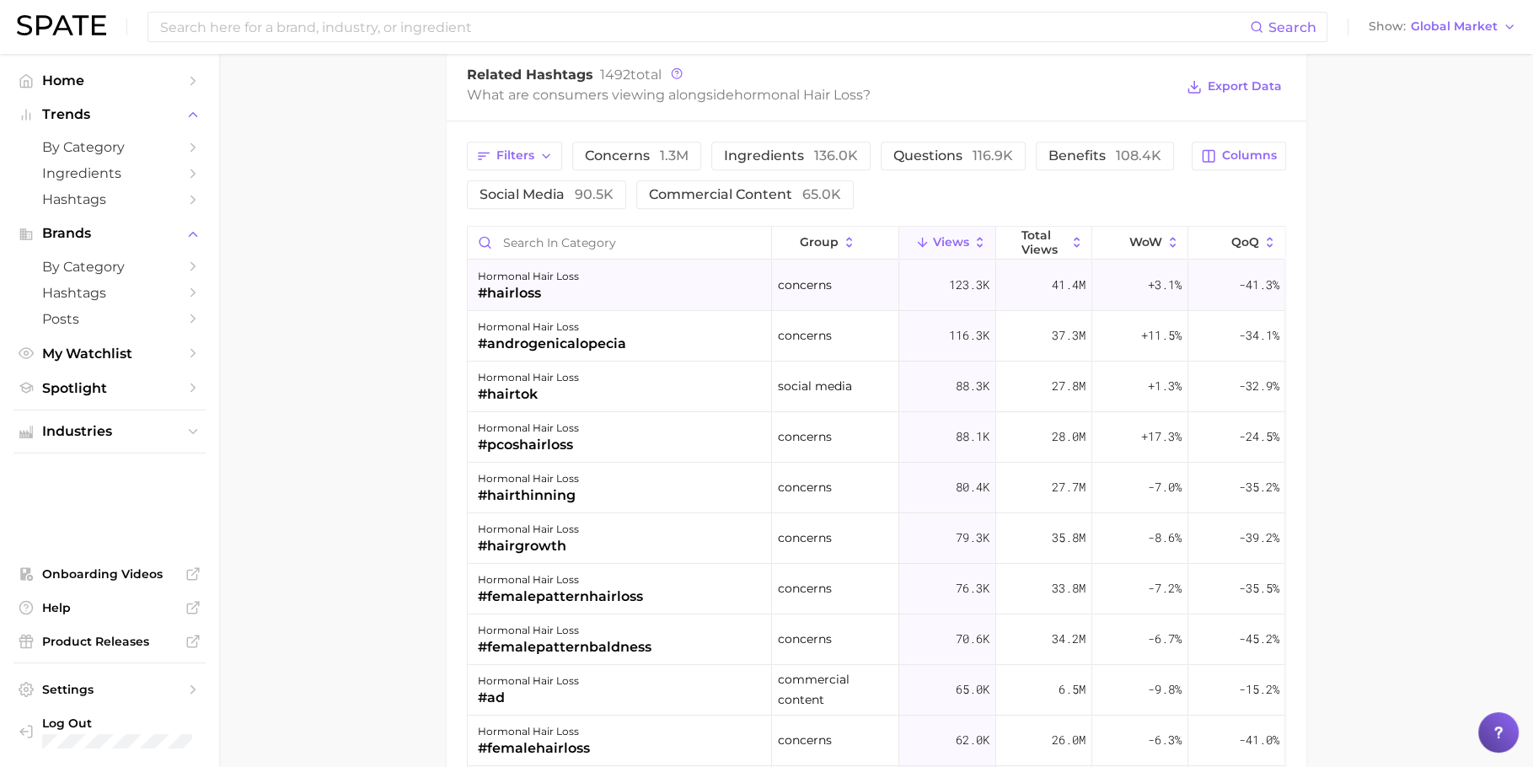
click at [529, 295] on div "#hairloss" at bounding box center [528, 293] width 101 height 20
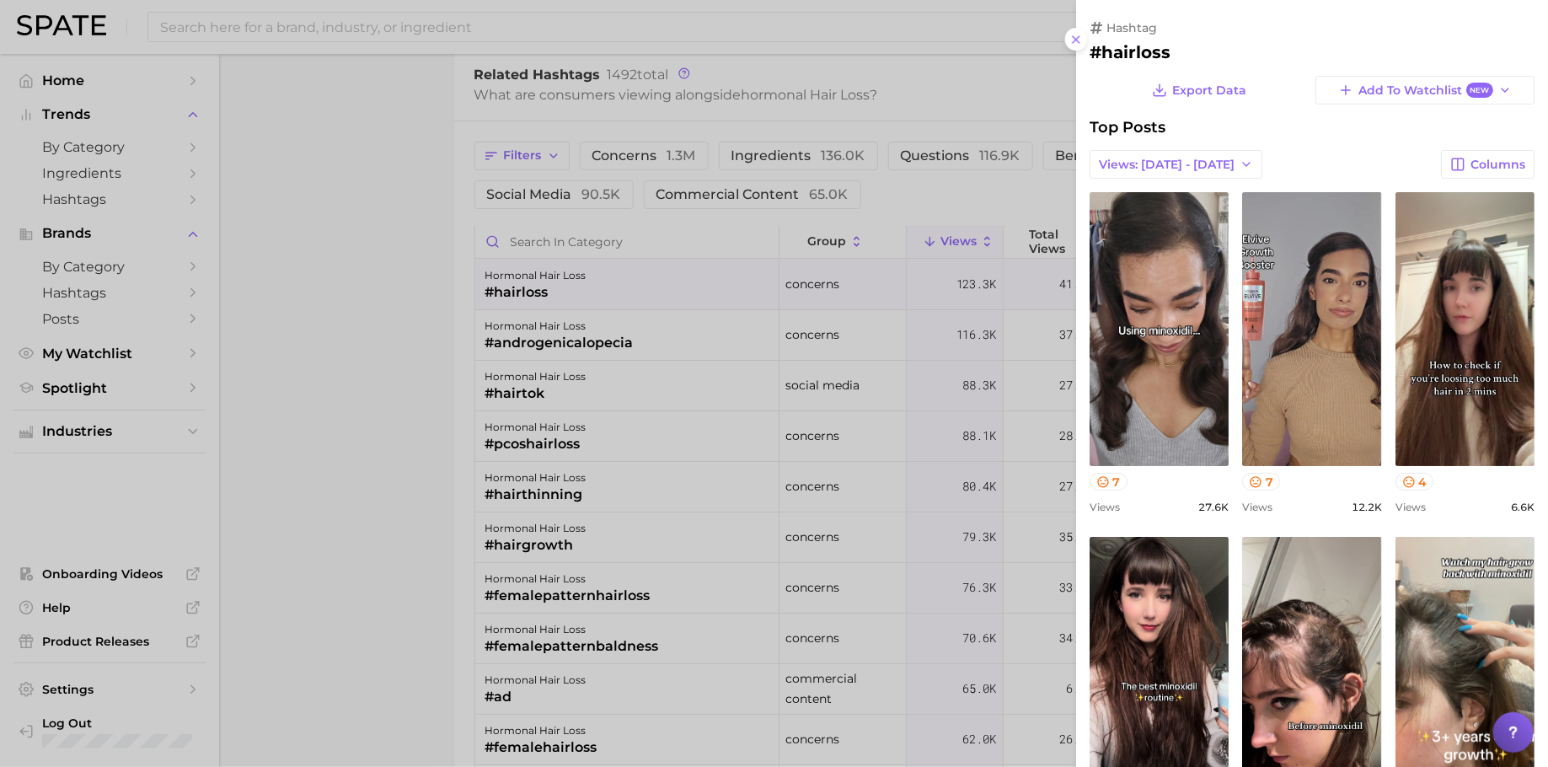
scroll to position [0, 0]
click at [634, 344] on div at bounding box center [774, 383] width 1548 height 767
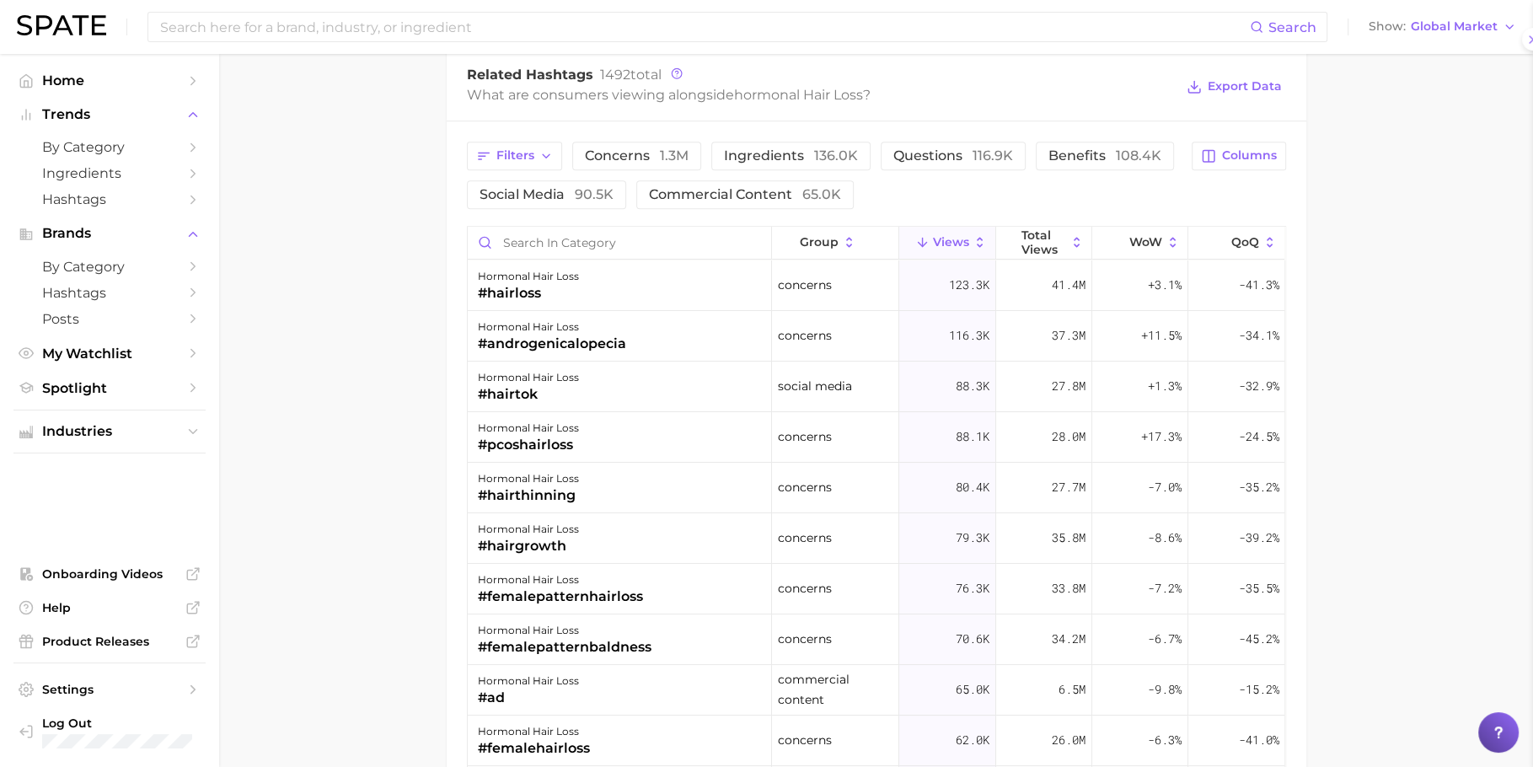
click at [677, 338] on div "hormonal hair loss #androgenicalopecia" at bounding box center [620, 336] width 304 height 51
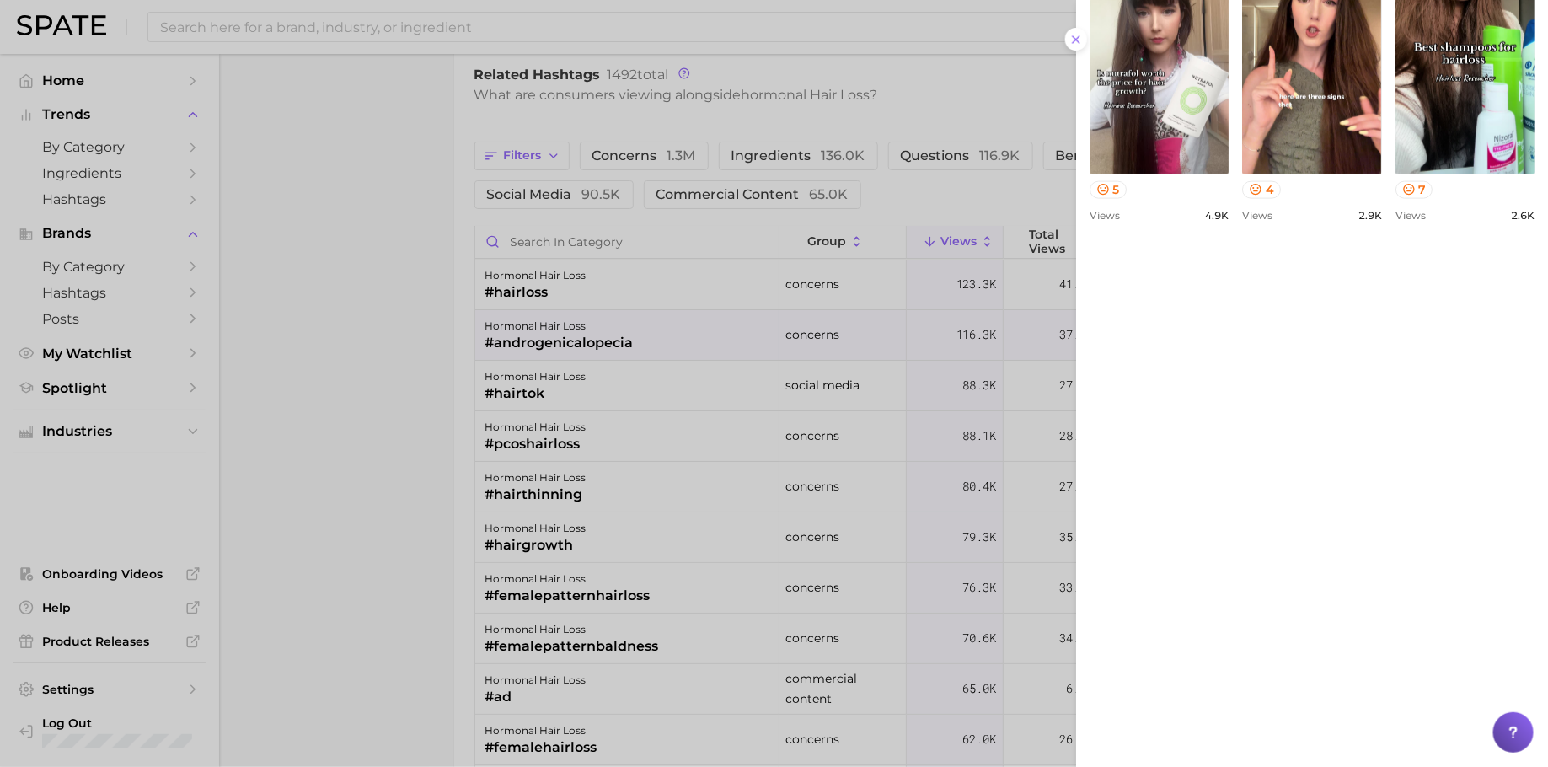
scroll to position [1073, 0]
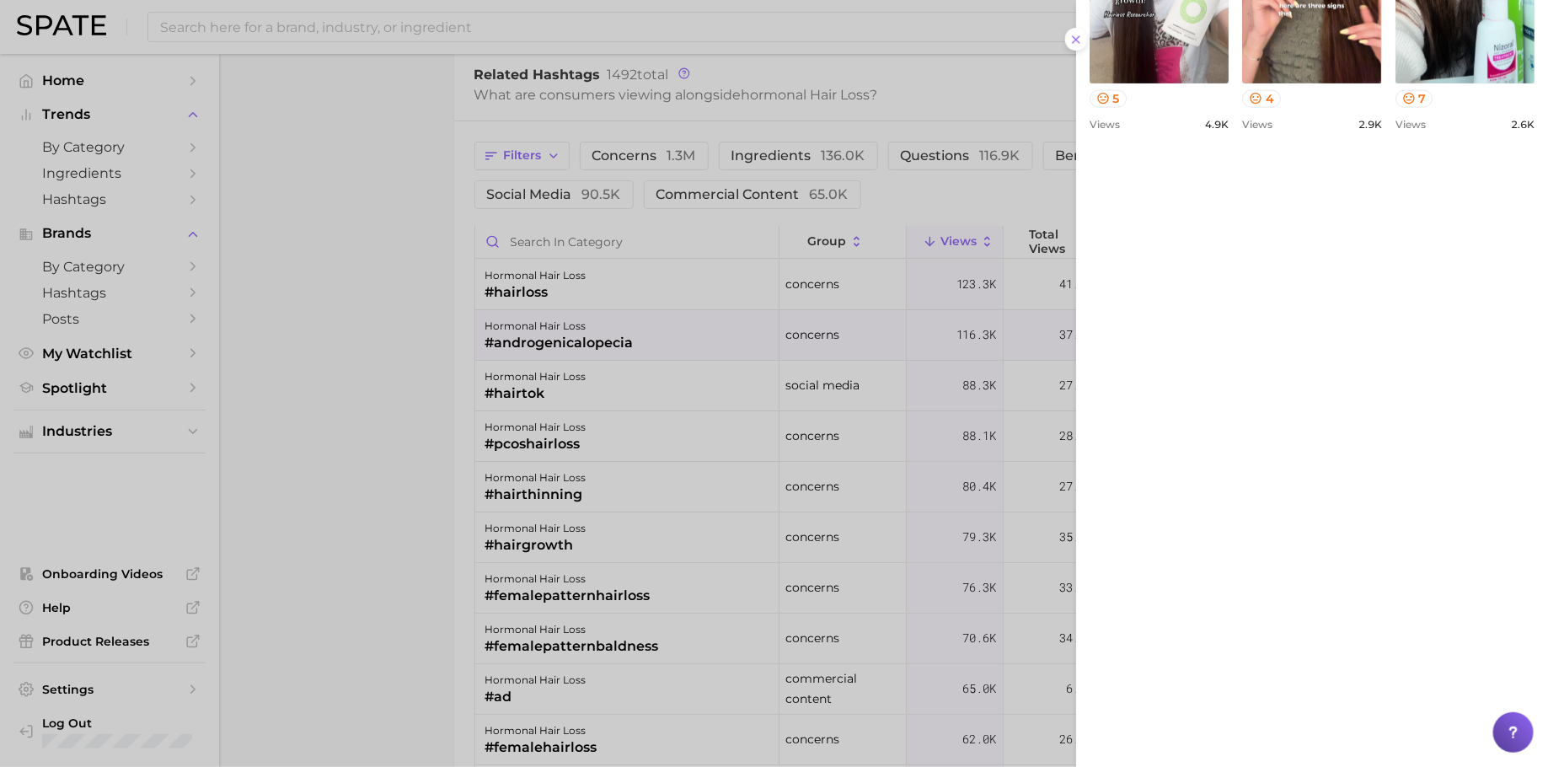
click at [416, 437] on div at bounding box center [774, 383] width 1548 height 767
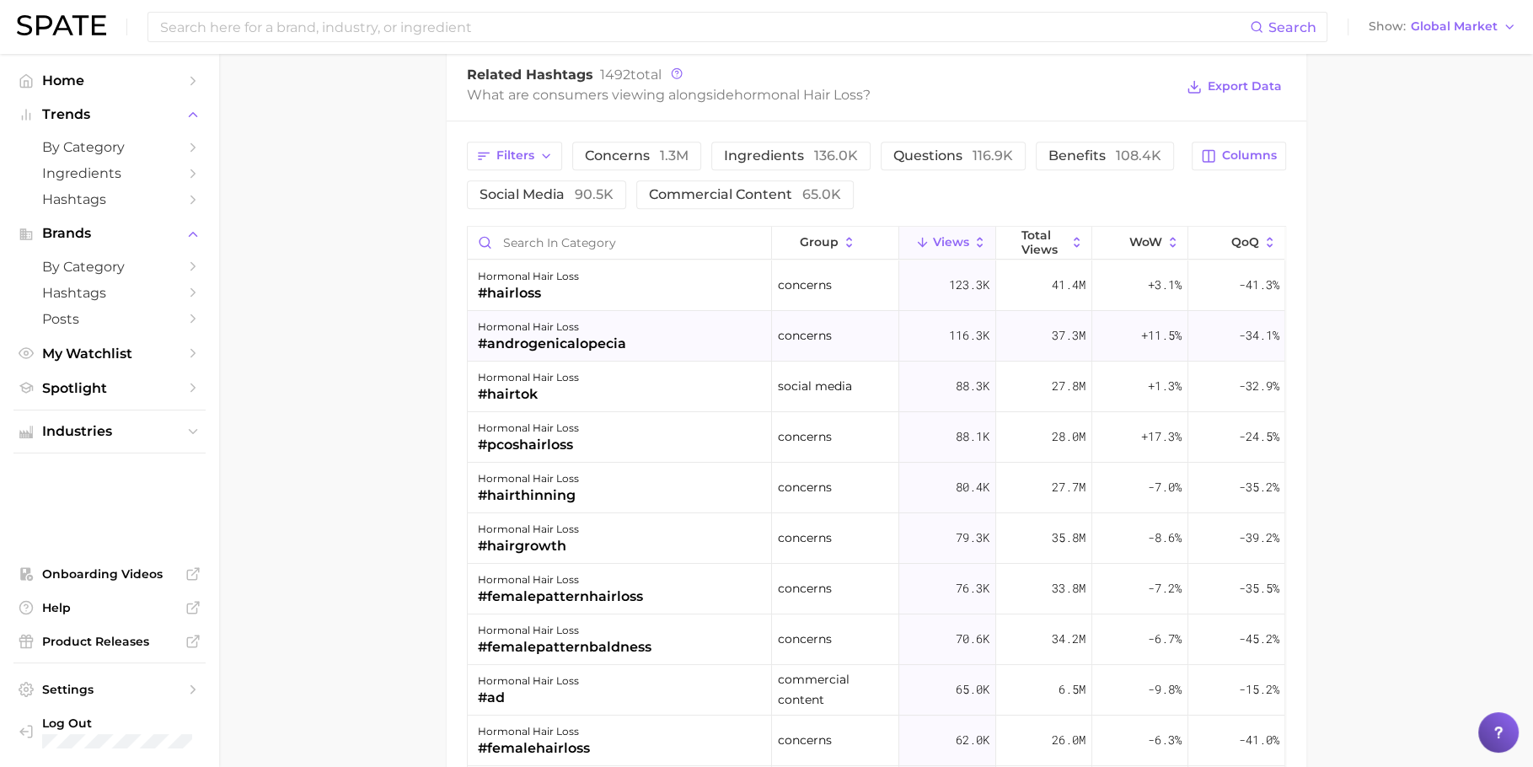
click at [569, 334] on div "#androgenicalopecia" at bounding box center [552, 344] width 148 height 20
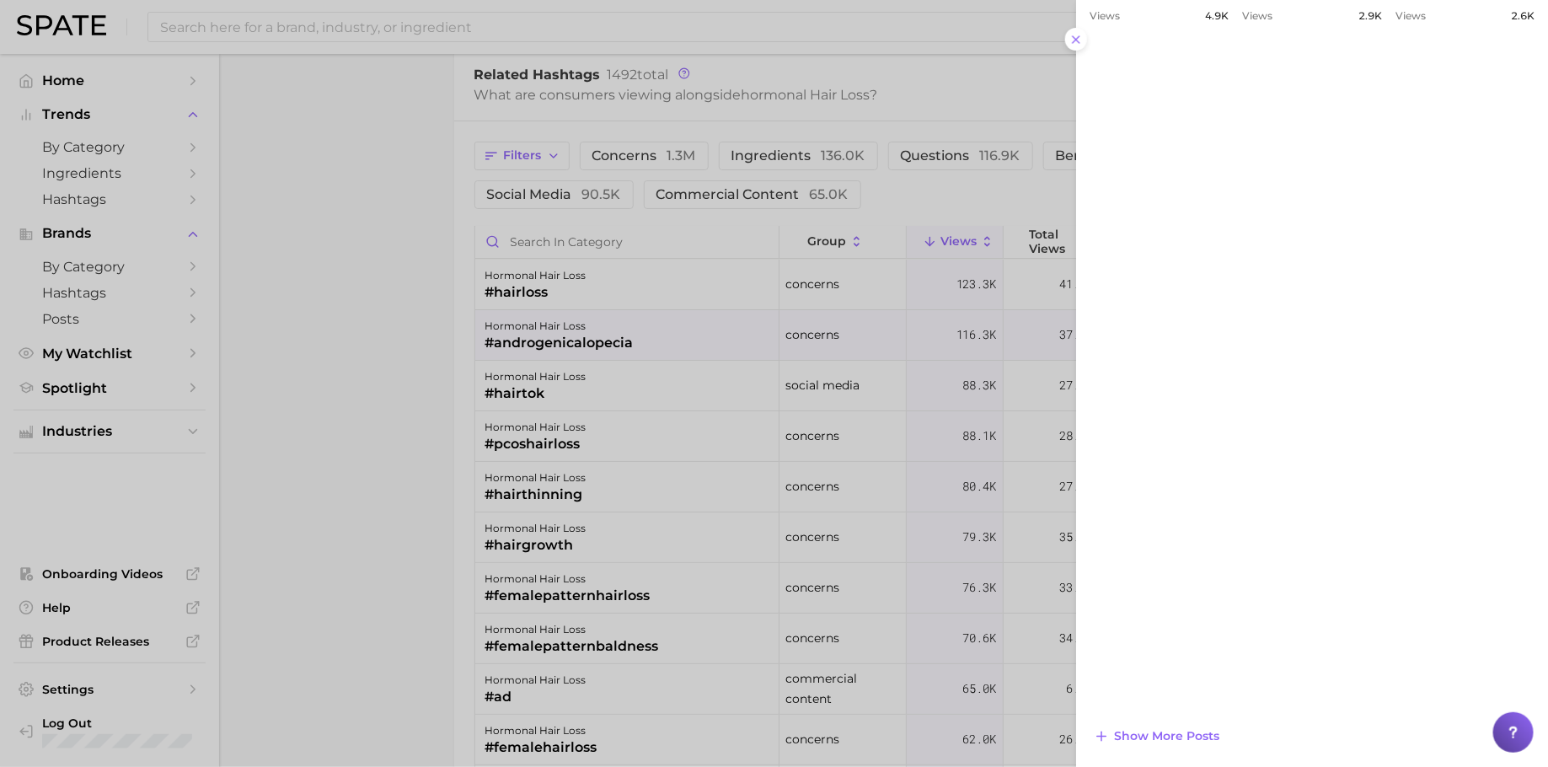
scroll to position [0, 0]
click at [1175, 735] on span "Show more posts" at bounding box center [1166, 736] width 105 height 14
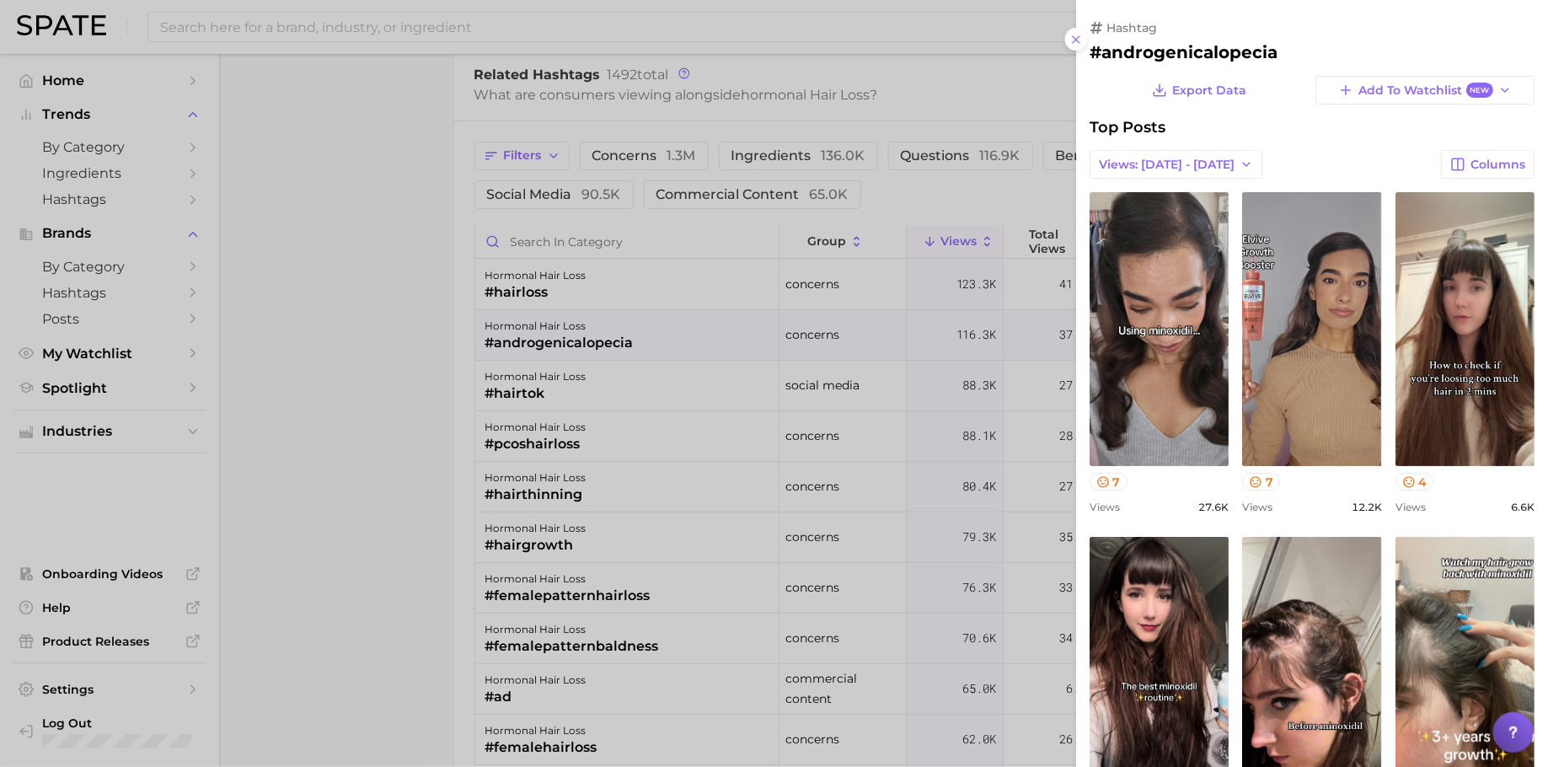
click at [607, 329] on div at bounding box center [774, 383] width 1548 height 767
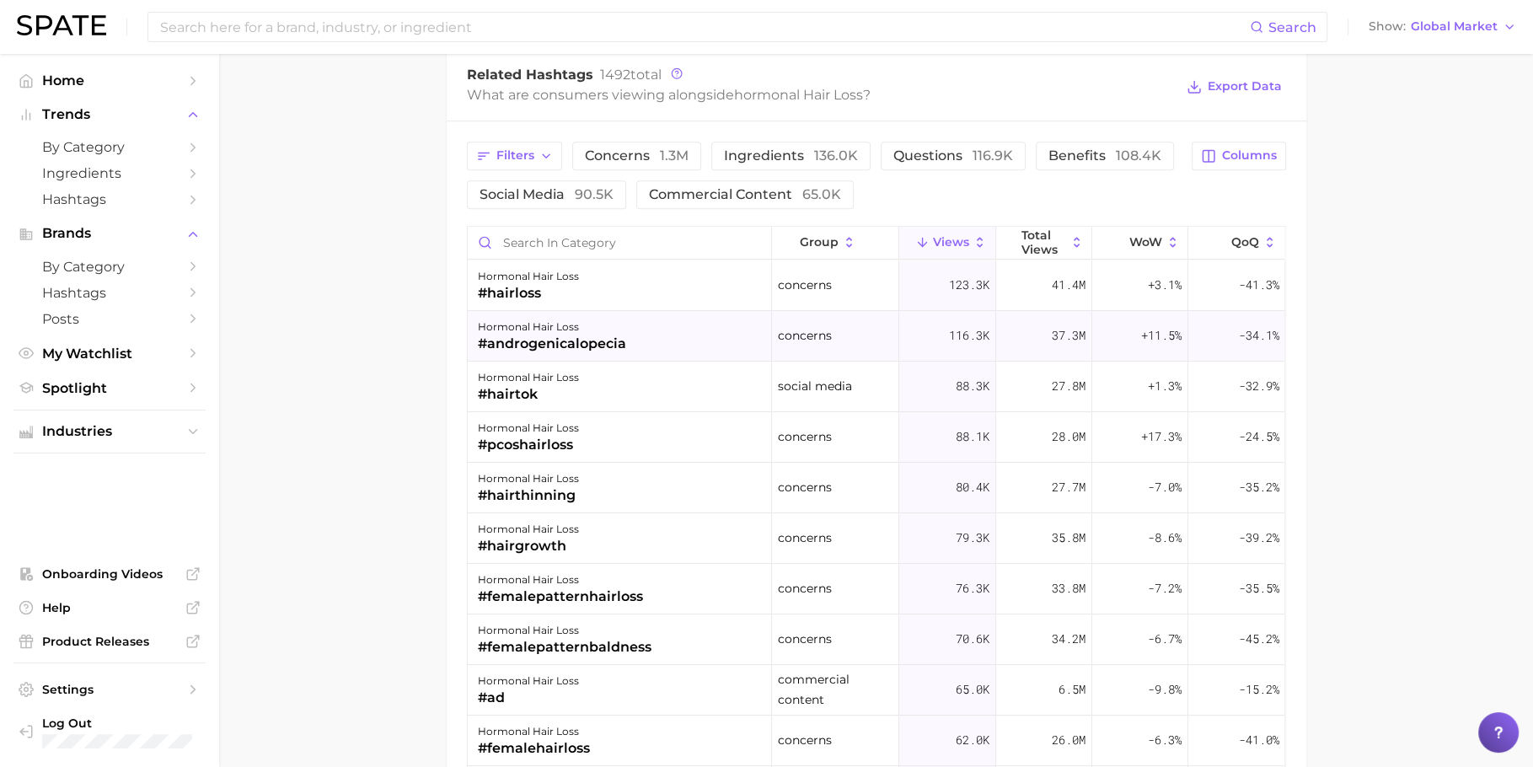
click at [612, 340] on div "#androgenicalopecia" at bounding box center [552, 344] width 148 height 20
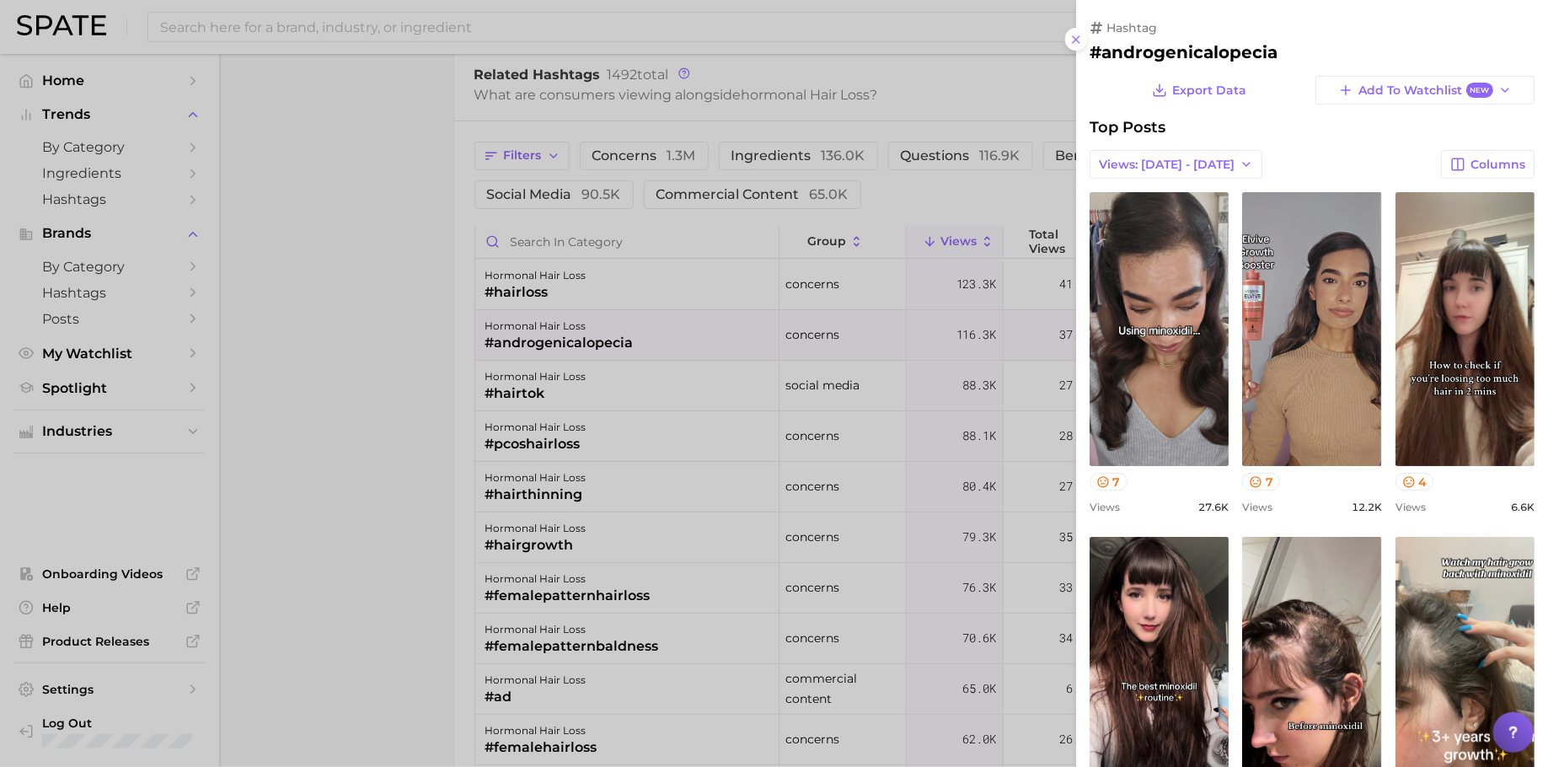
click at [637, 318] on div at bounding box center [774, 383] width 1548 height 767
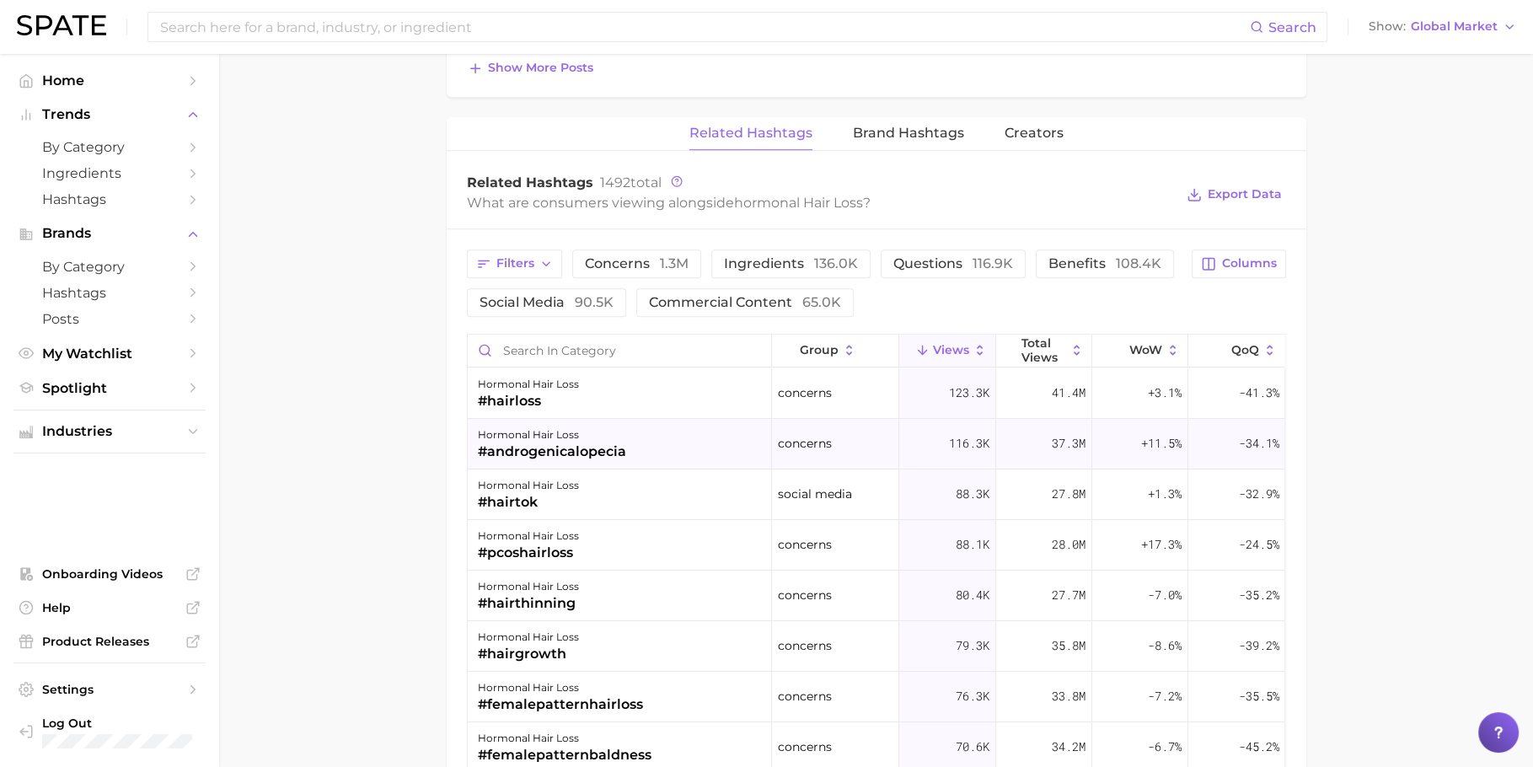
click at [615, 451] on div "#androgenicalopecia" at bounding box center [552, 451] width 148 height 20
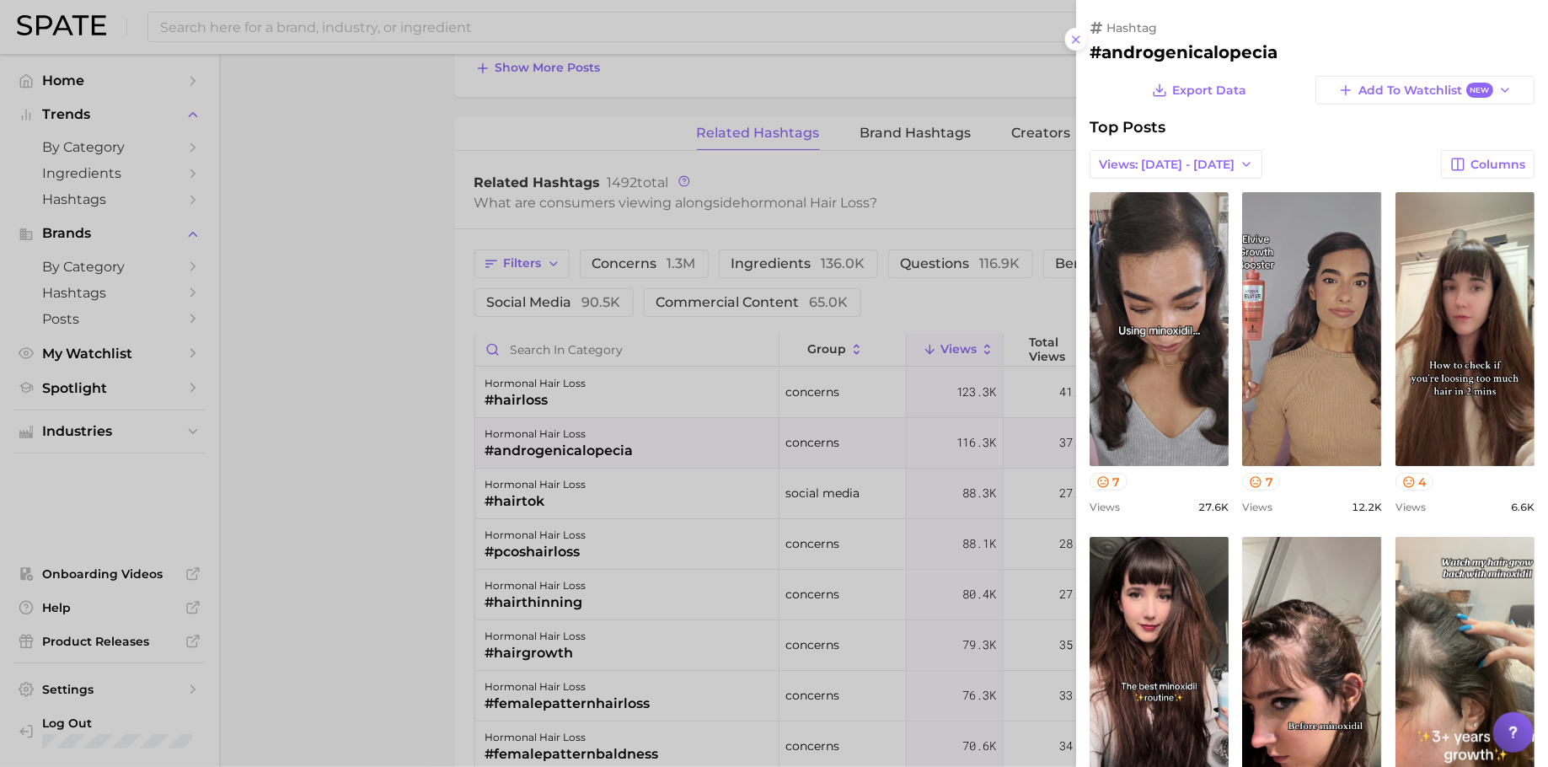
click at [1219, 48] on h2 "#androgenicalopecia" at bounding box center [1311, 52] width 445 height 20
click at [309, 386] on div at bounding box center [774, 383] width 1548 height 767
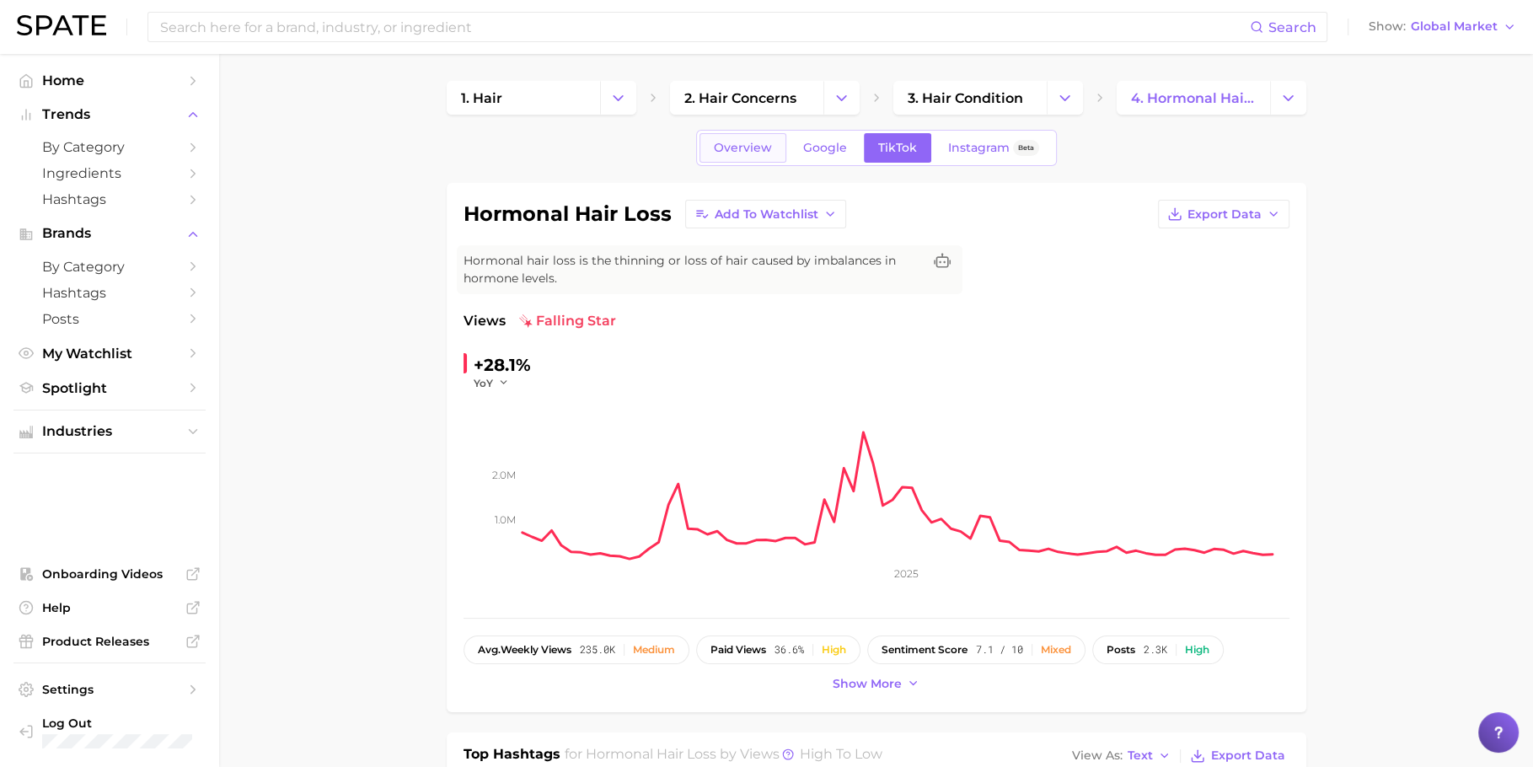
click at [725, 152] on span "Overview" at bounding box center [743, 148] width 58 height 14
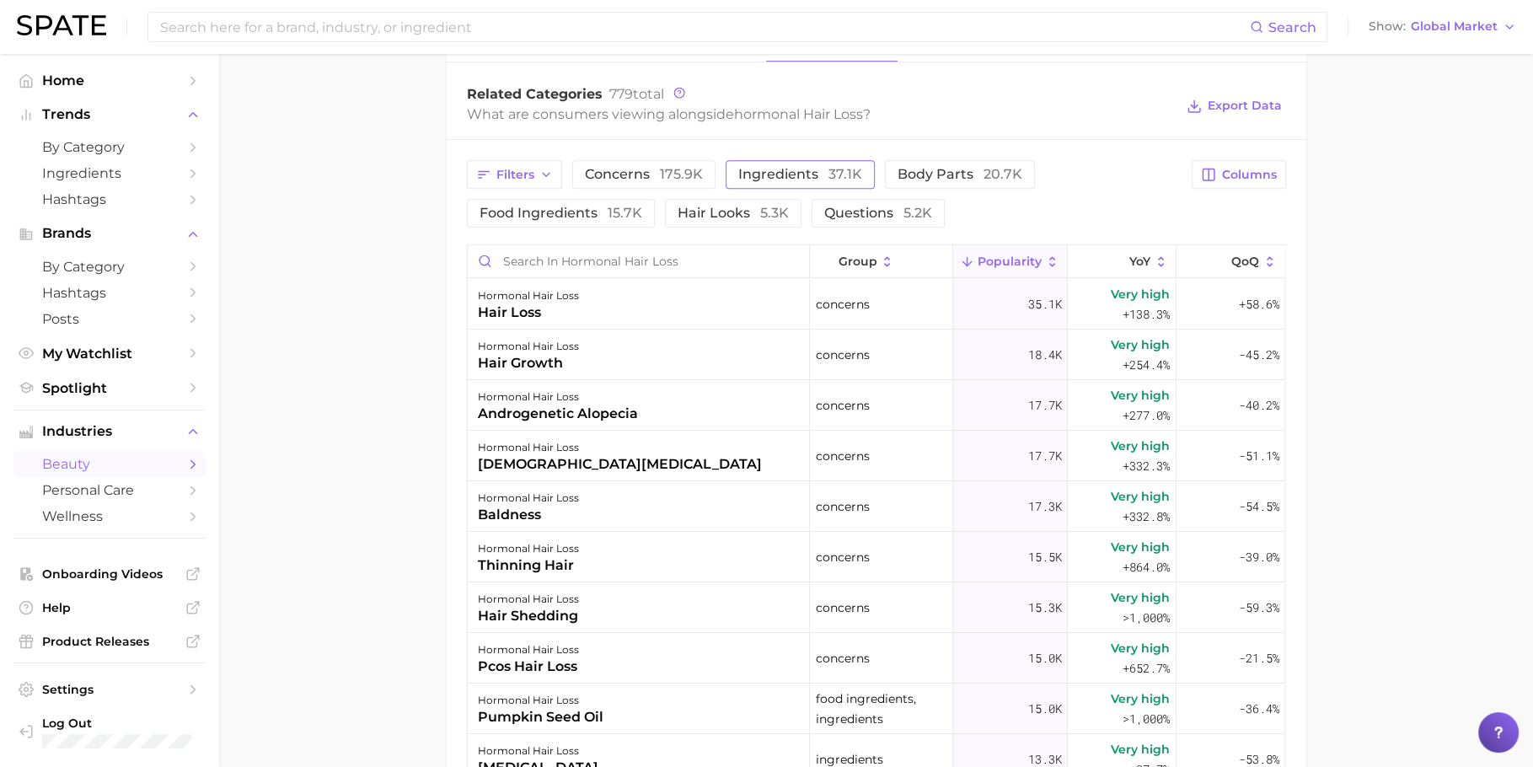
click at [806, 175] on span "ingredients 37.1k" at bounding box center [800, 174] width 124 height 13
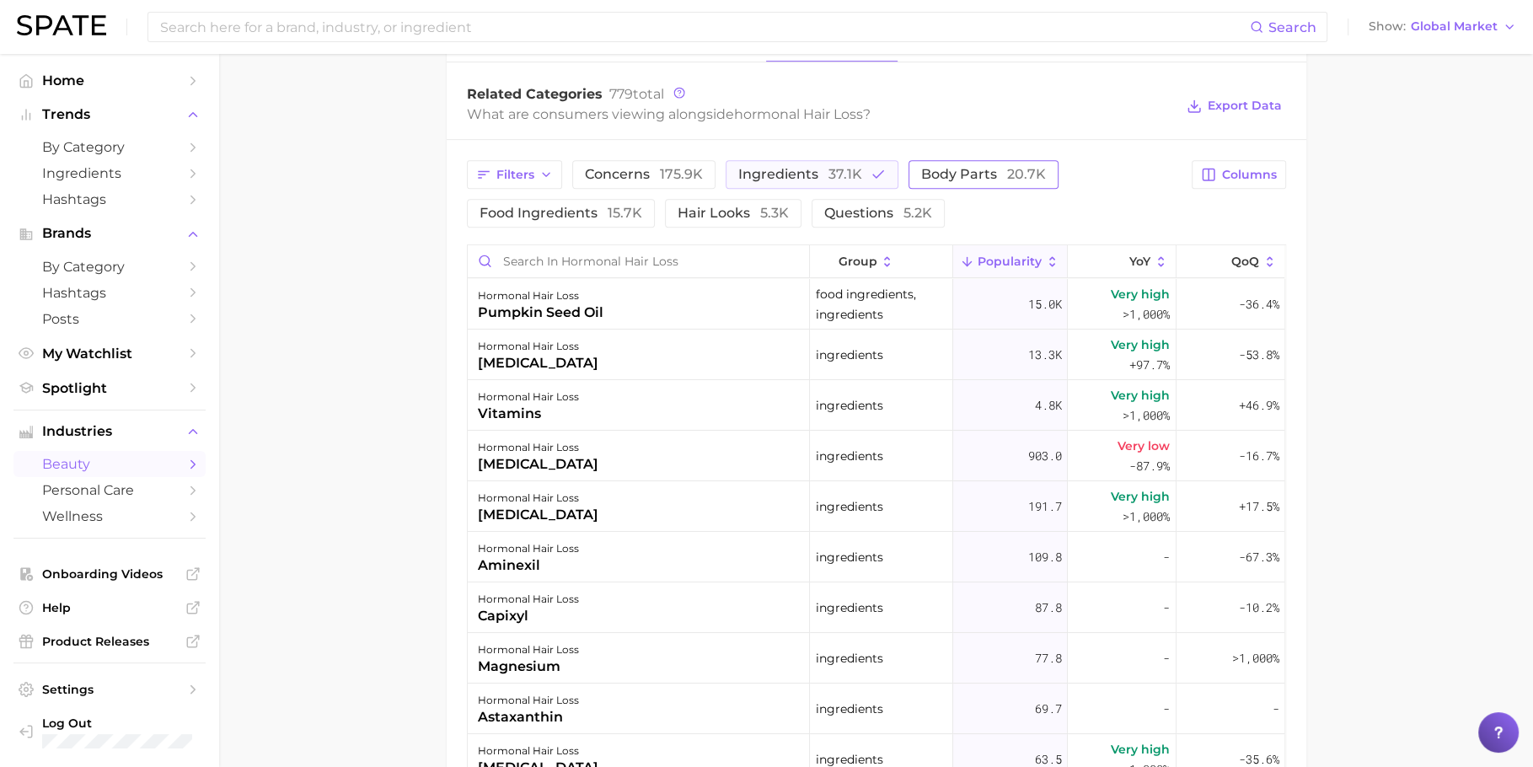
click at [974, 187] on button "body parts 20.7k" at bounding box center [983, 174] width 150 height 29
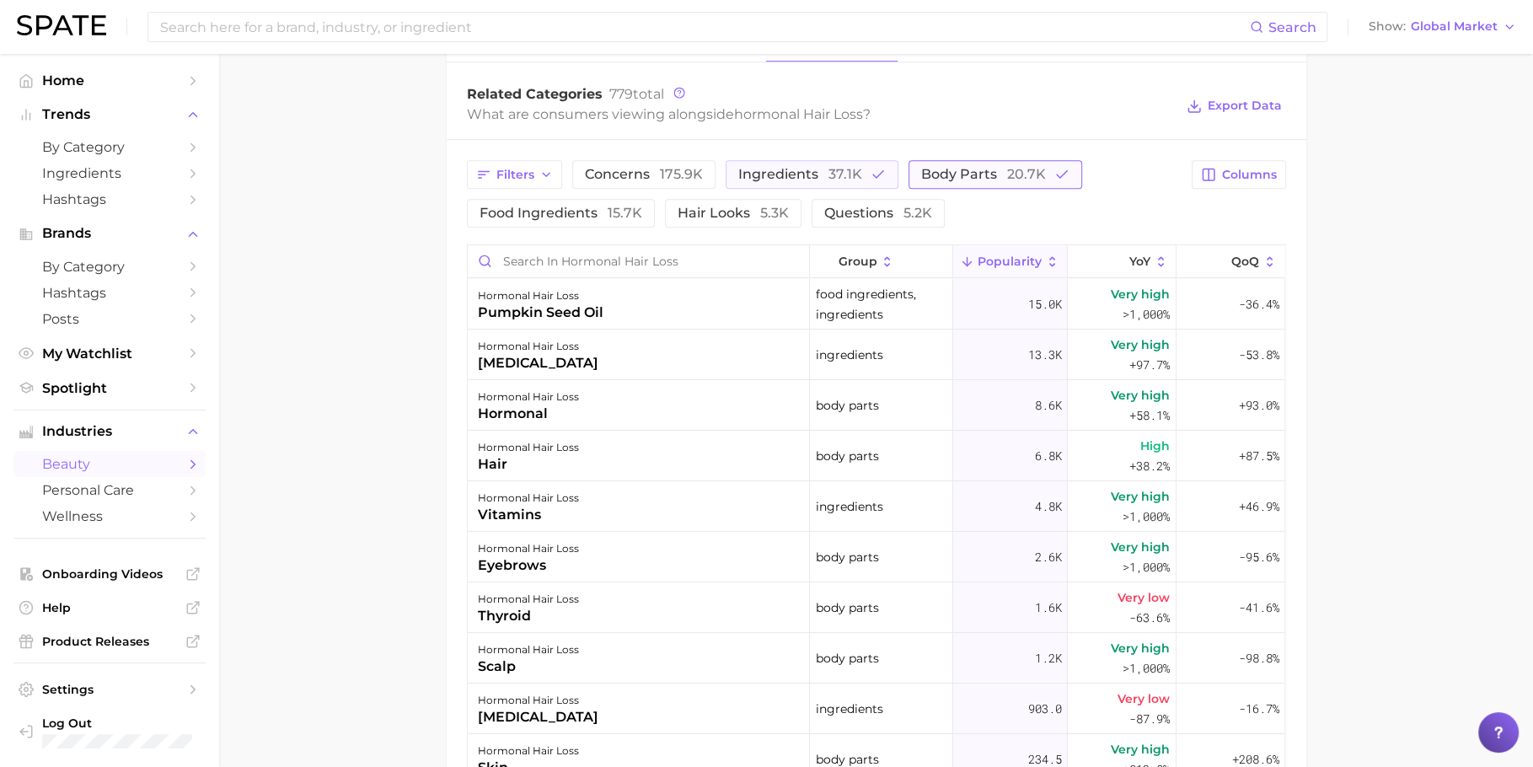
click at [974, 187] on button "body parts 20.7k" at bounding box center [995, 174] width 174 height 29
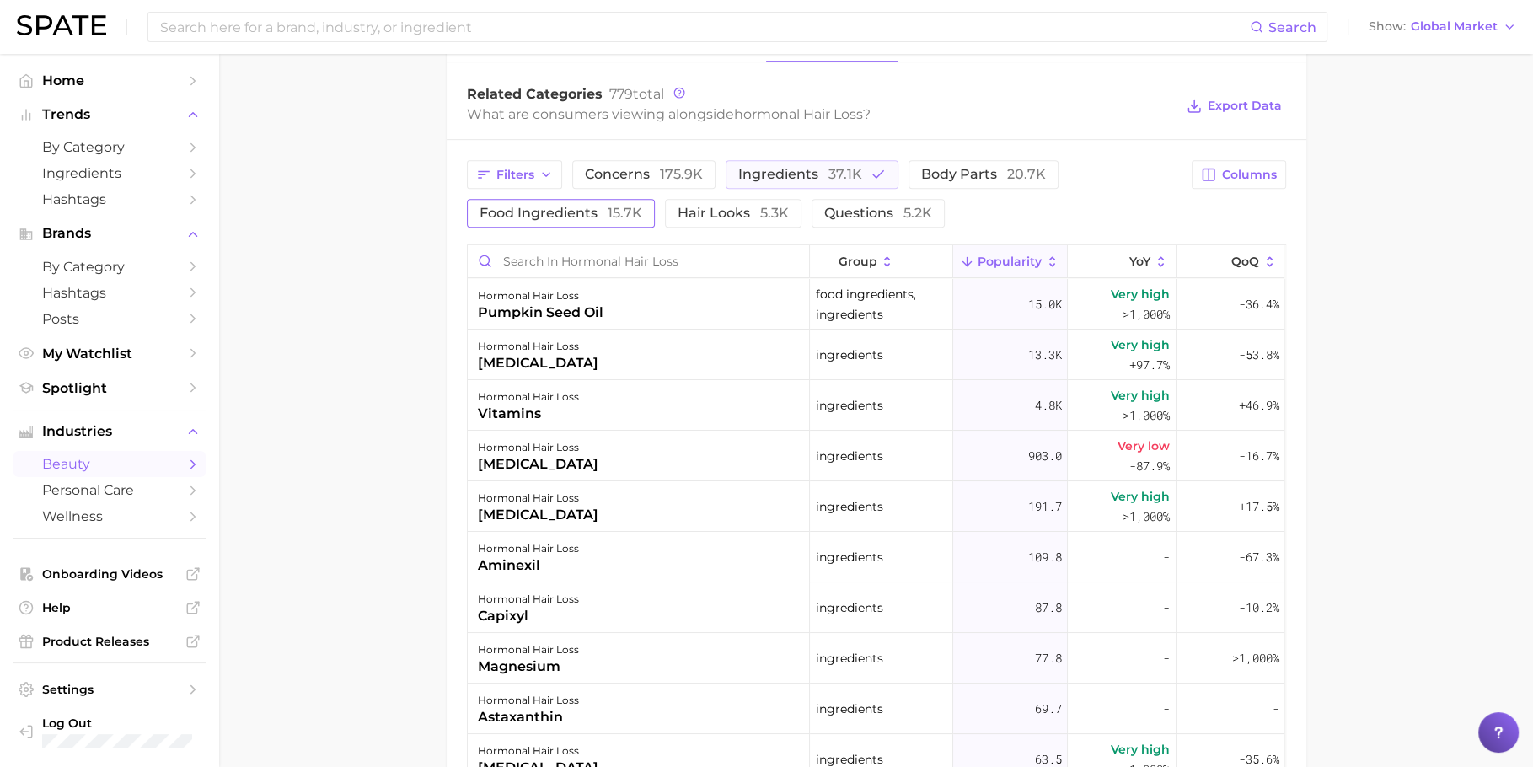
click at [574, 220] on button "food ingredients 15.7k" at bounding box center [561, 213] width 188 height 29
click at [574, 220] on button "food ingredients 15.7k" at bounding box center [572, 213] width 211 height 29
click at [700, 214] on span "hair looks 5.3k" at bounding box center [732, 212] width 111 height 13
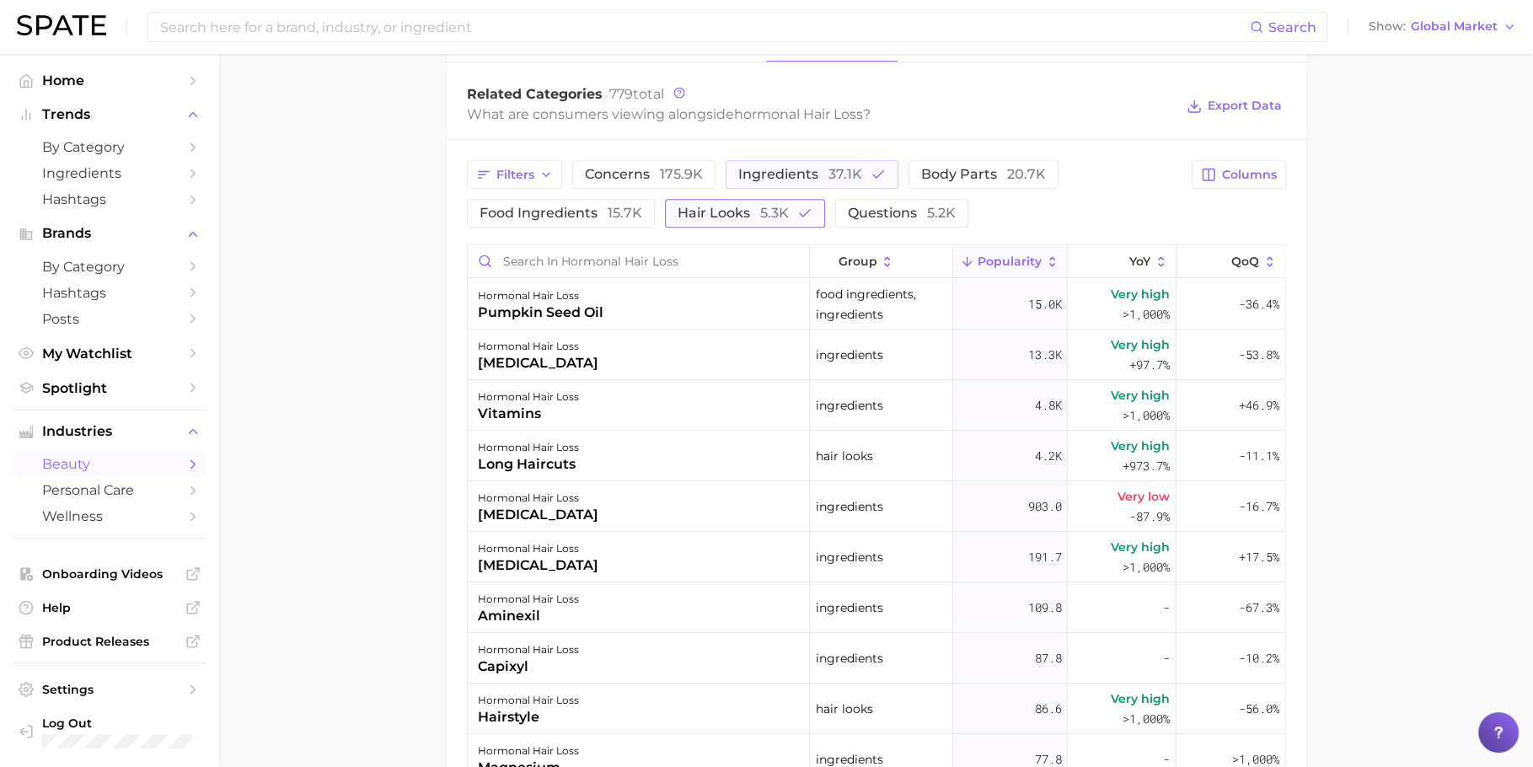
click at [700, 214] on span "hair looks 5.3k" at bounding box center [732, 212] width 111 height 13
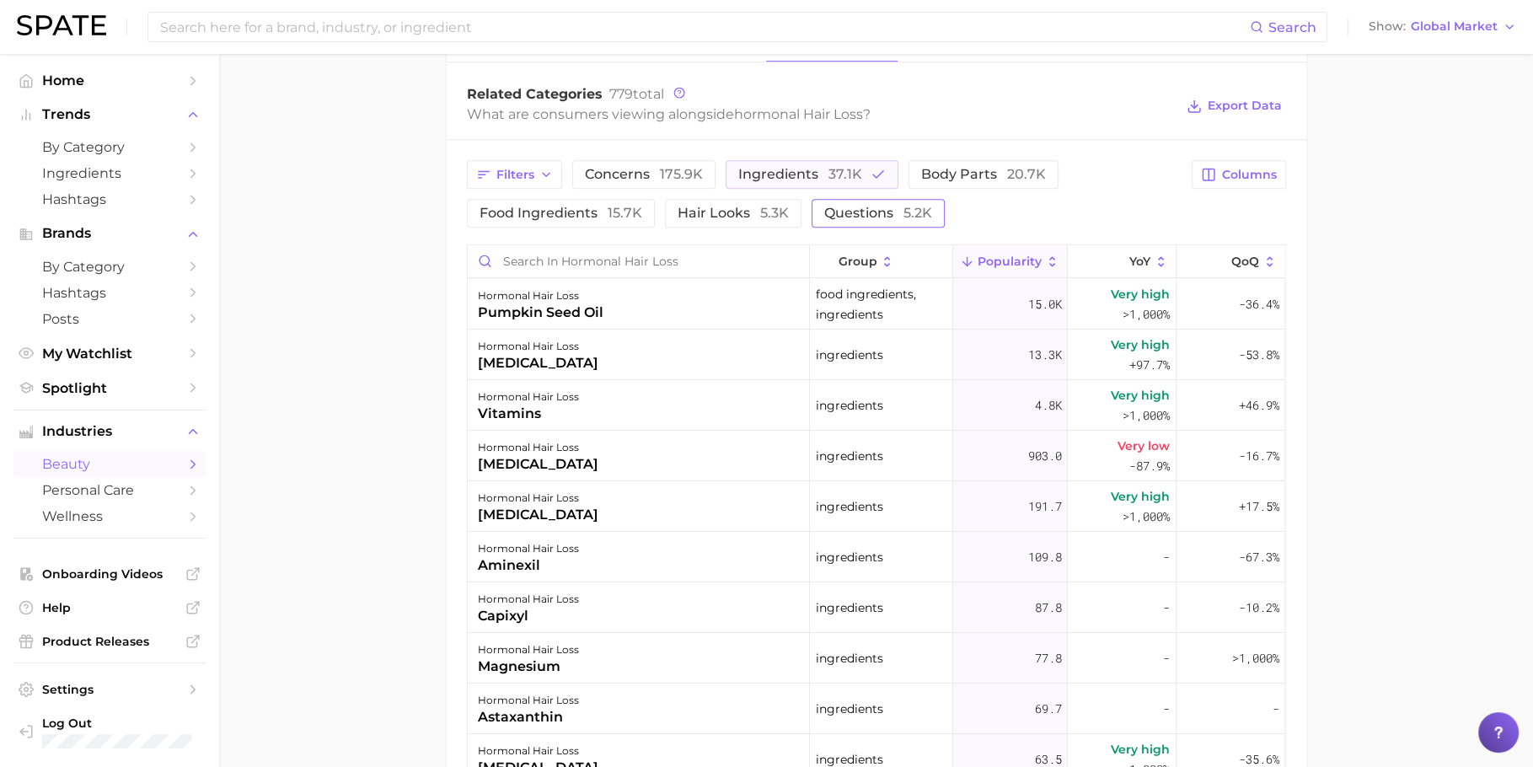
click at [884, 220] on button "questions 5.2k" at bounding box center [877, 213] width 133 height 29
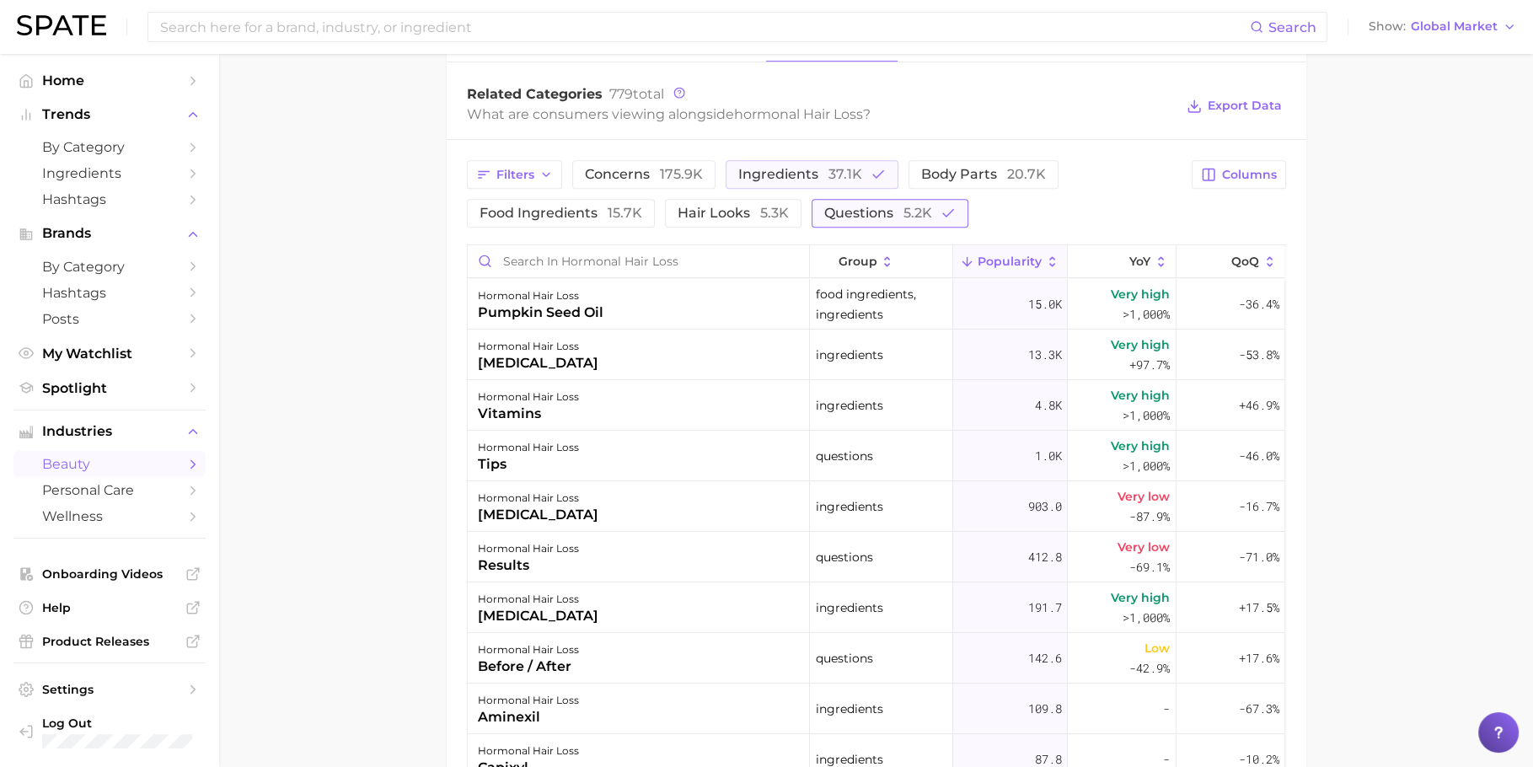
click at [884, 220] on button "questions 5.2k" at bounding box center [889, 213] width 157 height 29
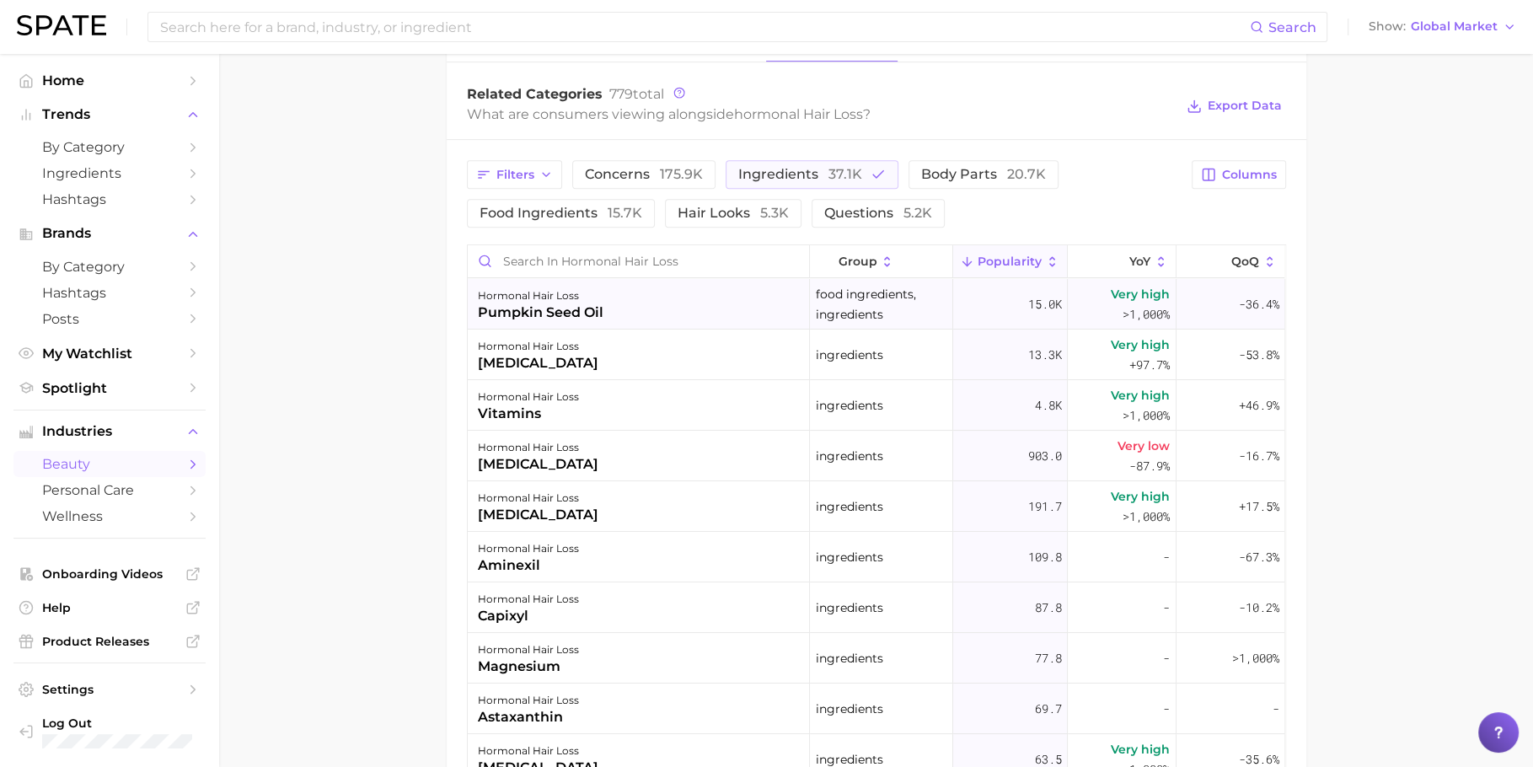
click at [555, 308] on div "pumpkin seed oil" at bounding box center [541, 312] width 126 height 20
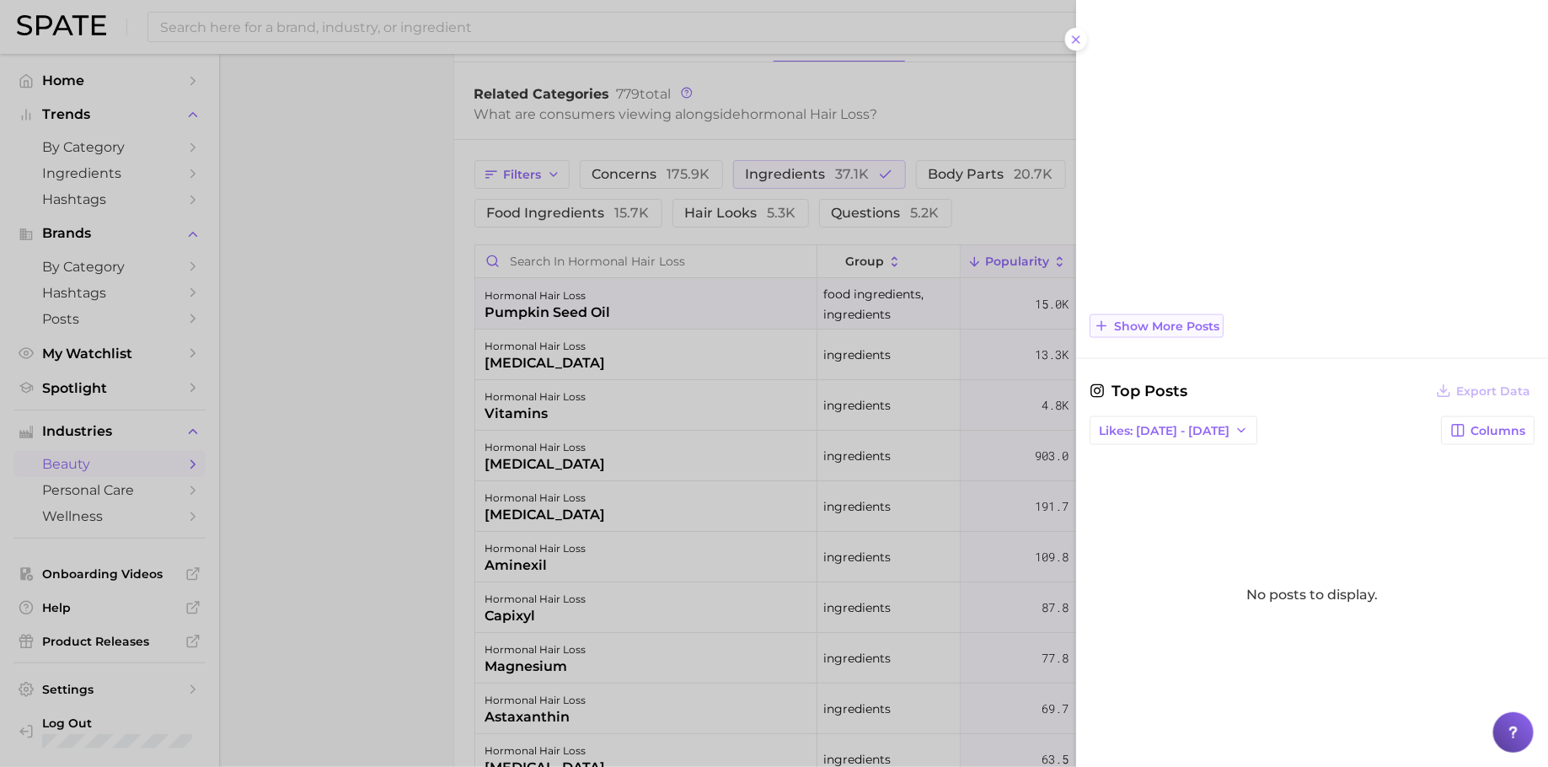
click at [1200, 329] on span "Show more posts" at bounding box center [1166, 326] width 105 height 14
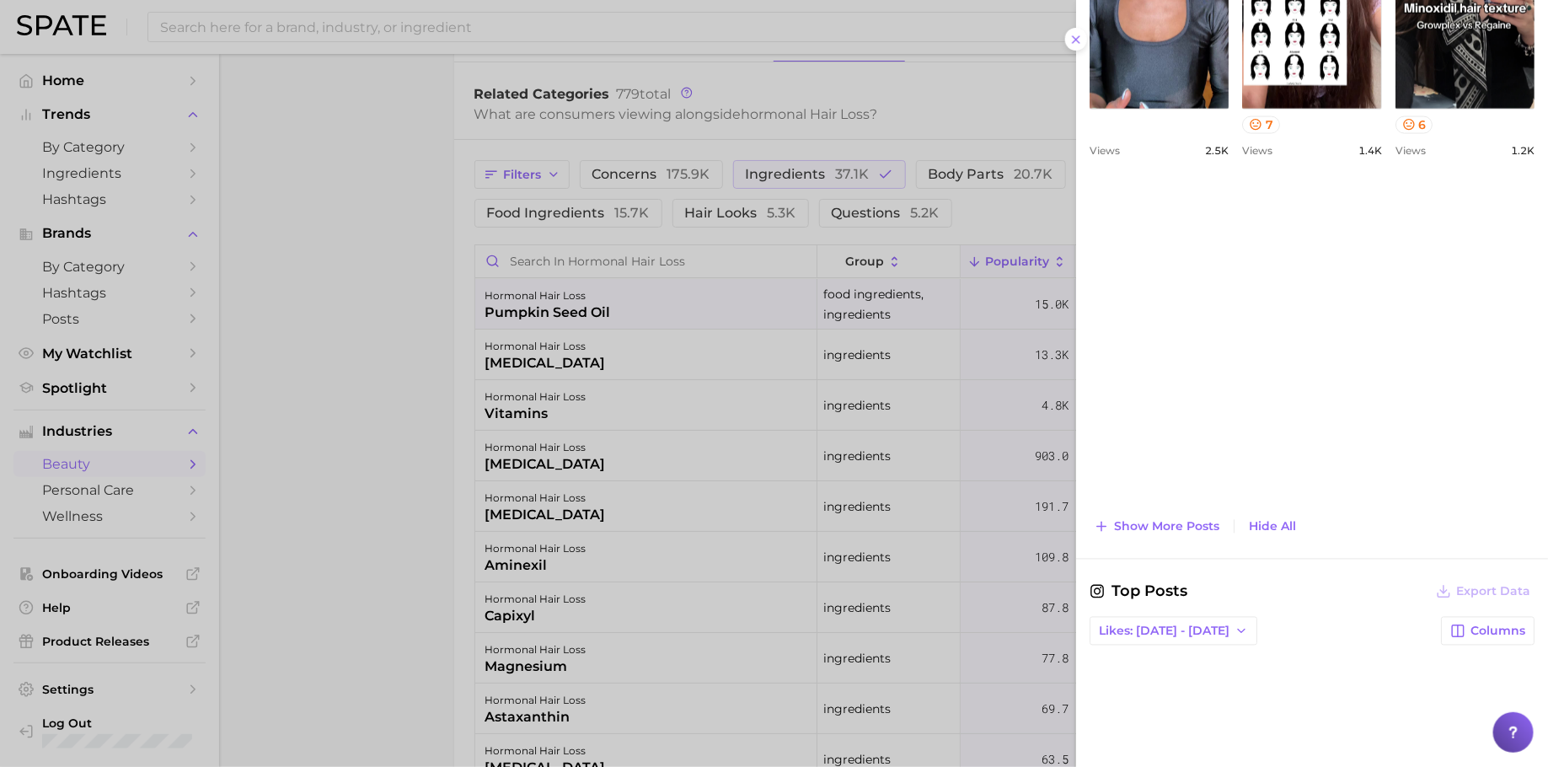
click at [823, 354] on div at bounding box center [774, 383] width 1548 height 767
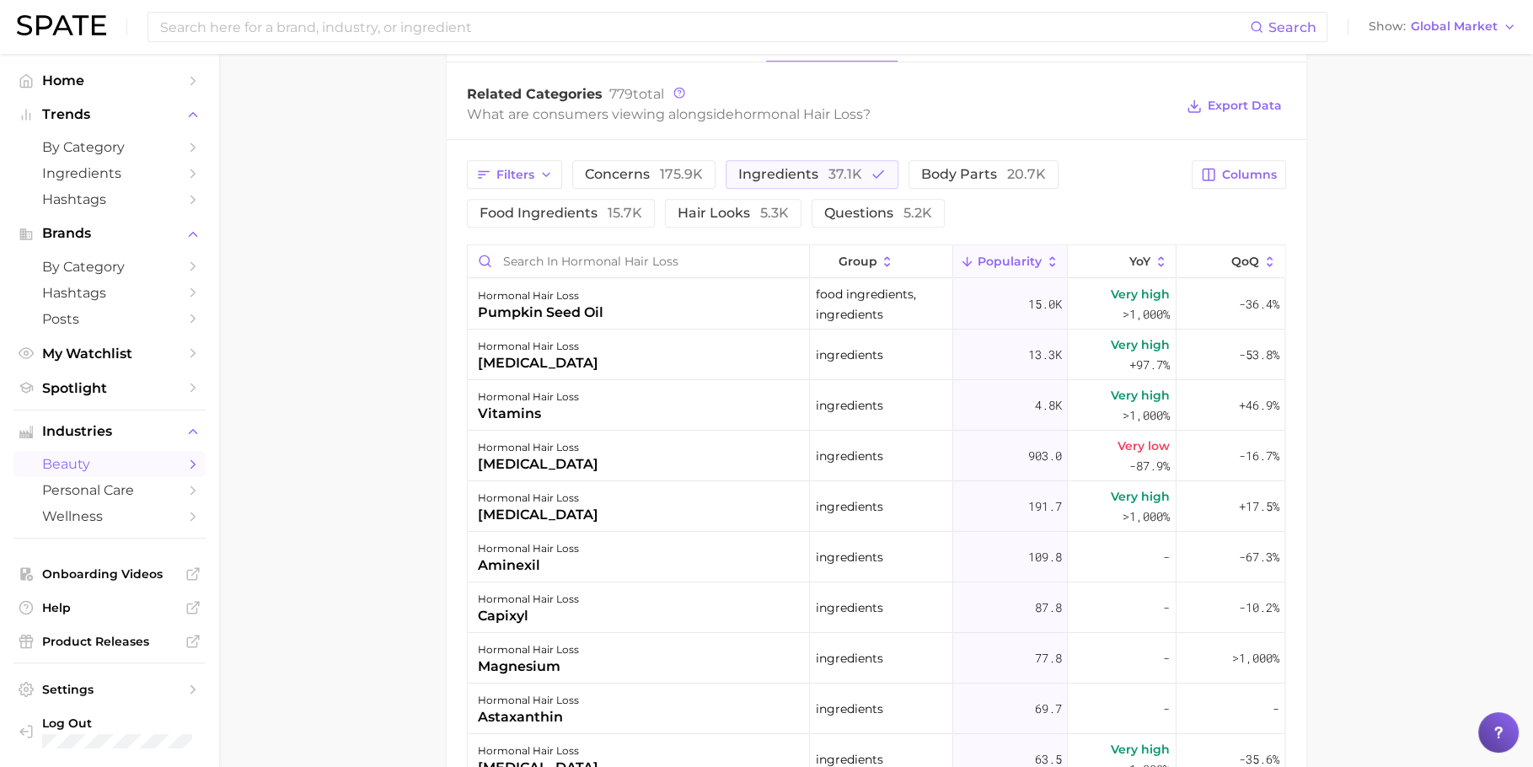
click at [650, 345] on div "hormonal hair loss minoxidil" at bounding box center [639, 354] width 342 height 51
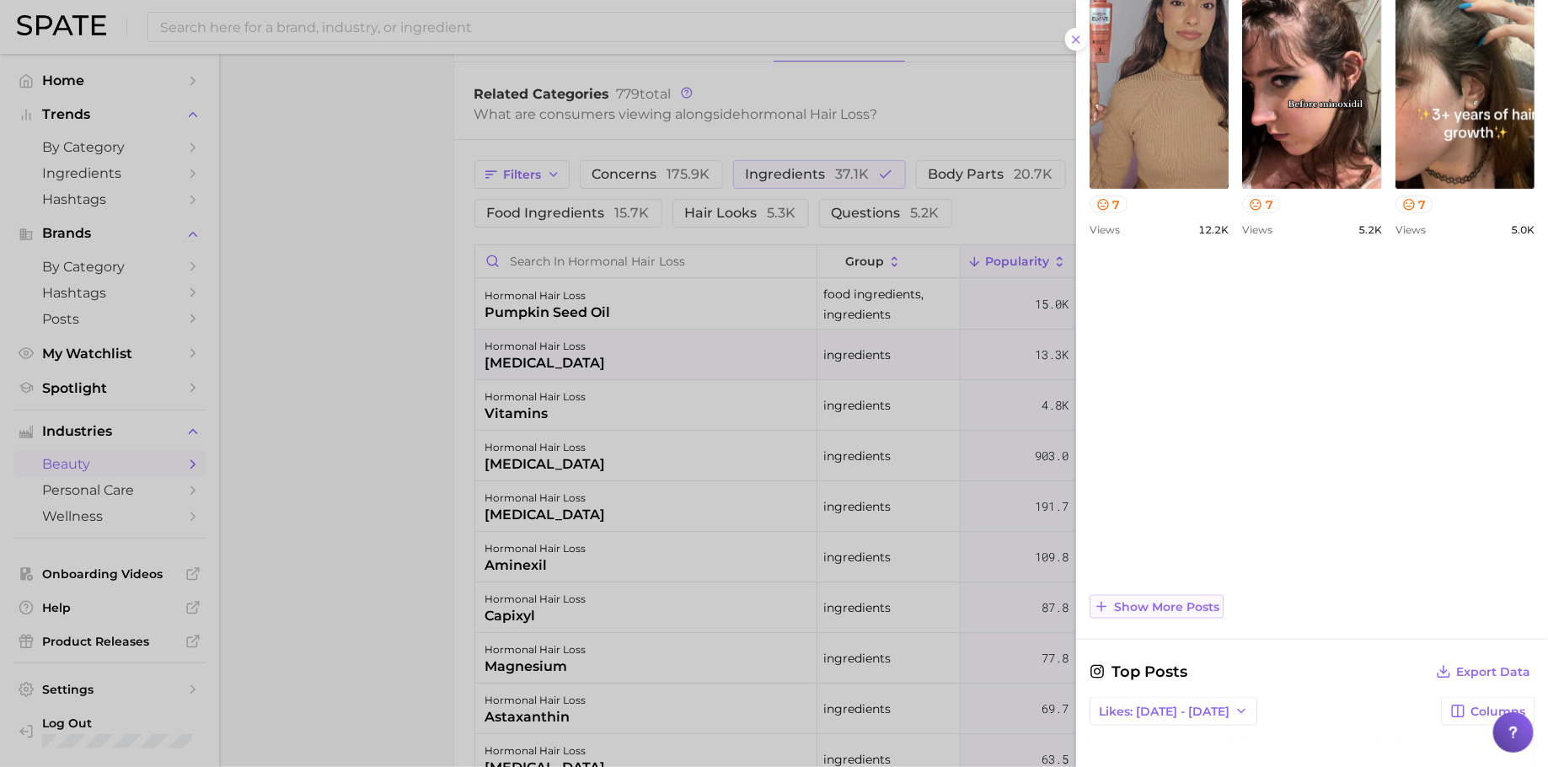
click at [1174, 607] on span "Show more posts" at bounding box center [1166, 607] width 105 height 14
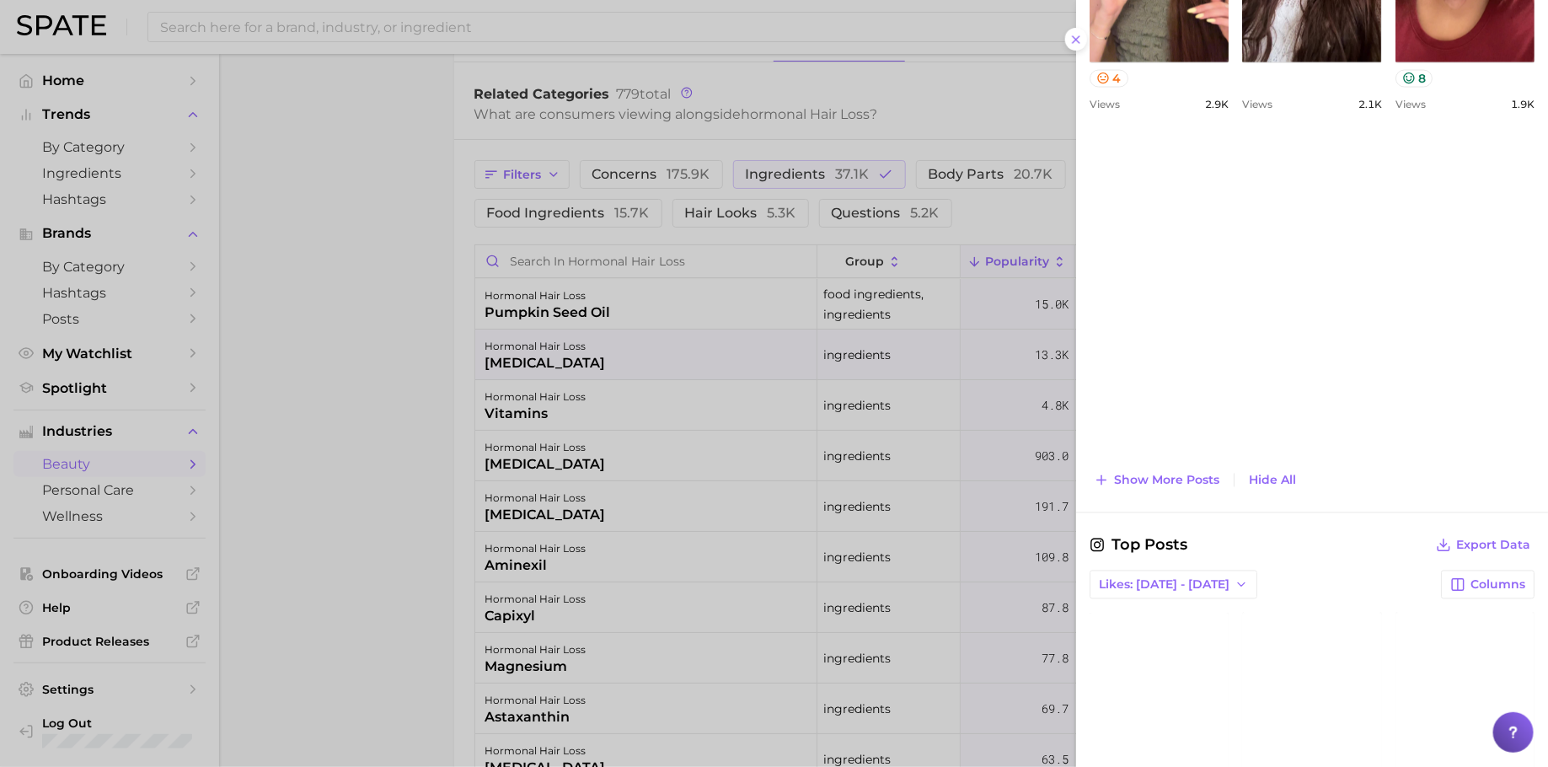
click at [789, 468] on div at bounding box center [774, 383] width 1548 height 767
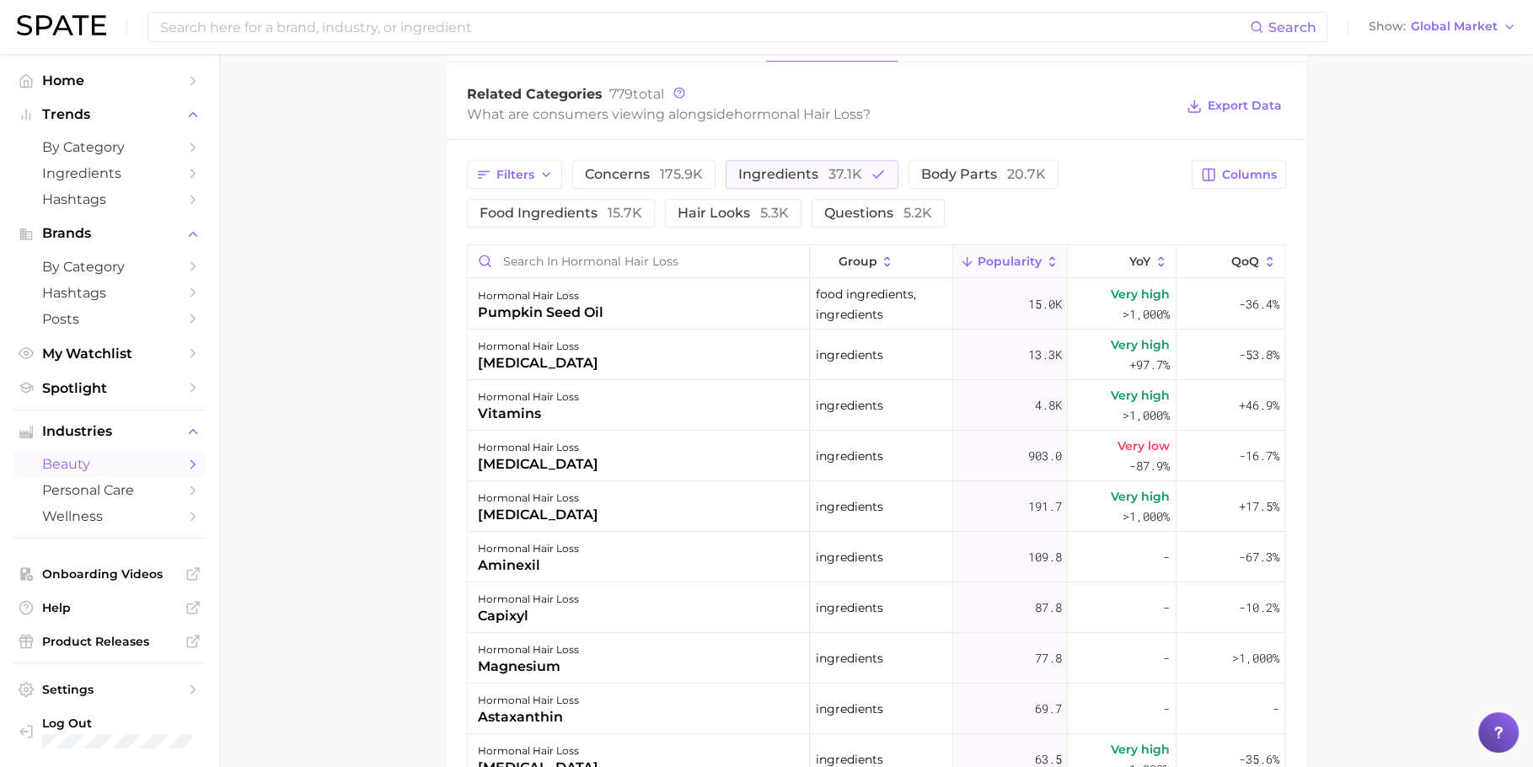
click at [564, 417] on div "vitamins" at bounding box center [528, 414] width 101 height 20
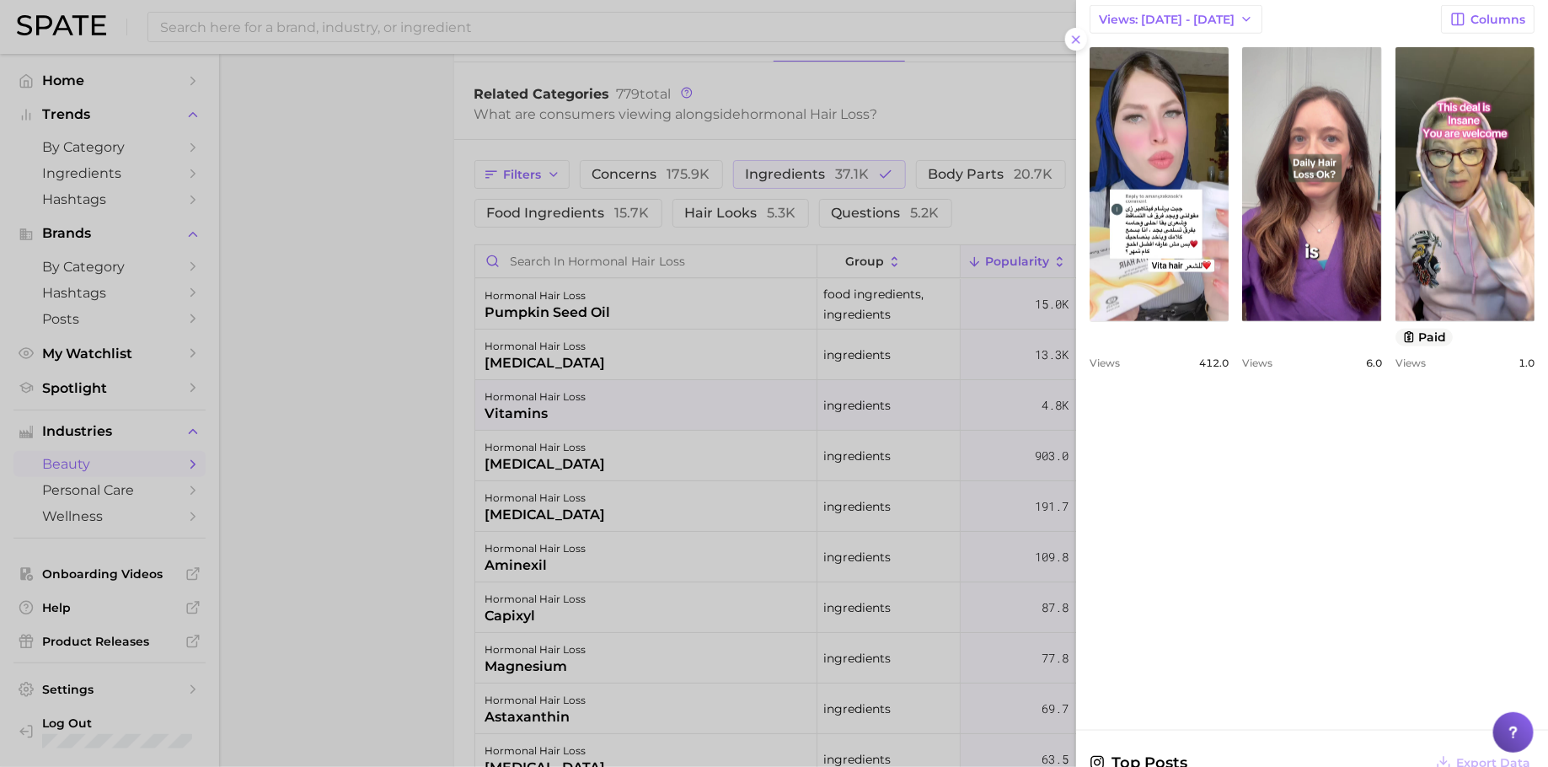
click at [872, 605] on div at bounding box center [774, 383] width 1548 height 767
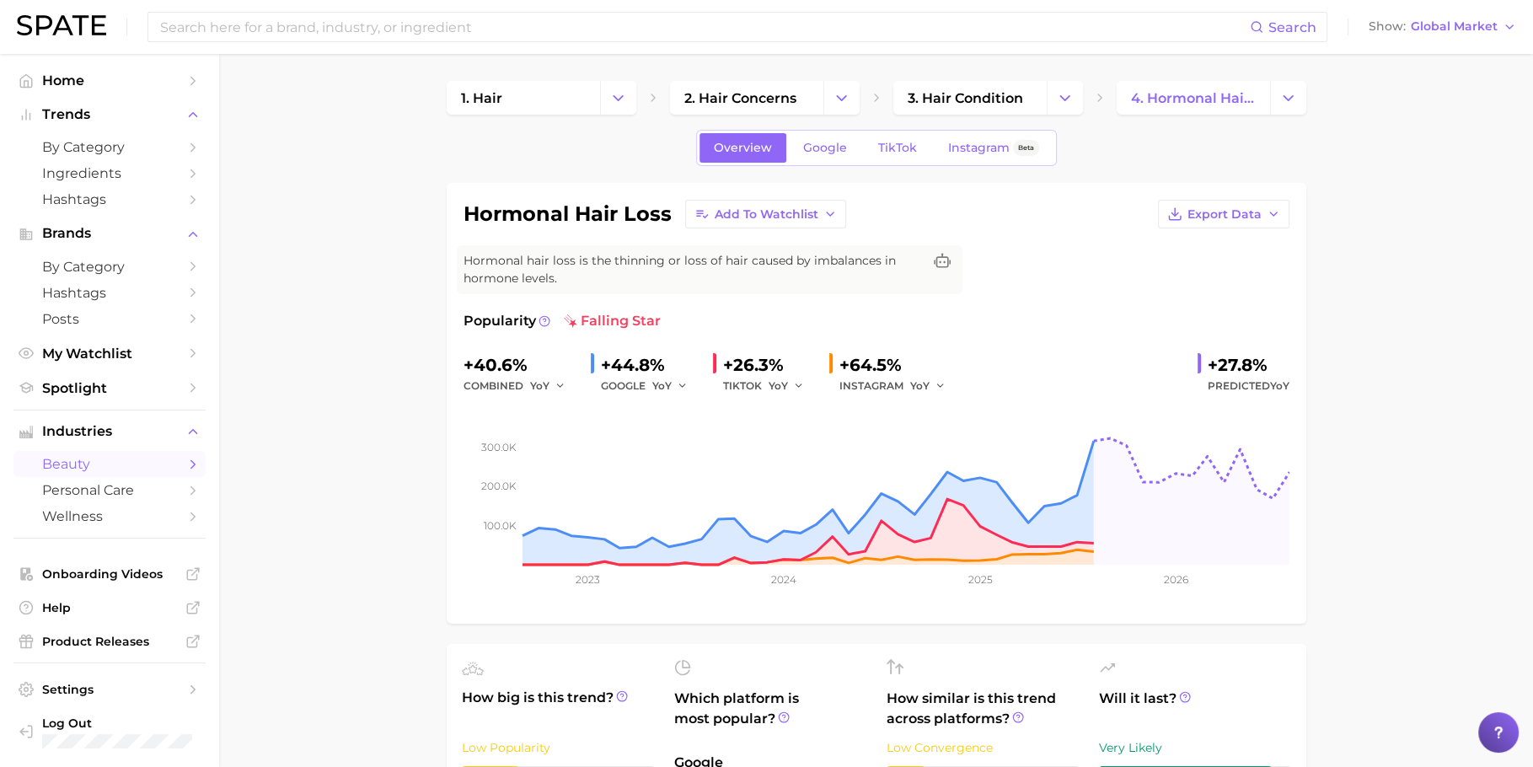
click at [903, 150] on span "TikTok" at bounding box center [897, 148] width 39 height 14
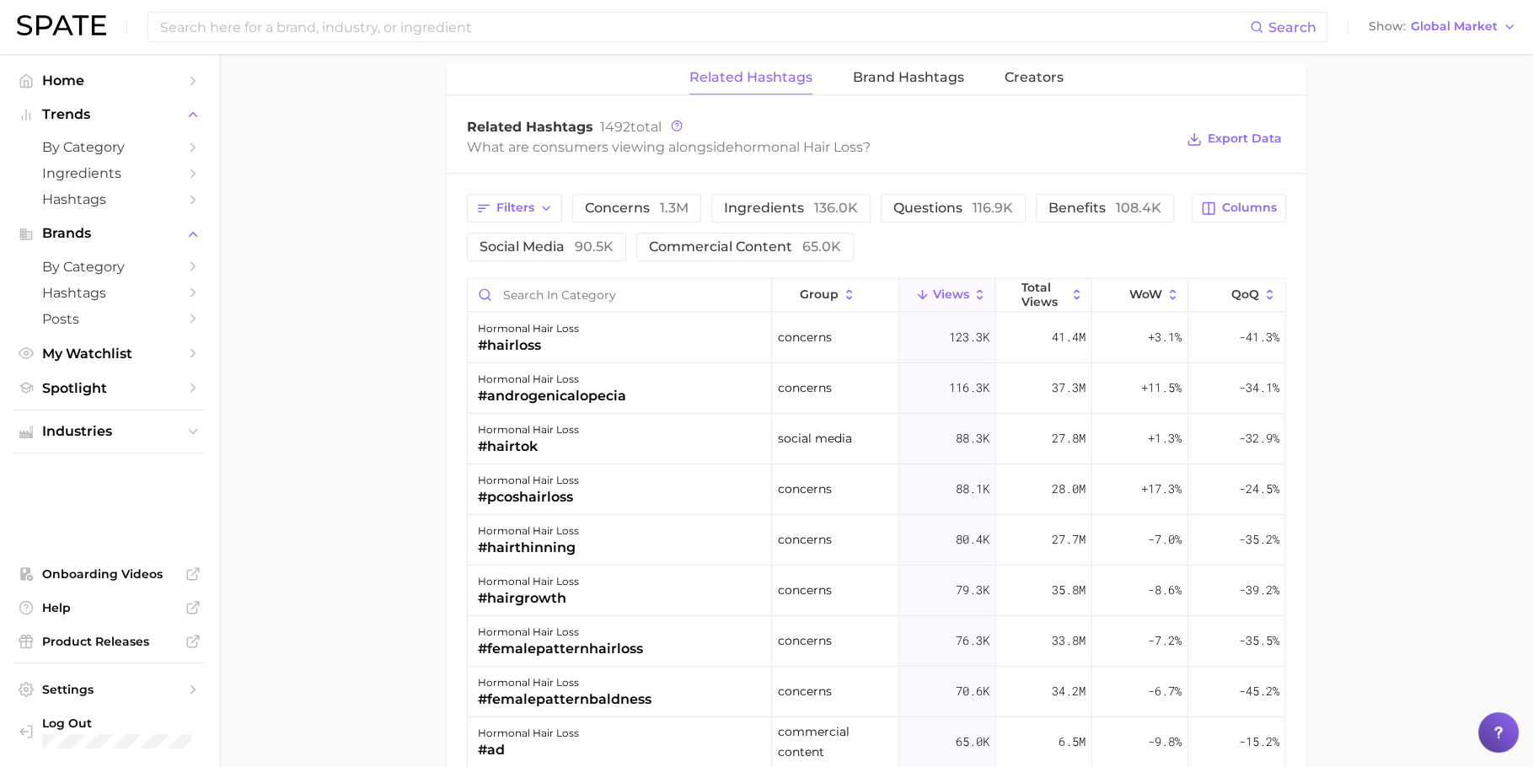
scroll to position [1283, 0]
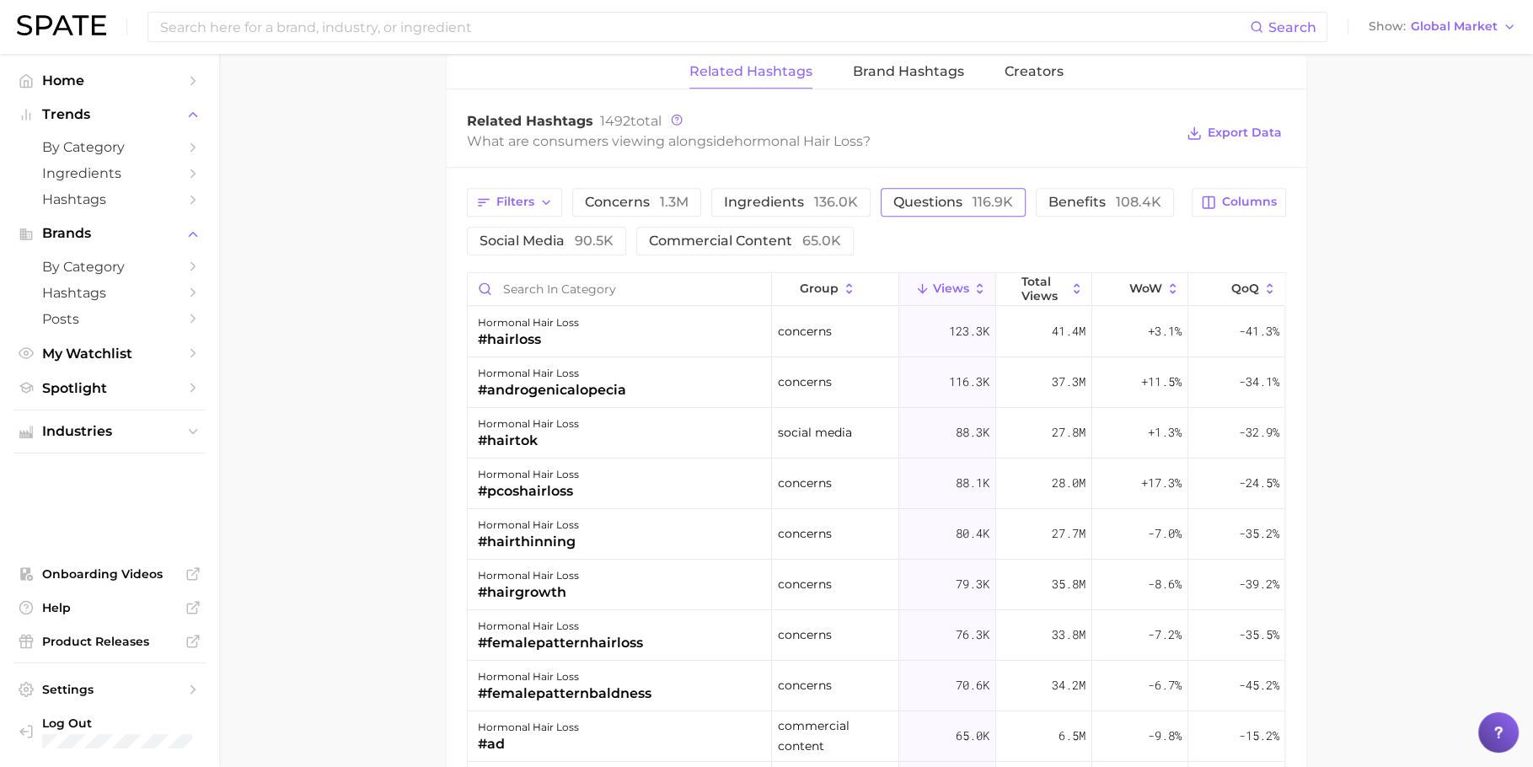
click at [983, 202] on span "116.9k" at bounding box center [992, 202] width 40 height 16
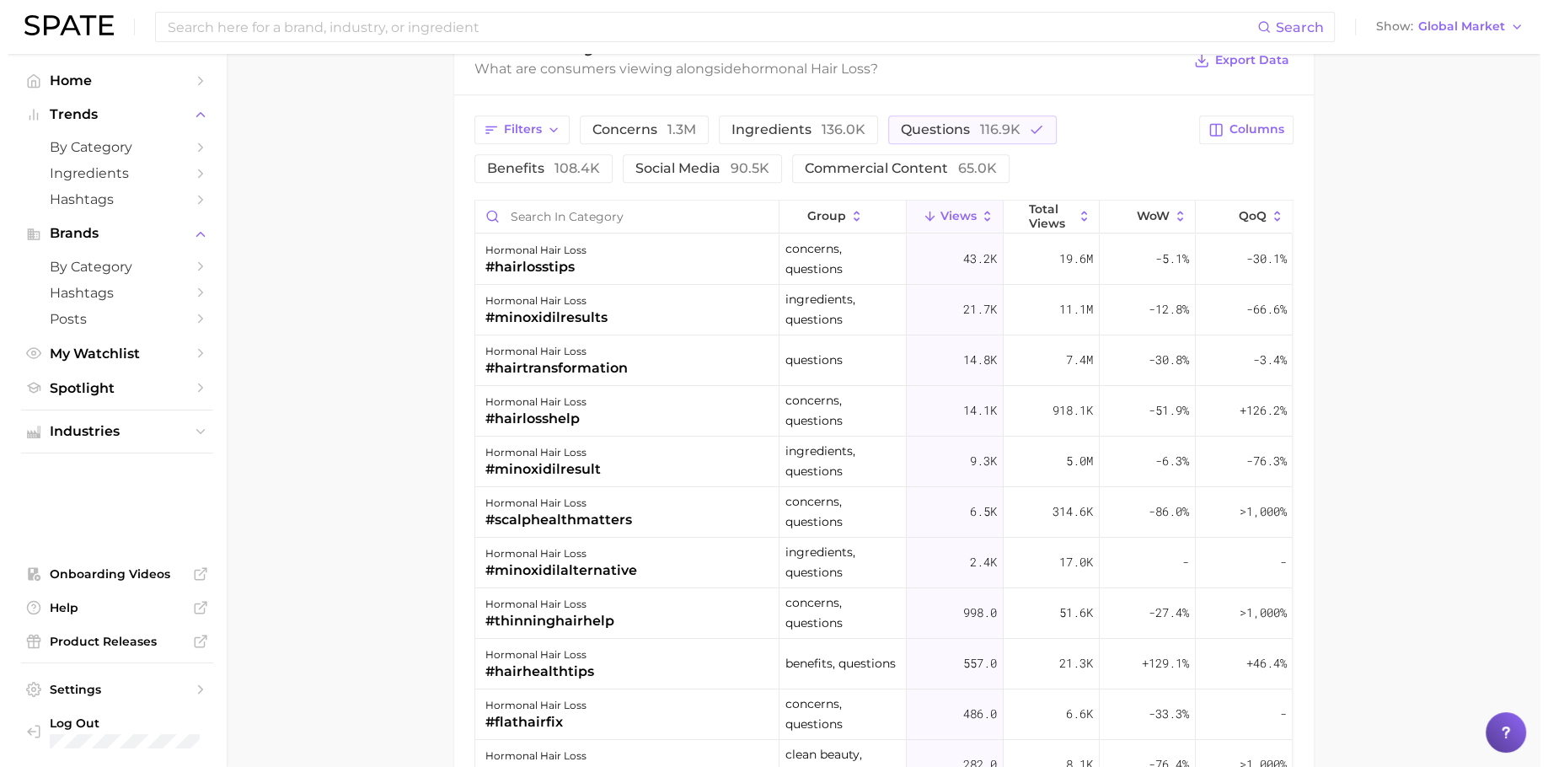
scroll to position [1379, 0]
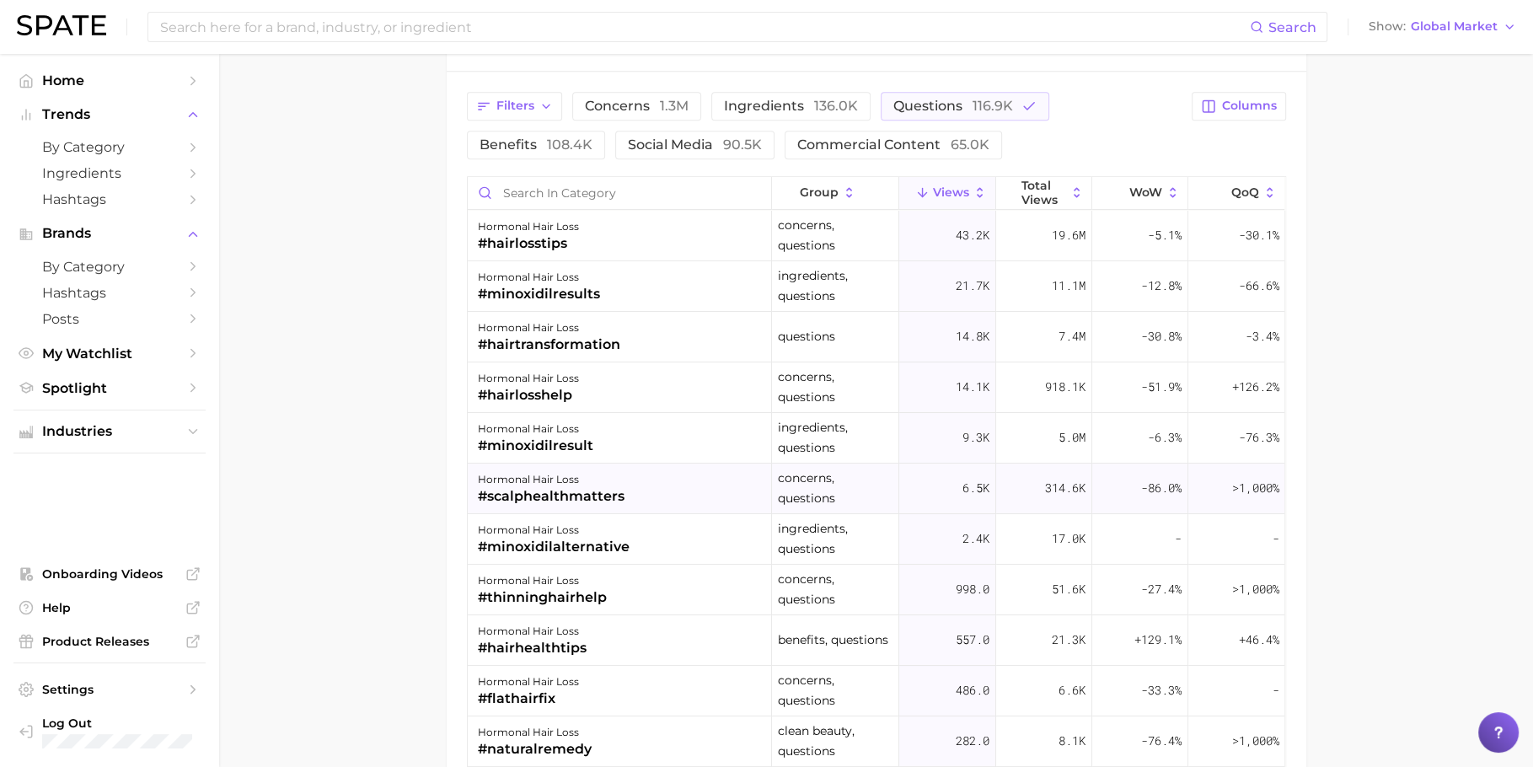
click at [634, 479] on div "hormonal hair loss #scalphealthmatters" at bounding box center [620, 488] width 304 height 51
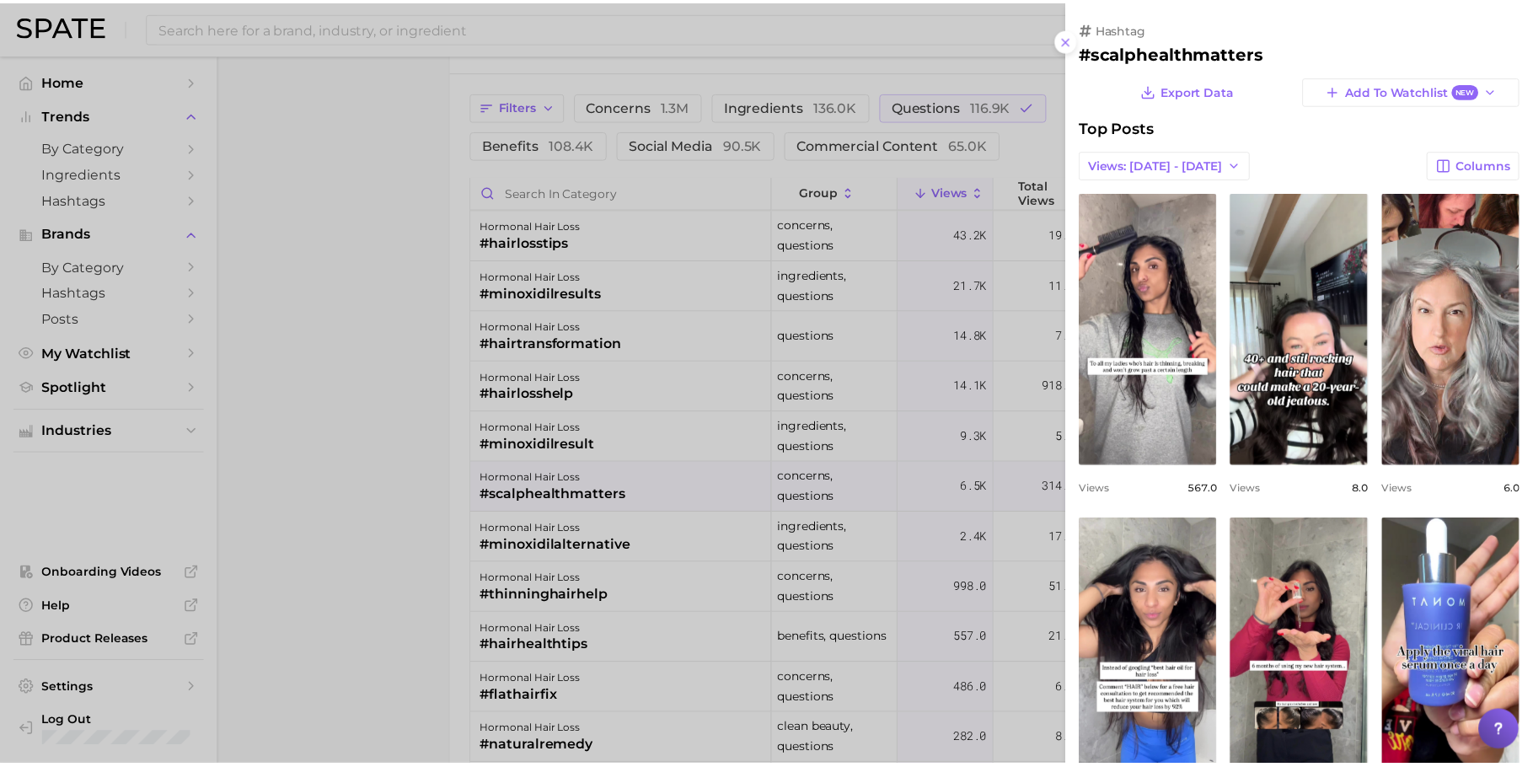
scroll to position [0, 0]
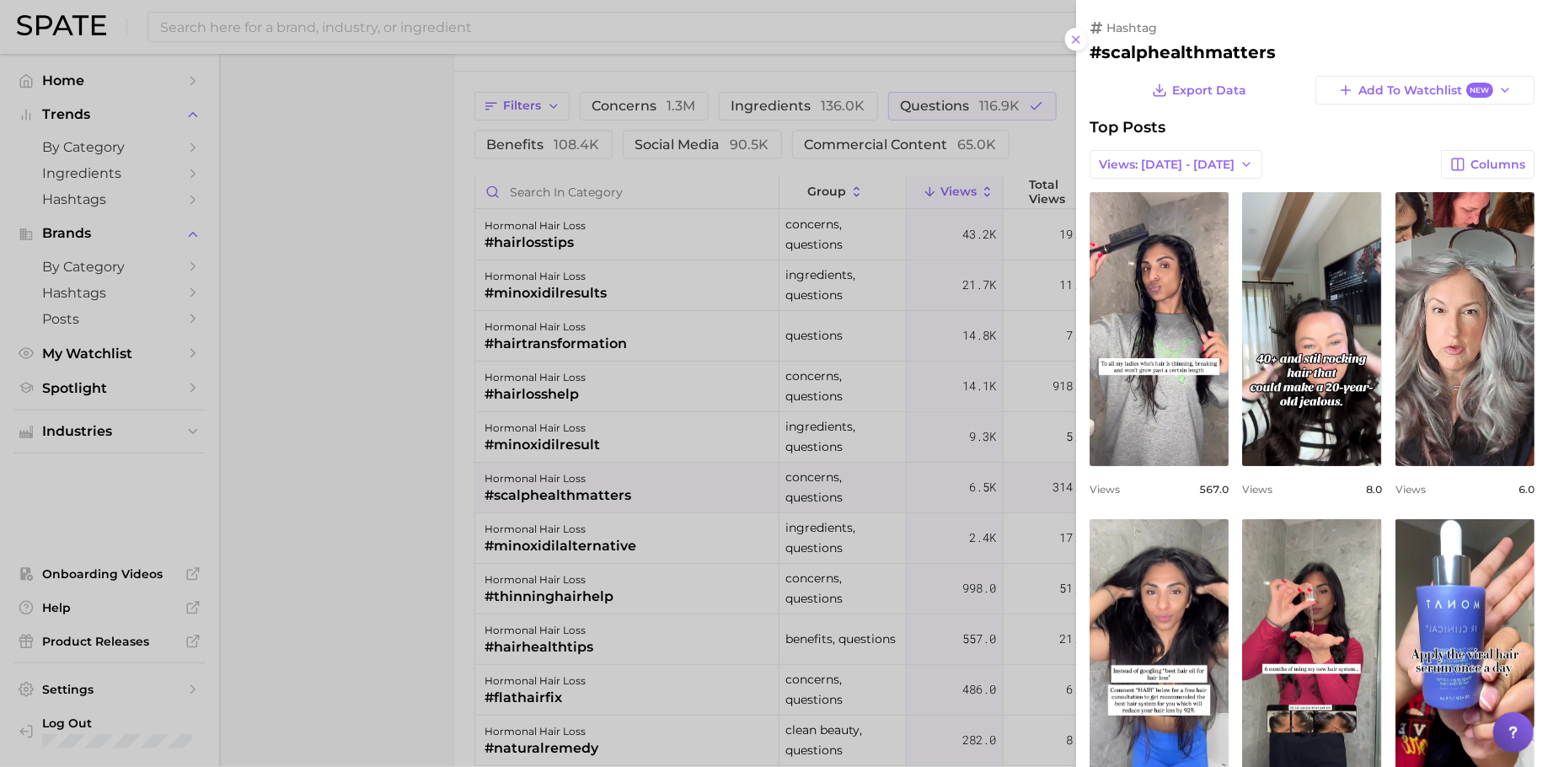
click at [644, 479] on div at bounding box center [774, 383] width 1548 height 767
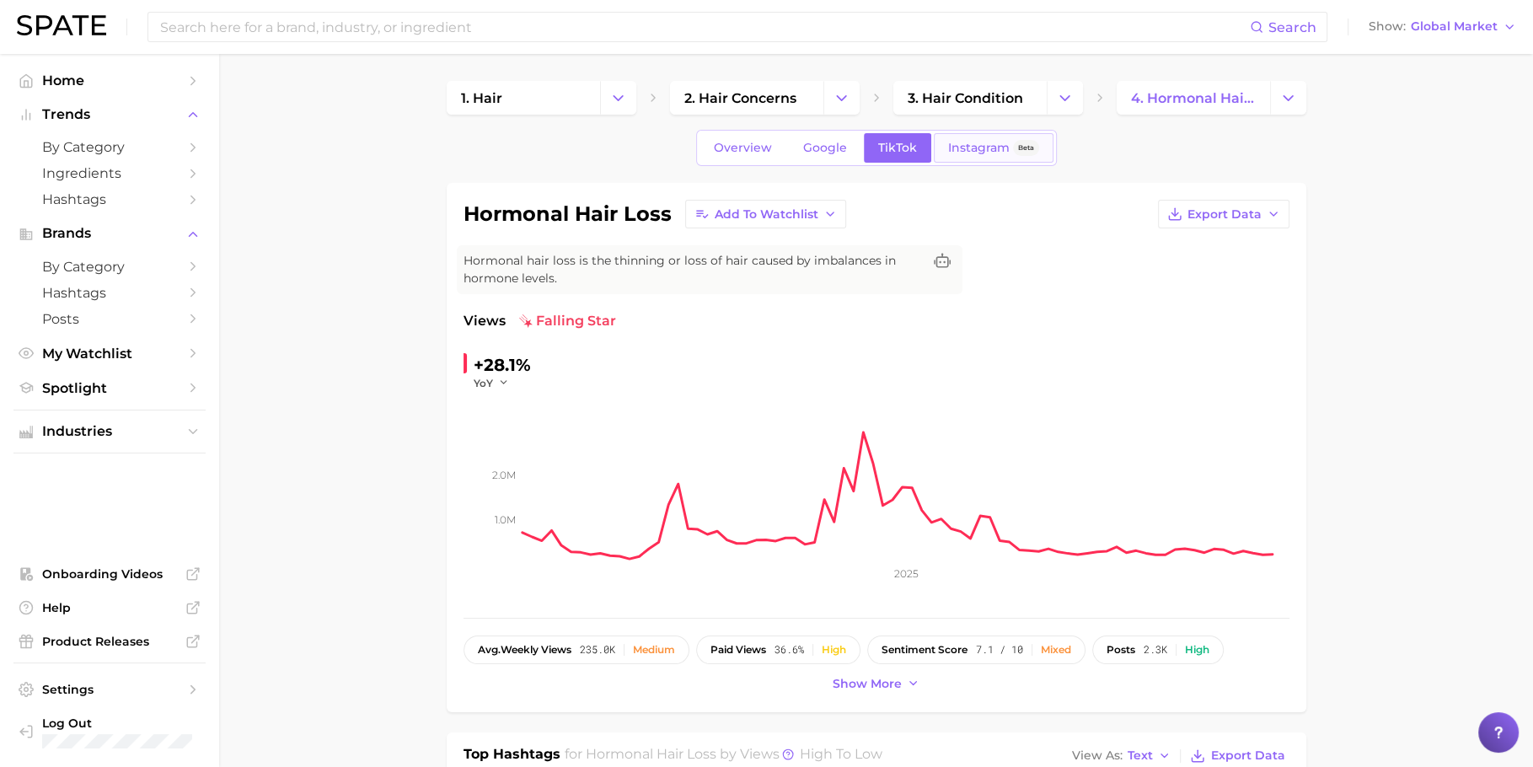
click at [956, 156] on link "Instagram Beta" at bounding box center [993, 147] width 120 height 29
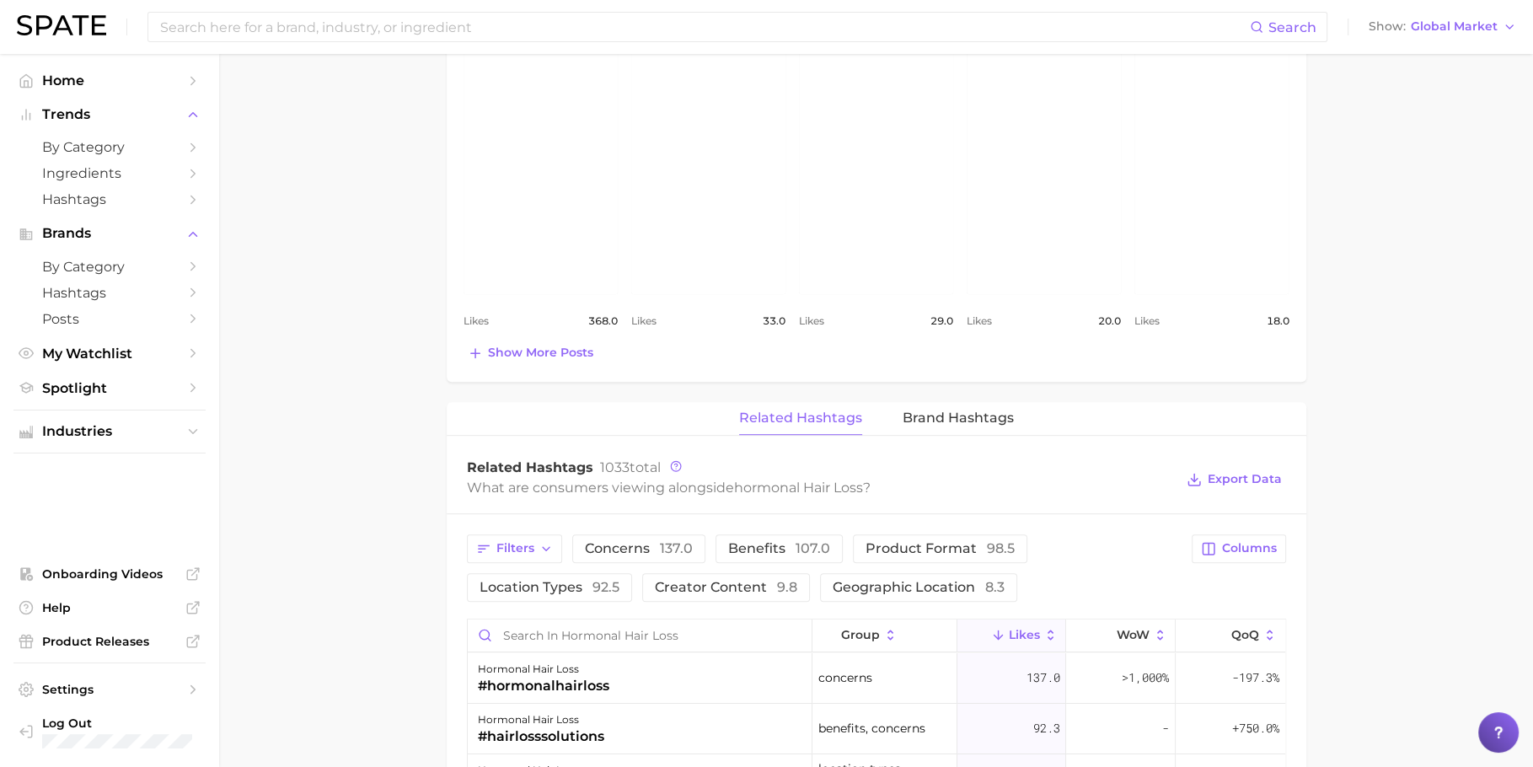
scroll to position [942, 0]
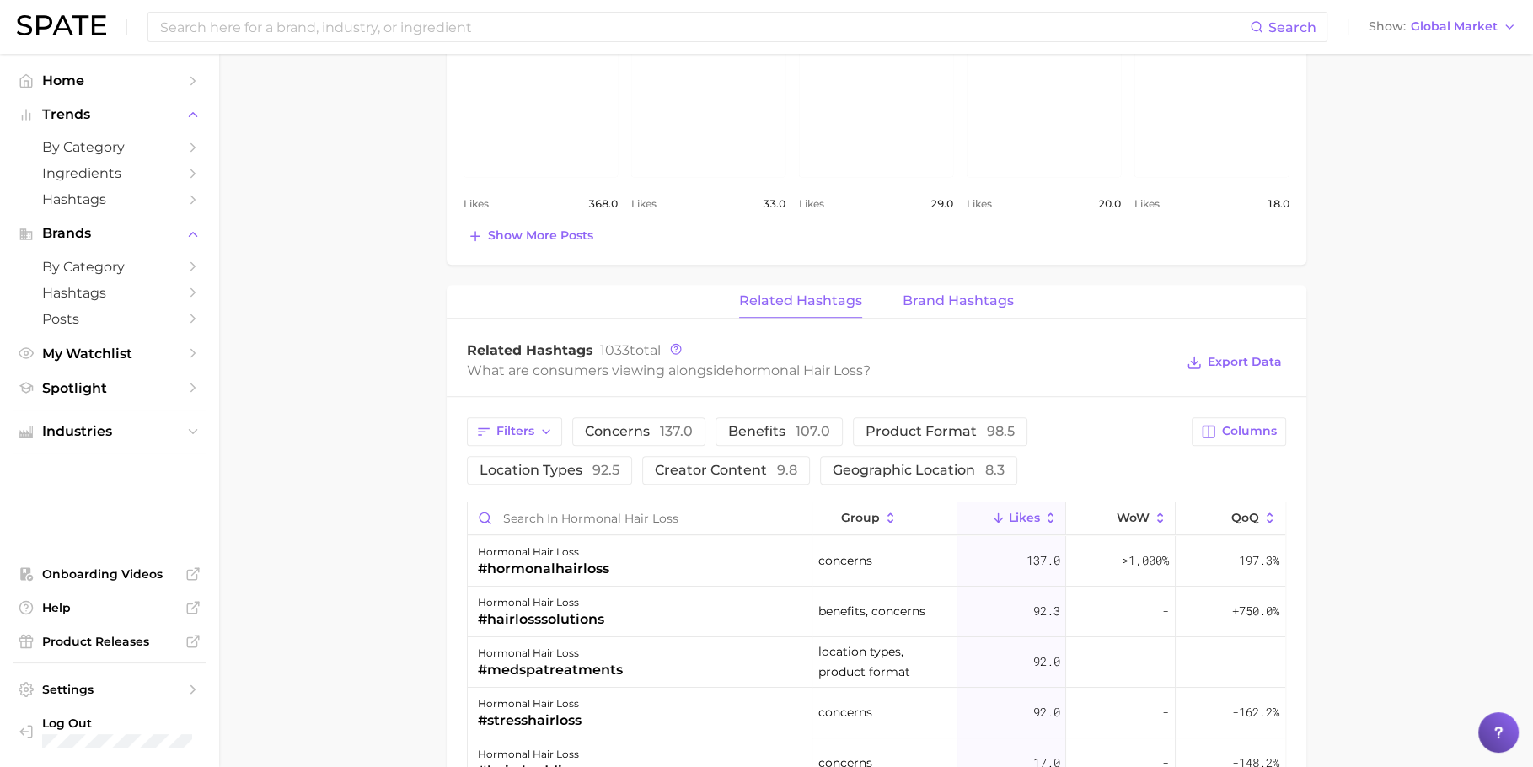
click at [930, 308] on button "Brand Hashtags" at bounding box center [957, 301] width 111 height 33
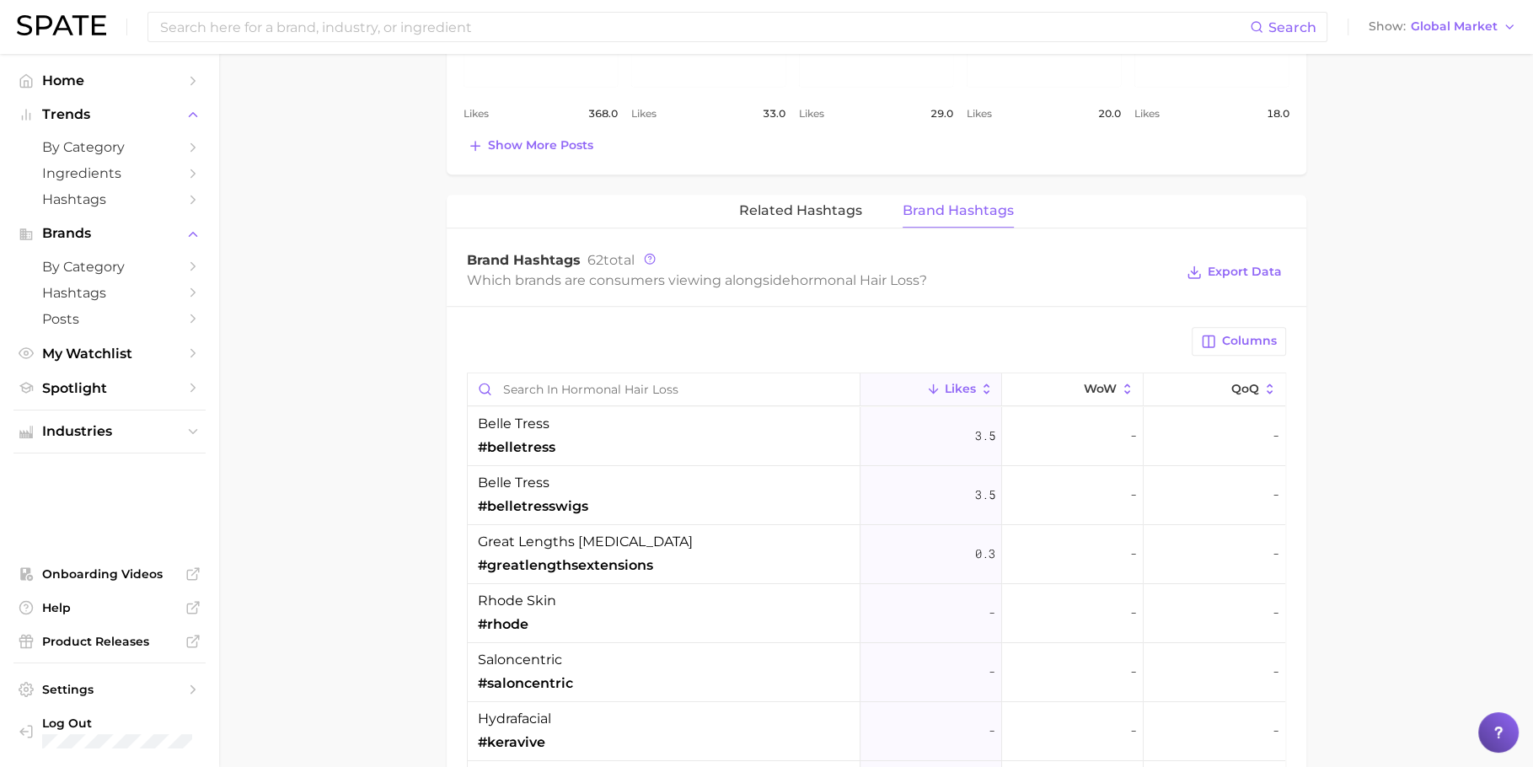
scroll to position [1061, 0]
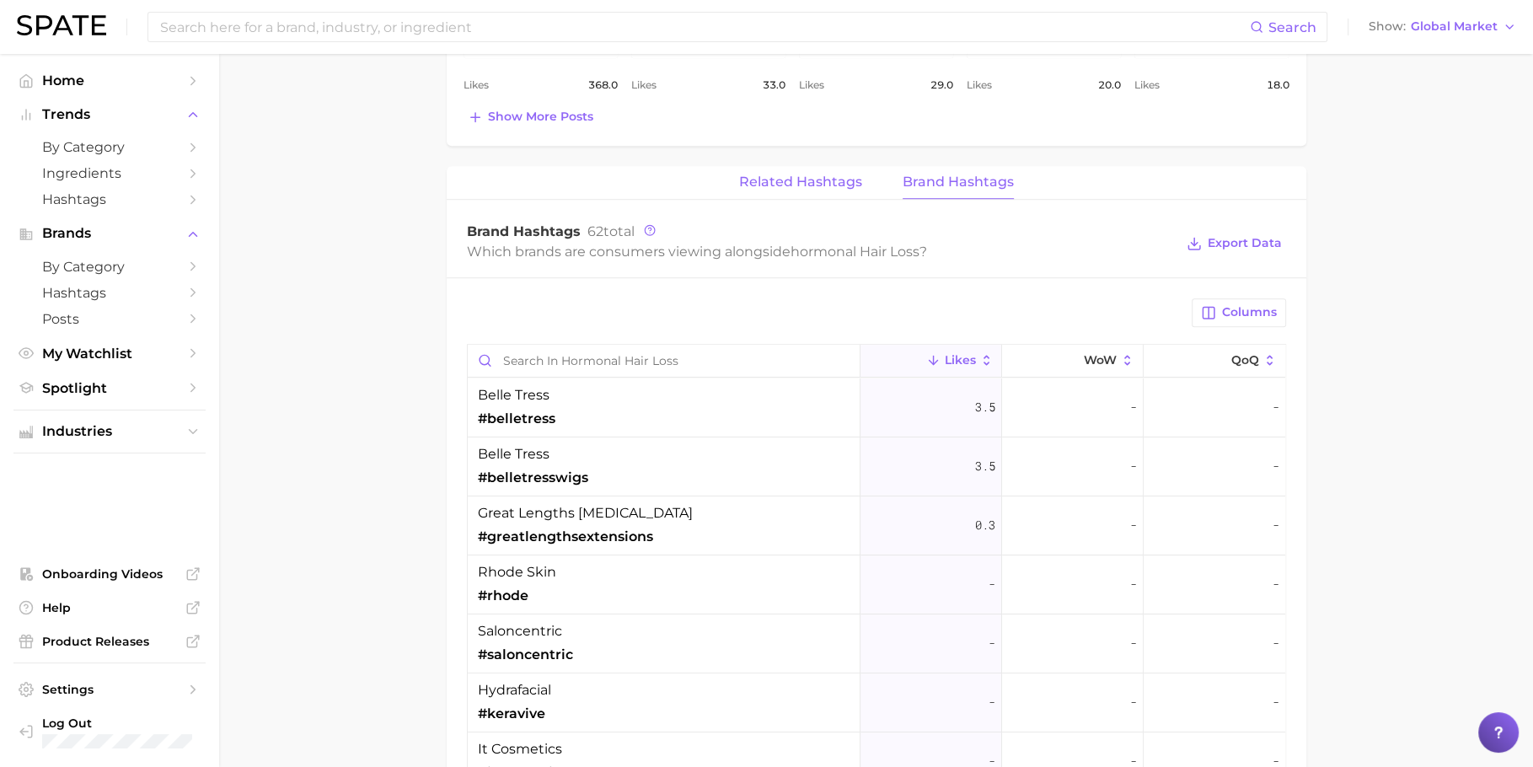
click at [846, 190] on button "Related Hashtags" at bounding box center [800, 182] width 123 height 33
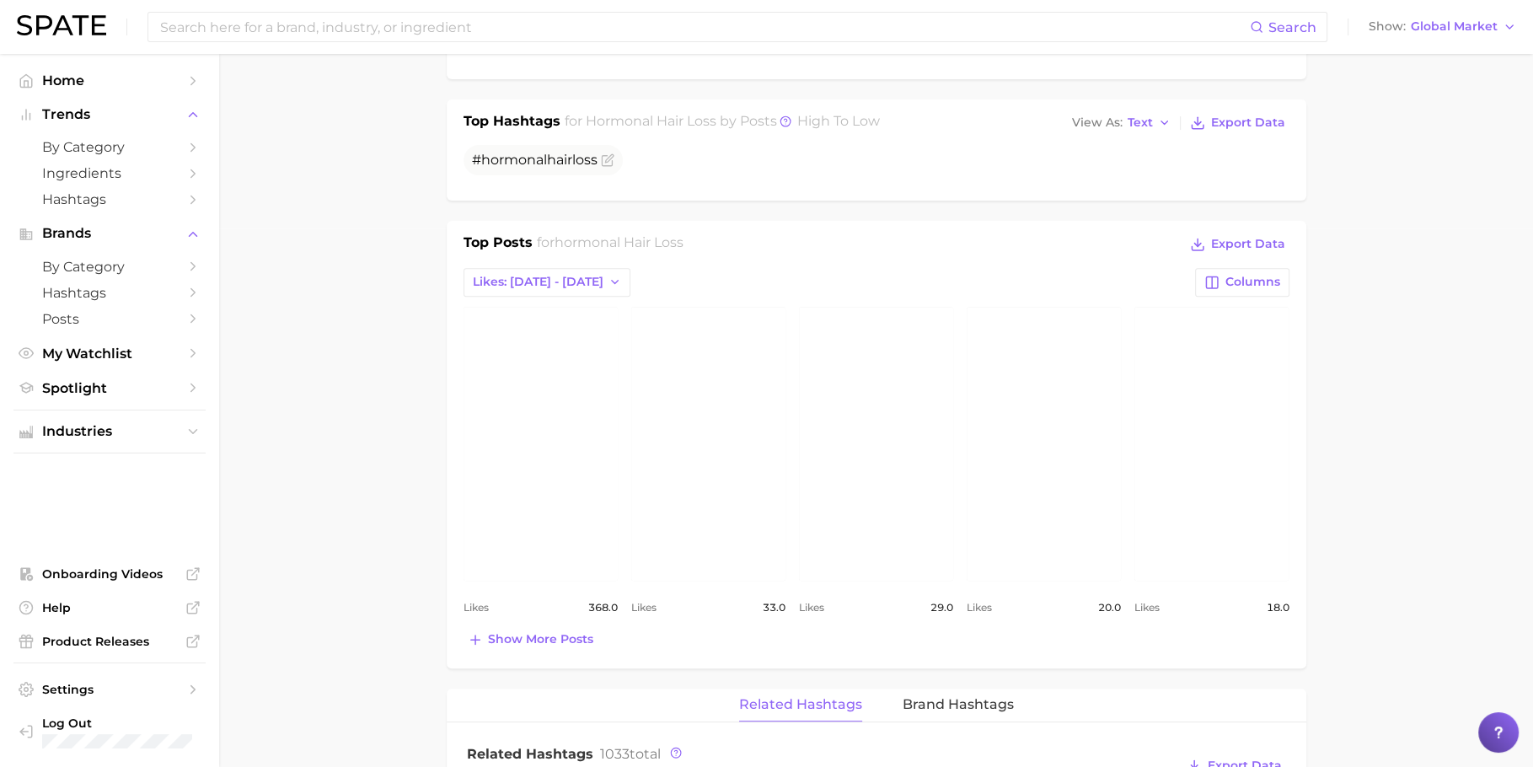
scroll to position [539, 0]
click at [543, 421] on link "view post on Instagram" at bounding box center [540, 443] width 154 height 274
click at [547, 631] on span "Show more posts" at bounding box center [540, 638] width 105 height 14
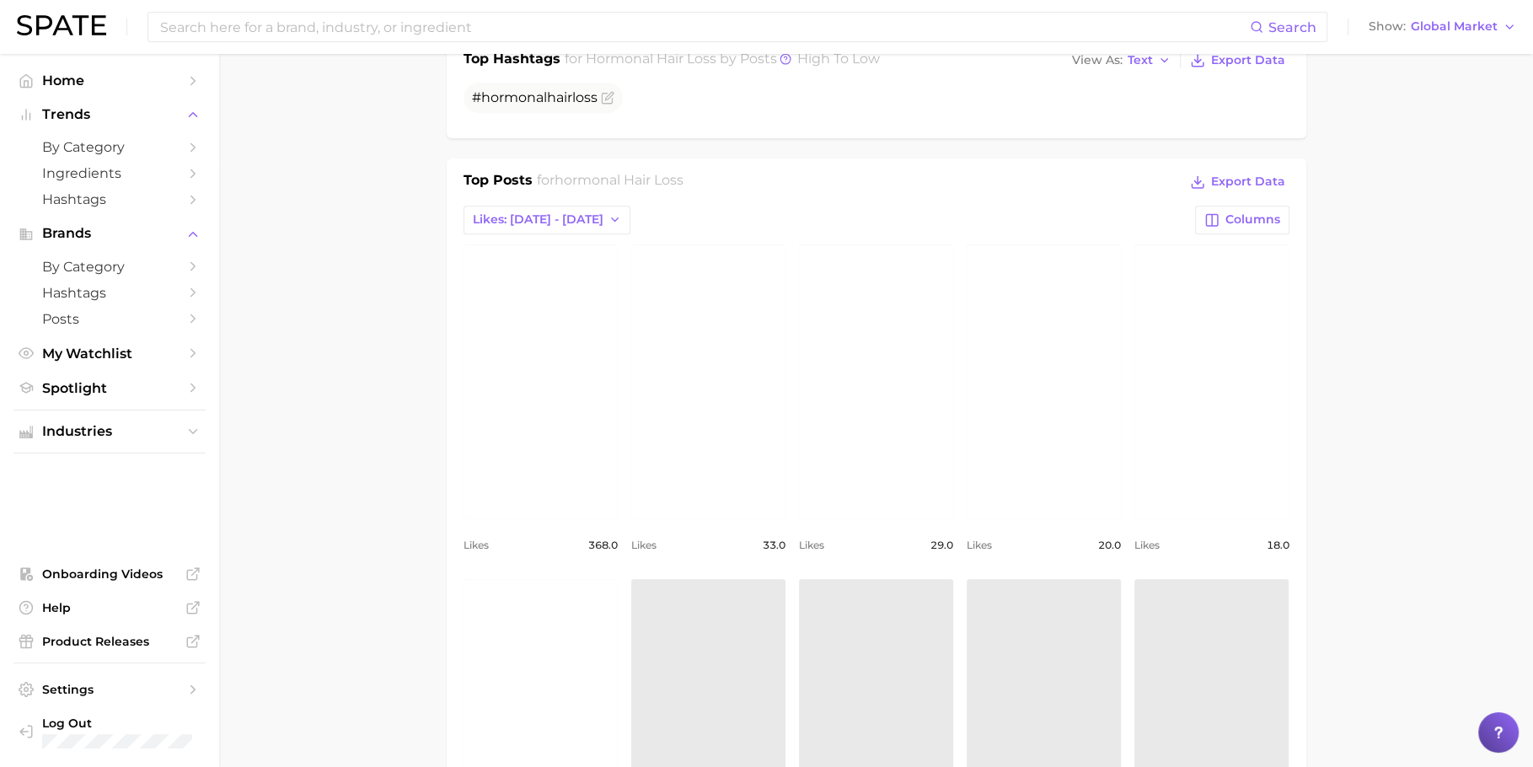
scroll to position [637, 0]
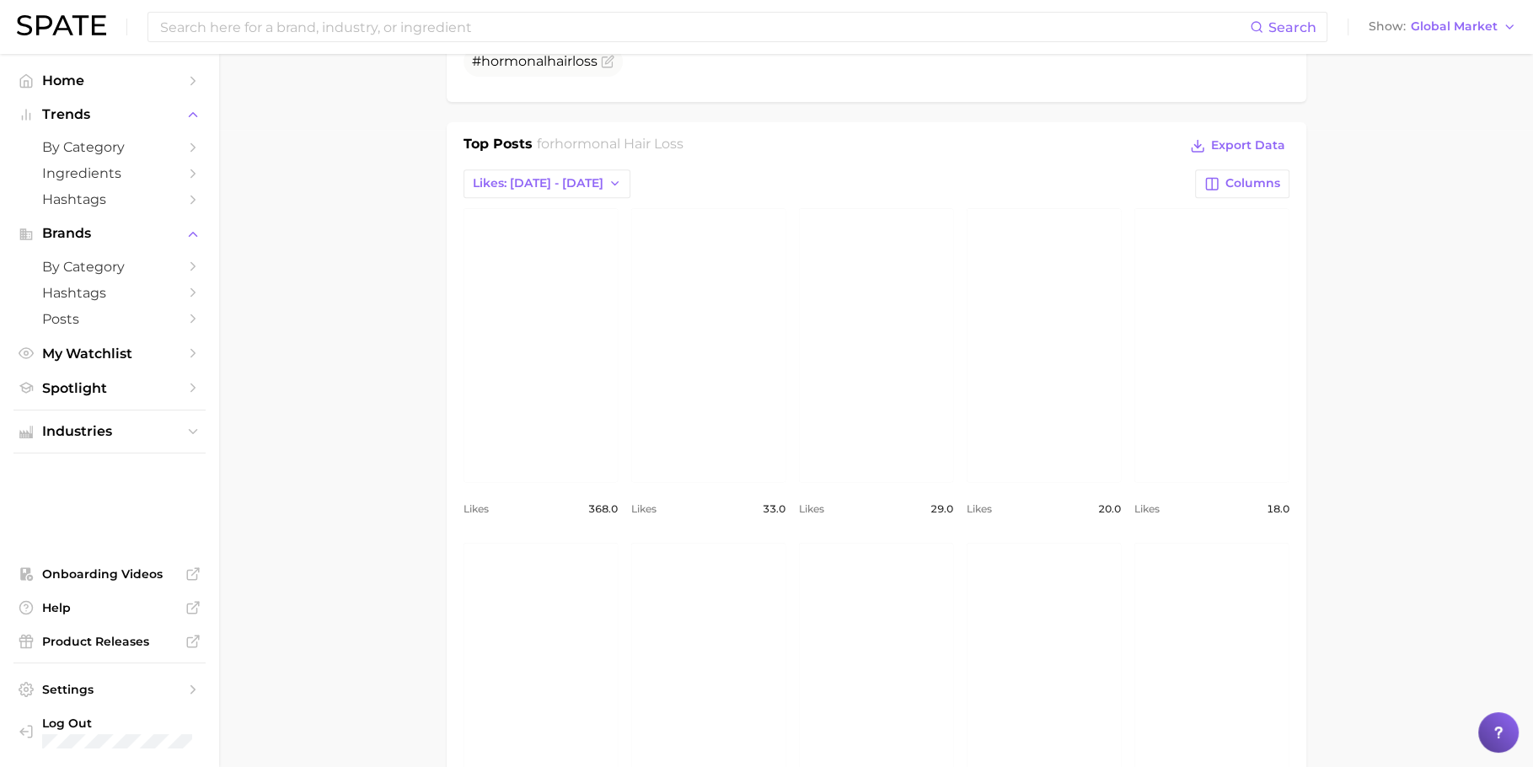
click at [695, 319] on link "view post on Instagram" at bounding box center [708, 345] width 154 height 274
click at [853, 329] on link "view post on Instagram" at bounding box center [876, 345] width 154 height 274
